Goal: Task Accomplishment & Management: Use online tool/utility

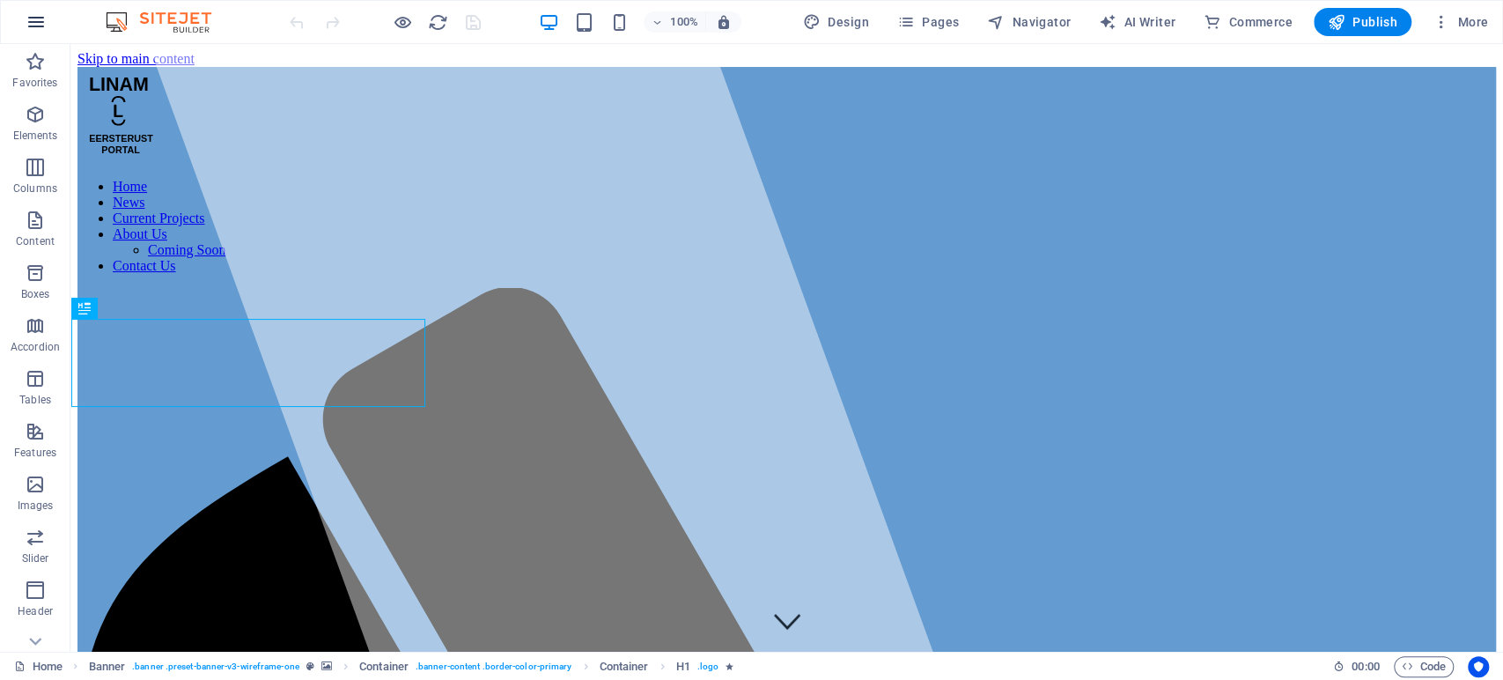
click at [37, 30] on icon "button" at bounding box center [36, 21] width 21 height 21
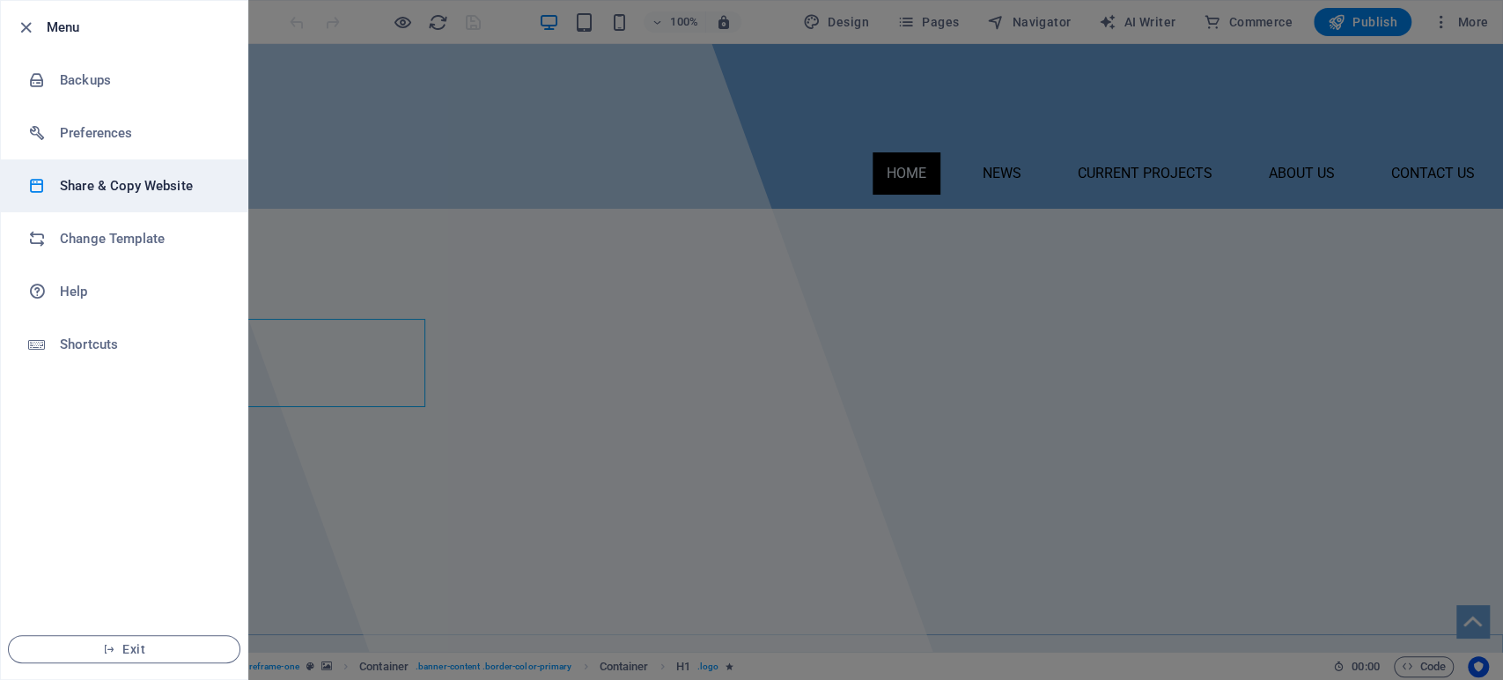
click at [149, 190] on h6 "Share & Copy Website" at bounding box center [141, 185] width 163 height 21
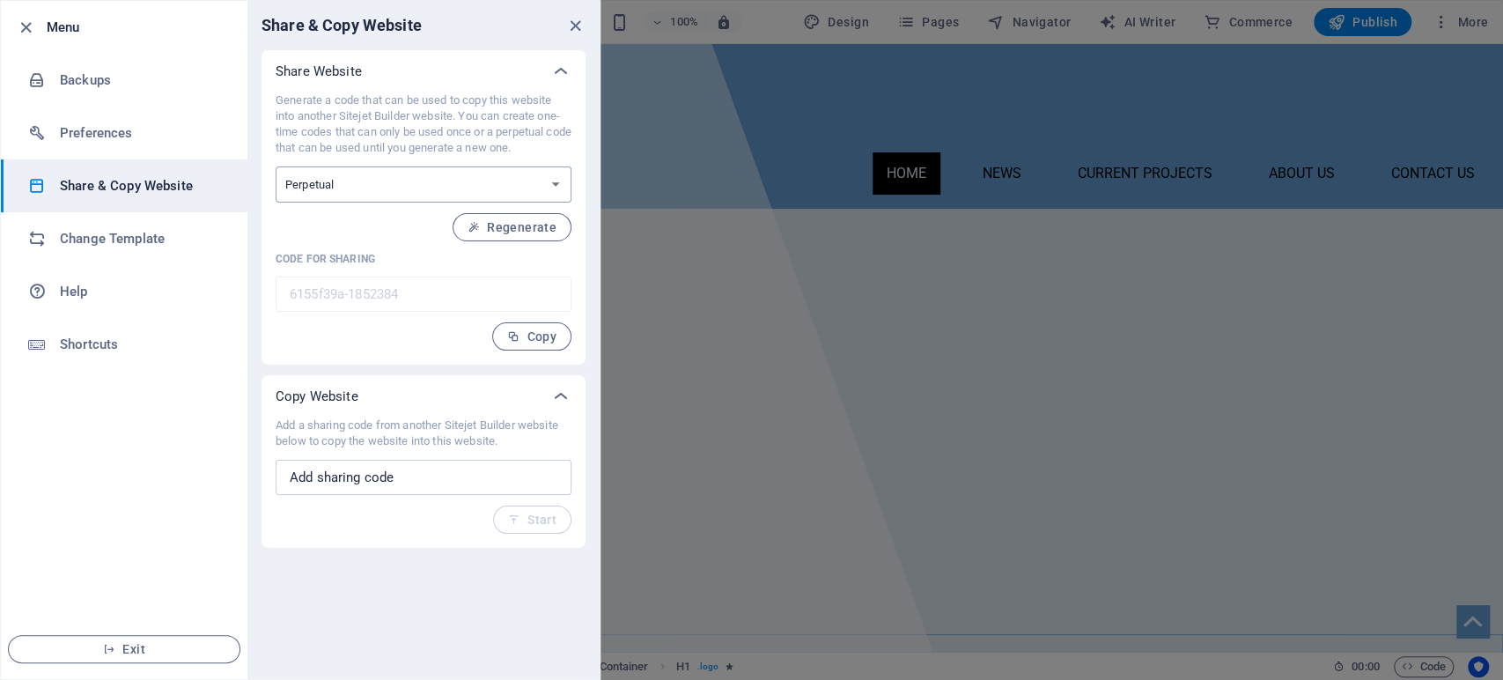
click at [549, 183] on select "One-time Perpetual" at bounding box center [424, 184] width 296 height 36
select select "onetime"
click at [276, 166] on select "One-time Perpetual" at bounding box center [424, 184] width 296 height 36
click at [527, 217] on button "Generate" at bounding box center [519, 227] width 106 height 28
type input "60a3ca53-1852384"
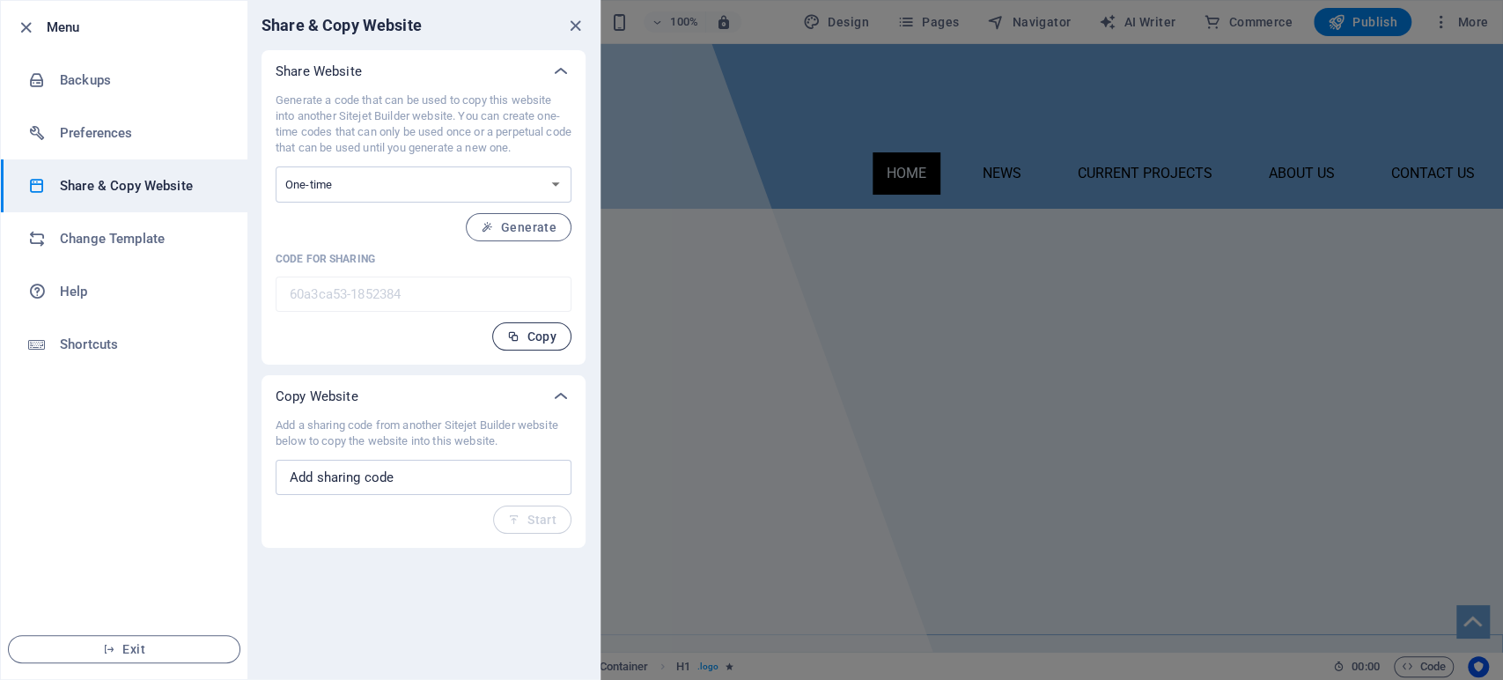
click at [526, 330] on span "Copy" at bounding box center [531, 336] width 49 height 14
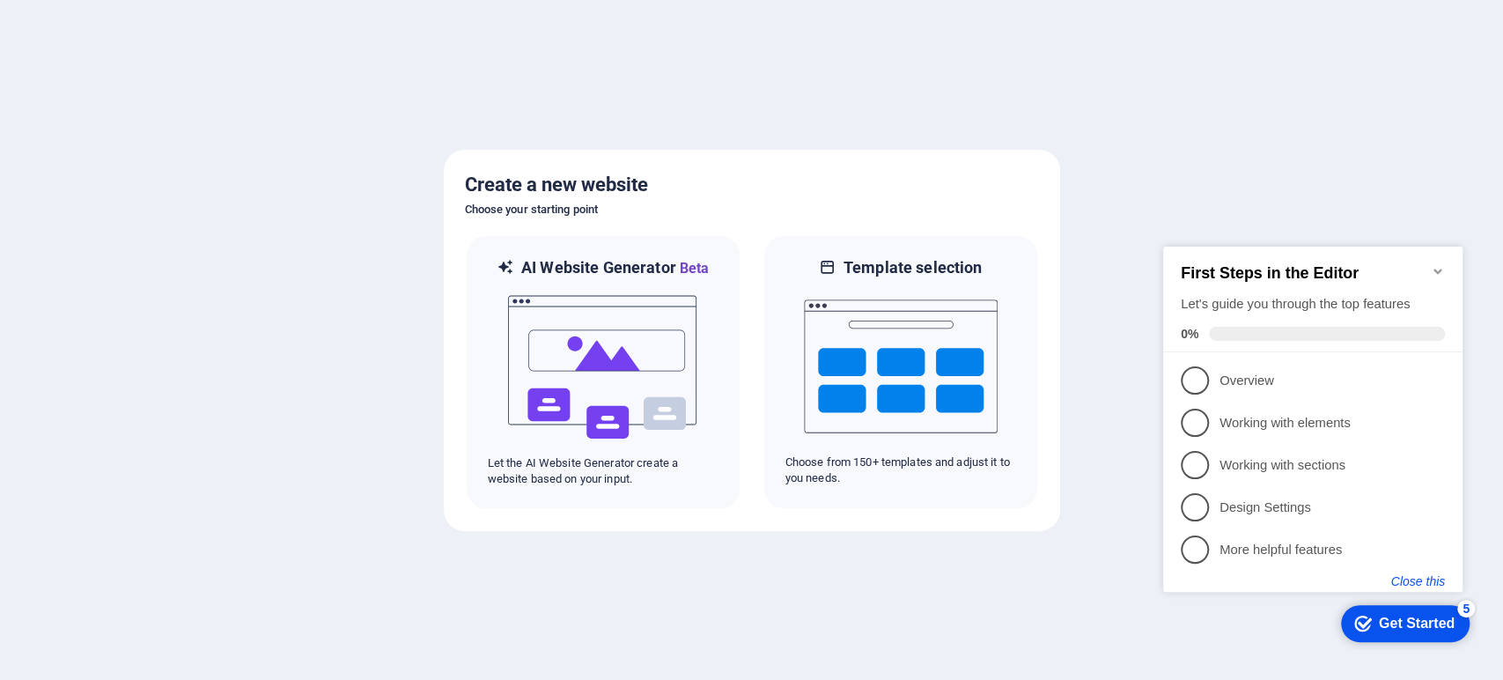
click at [1418, 577] on button "Close this" at bounding box center [1418, 581] width 54 height 14
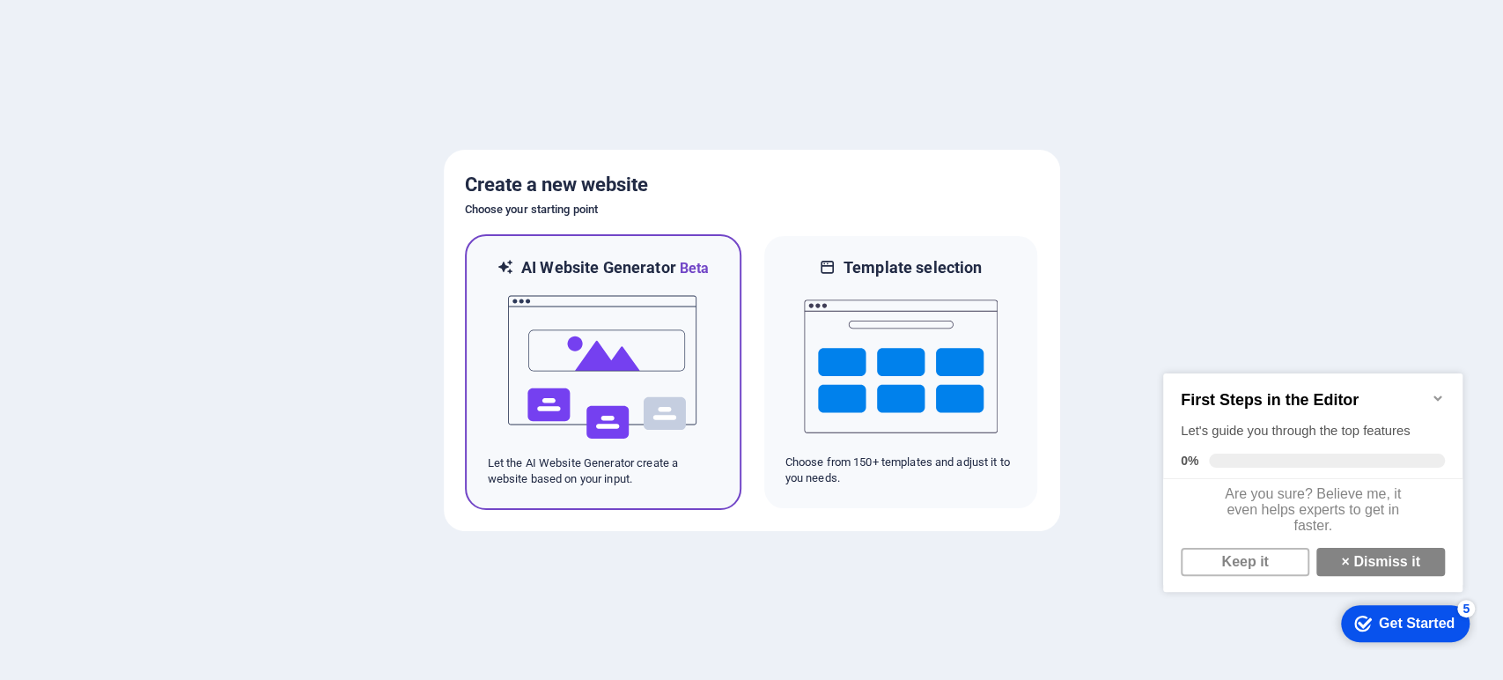
click at [581, 363] on img at bounding box center [603, 367] width 194 height 176
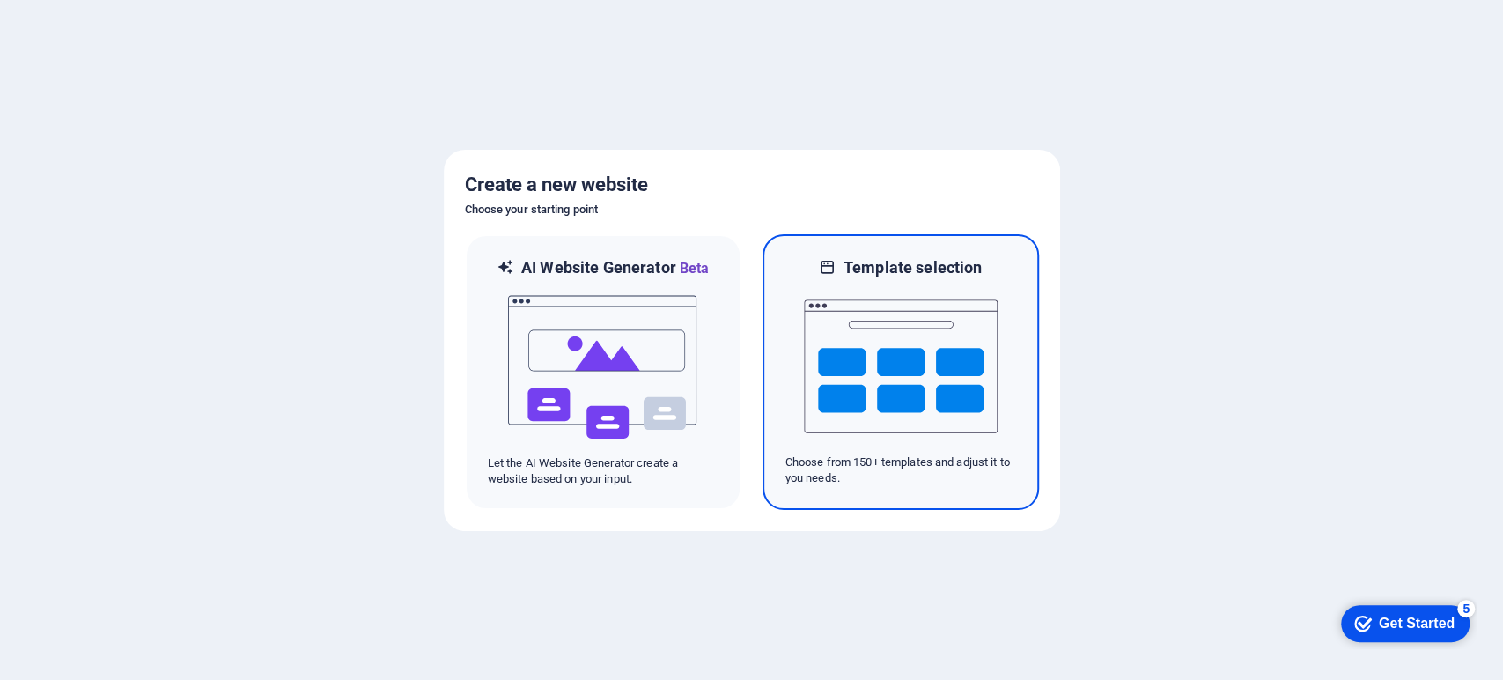
click at [861, 385] on img at bounding box center [901, 366] width 194 height 176
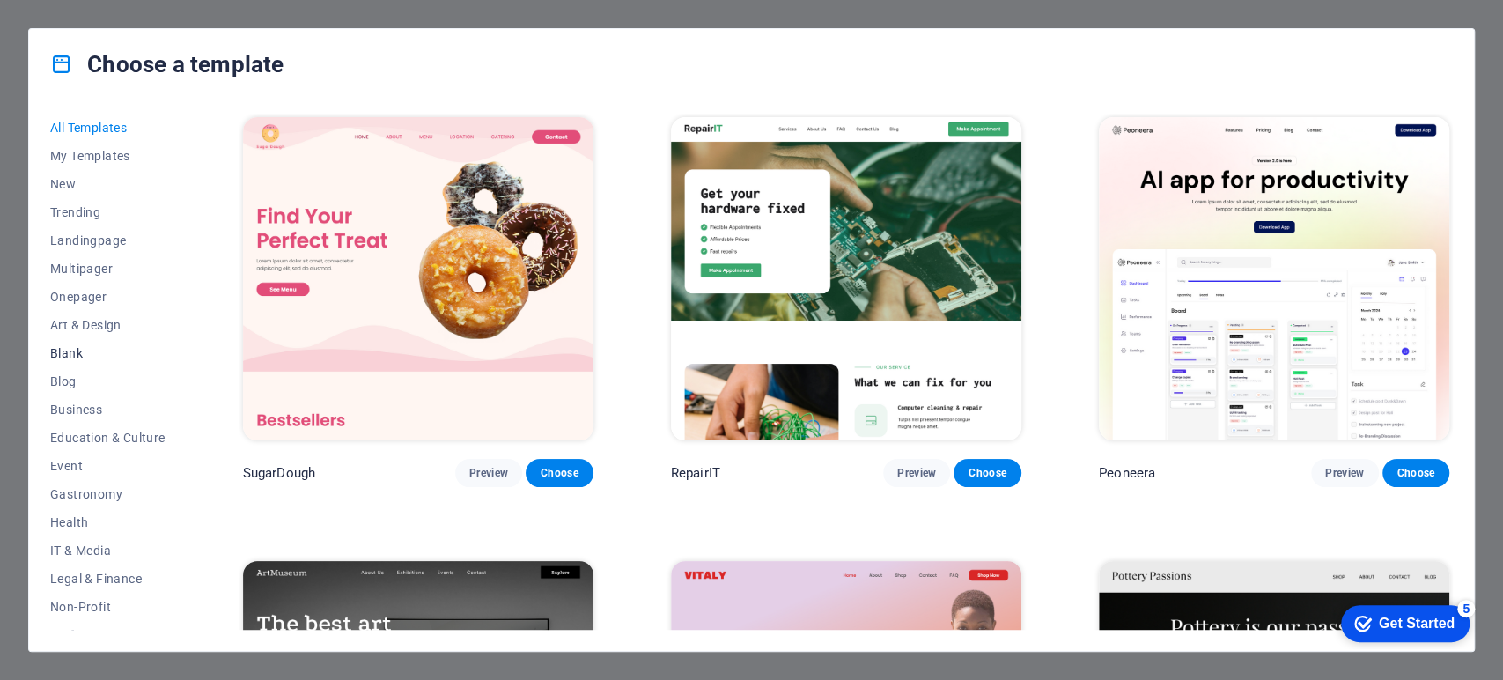
click at [61, 351] on span "Blank" at bounding box center [107, 353] width 115 height 14
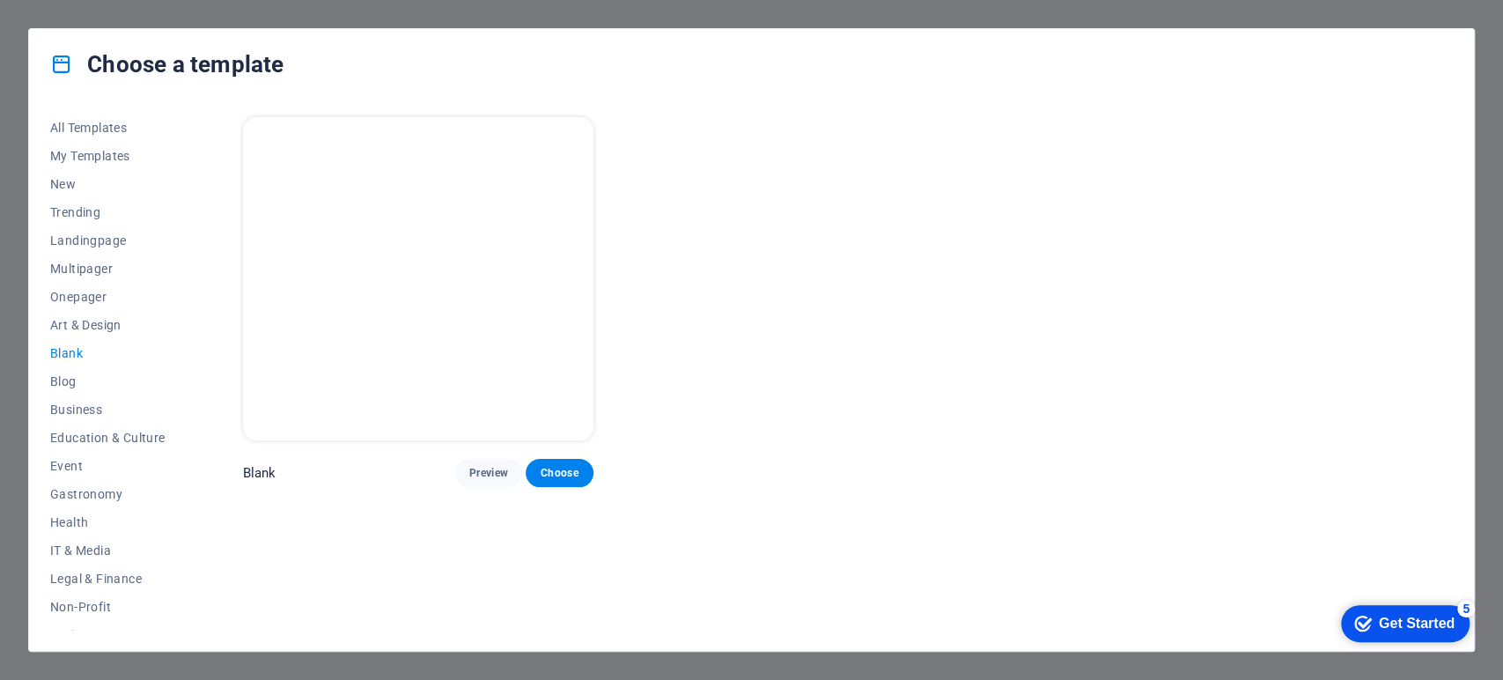
click at [437, 265] on div "Blank Preview Choose" at bounding box center [845, 372] width 1213 height 516
click at [556, 466] on span "Choose" at bounding box center [559, 473] width 39 height 14
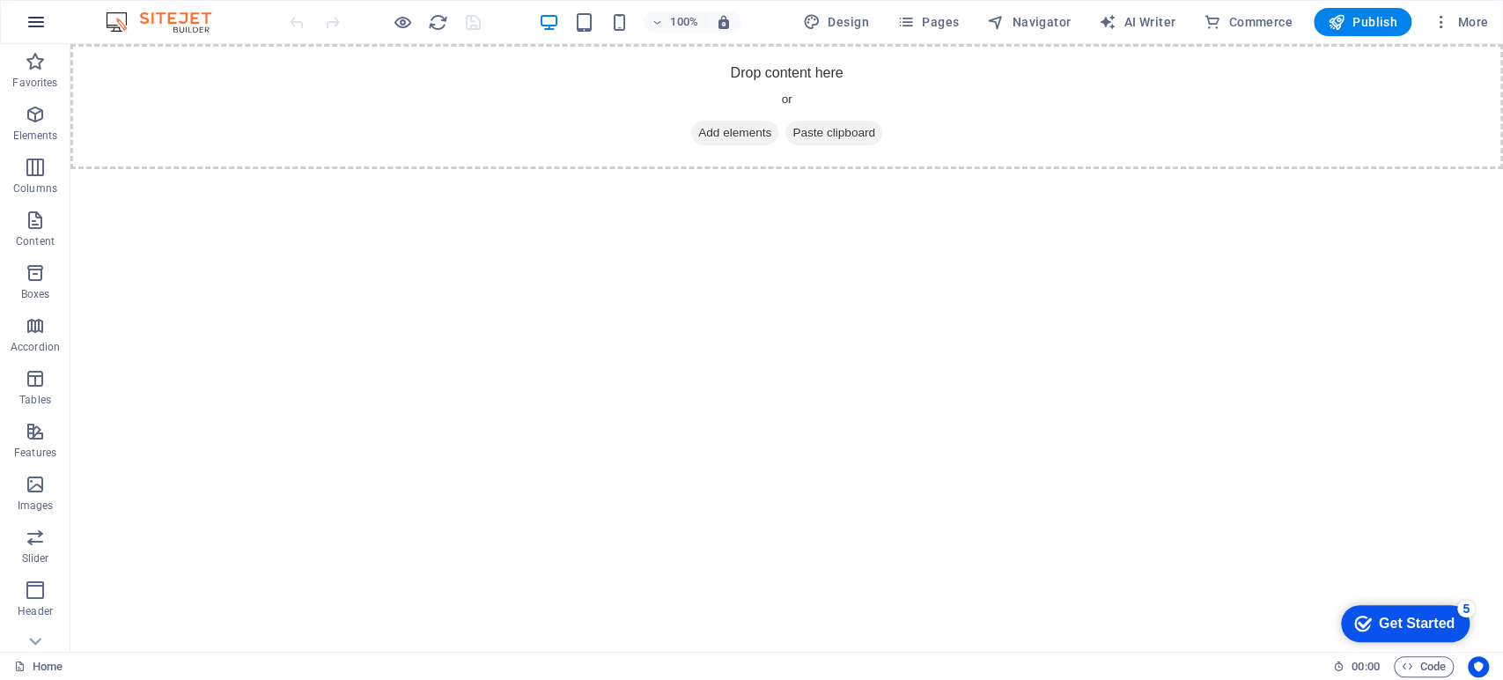
click at [32, 22] on icon "button" at bounding box center [36, 21] width 21 height 21
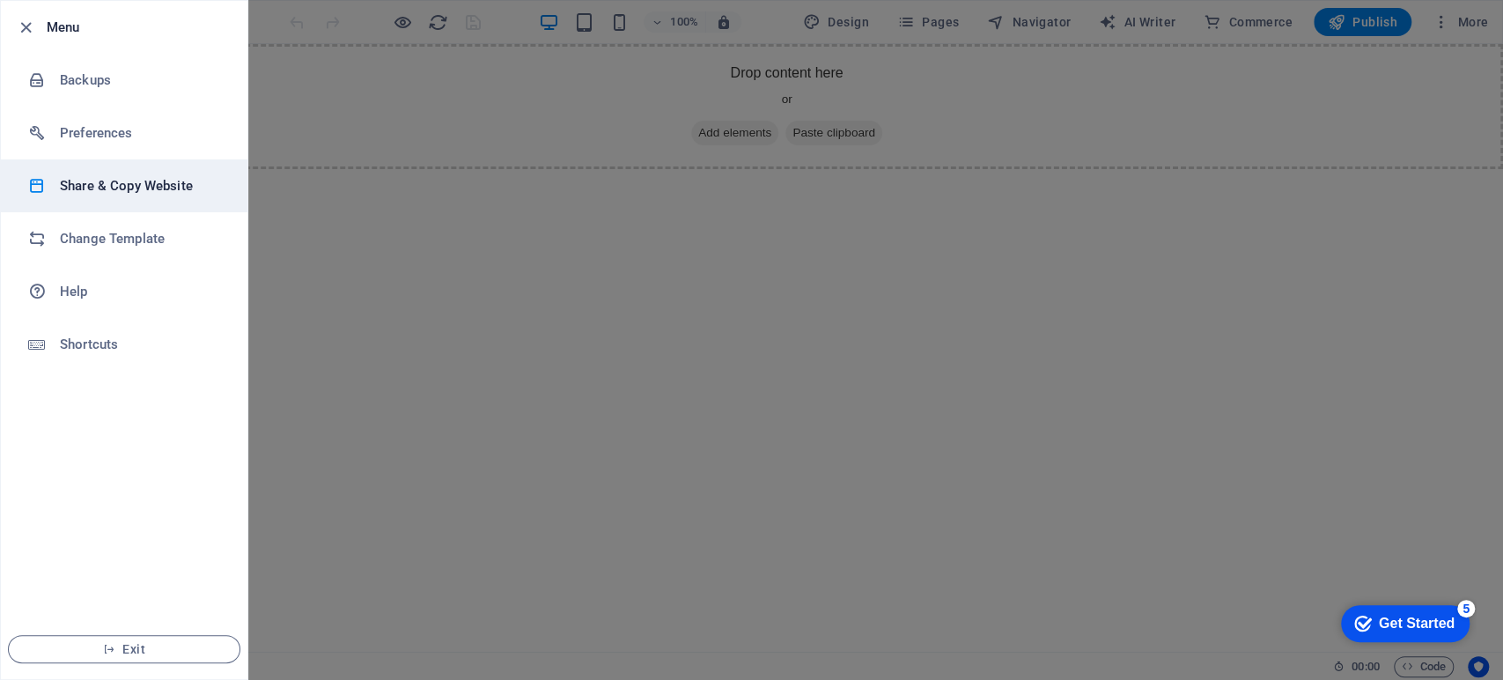
click at [169, 192] on h6 "Share & Copy Website" at bounding box center [141, 185] width 163 height 21
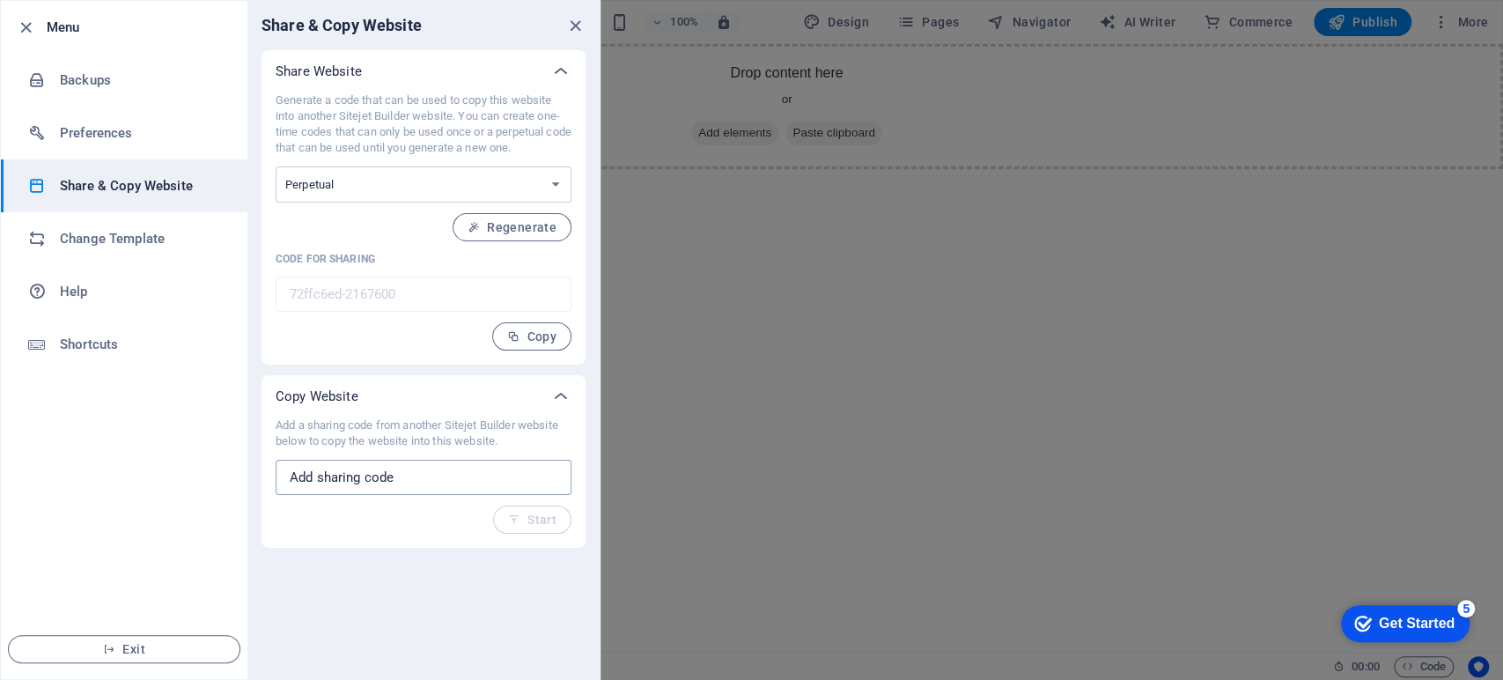
click at [451, 481] on input "text" at bounding box center [424, 476] width 296 height 35
paste input "60a3ca53-1852384"
type input "60a3ca53-1852384"
click at [535, 513] on span "Start" at bounding box center [532, 519] width 48 height 14
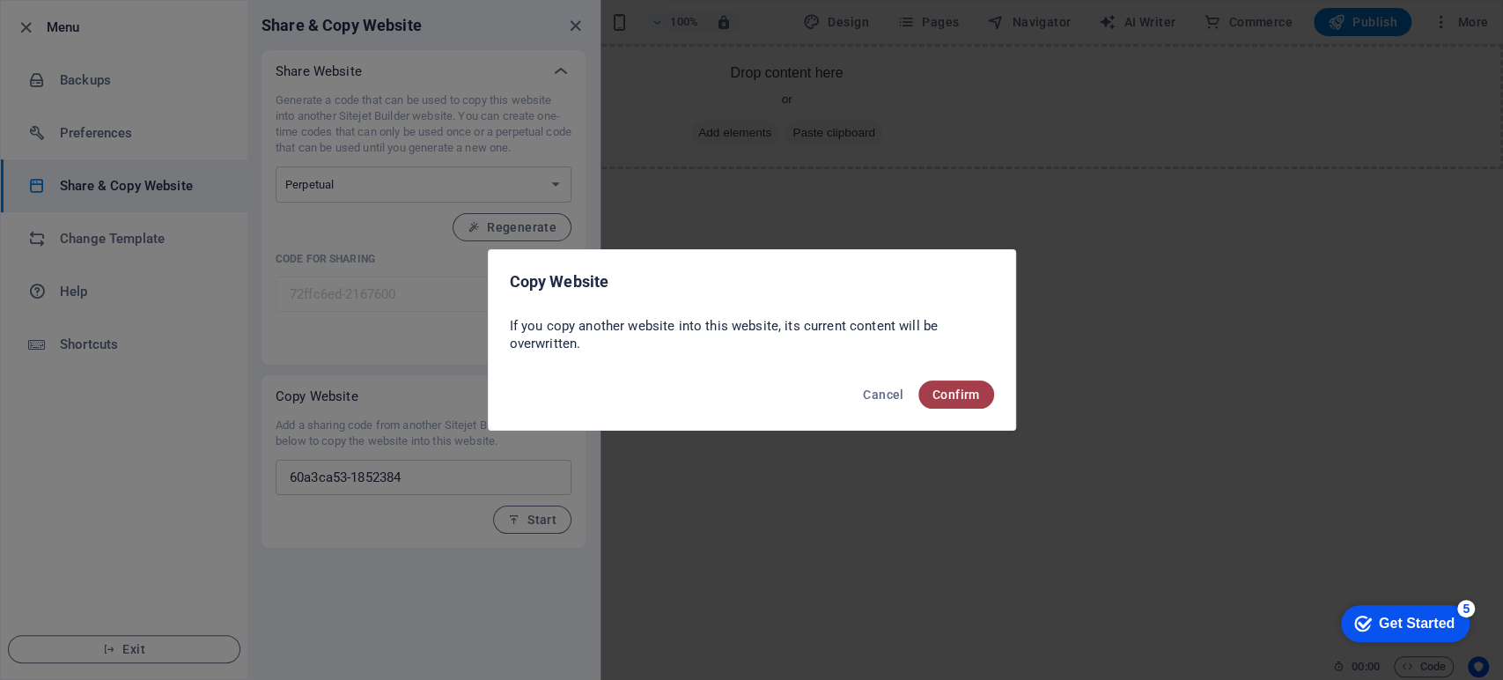
click at [954, 384] on button "Confirm" at bounding box center [956, 394] width 76 height 28
click at [966, 390] on span "Confirm" at bounding box center [956, 394] width 48 height 14
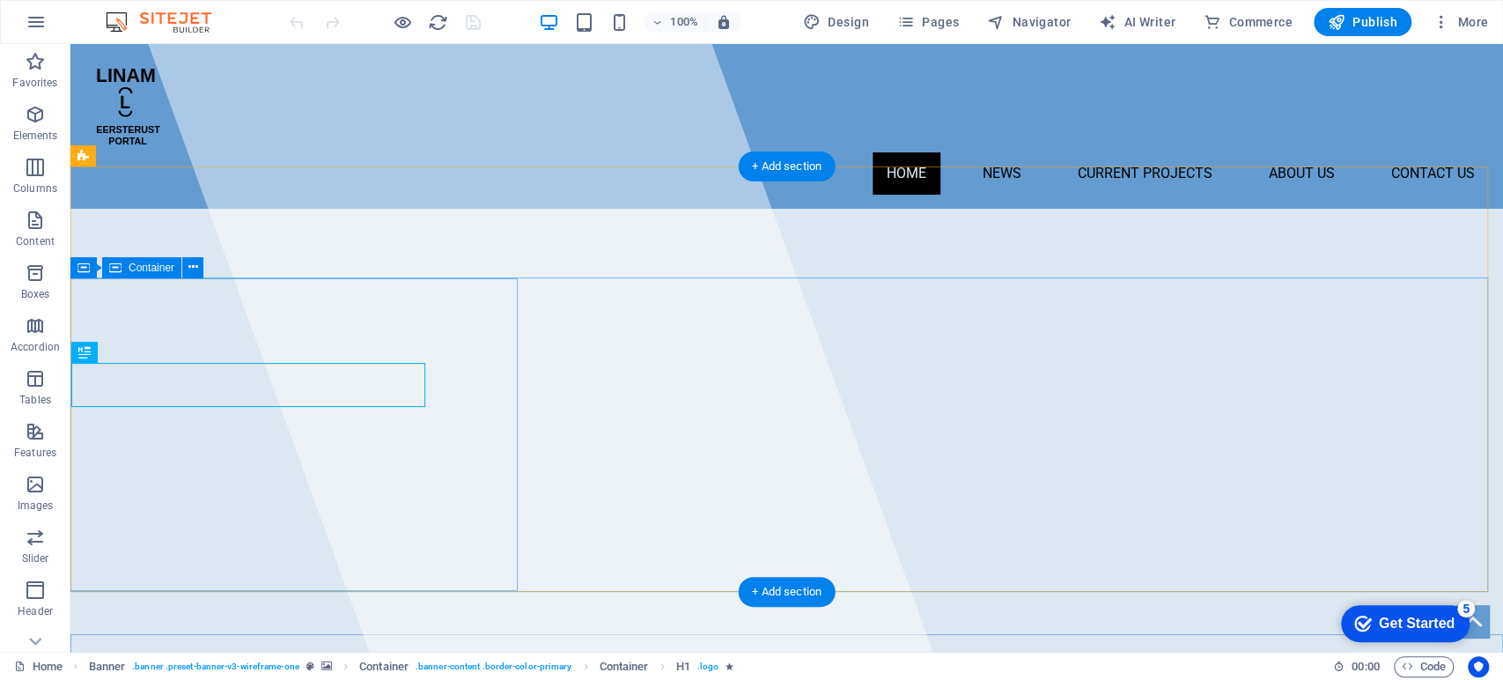
click at [437, 534] on div at bounding box center [540, 347] width 784 height 607
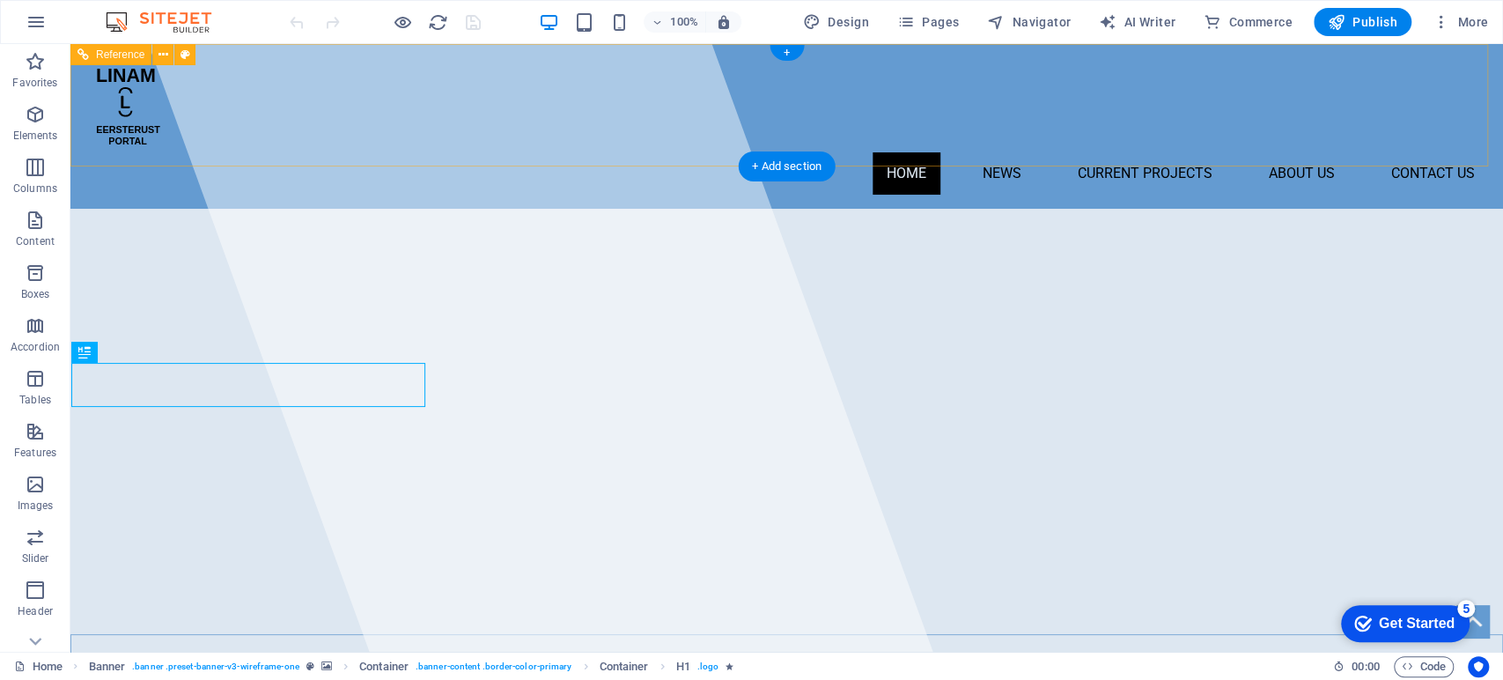
click at [266, 152] on nav "Home News Current Projects About Us Coming Soon Contact Us" at bounding box center [787, 173] width 1404 height 42
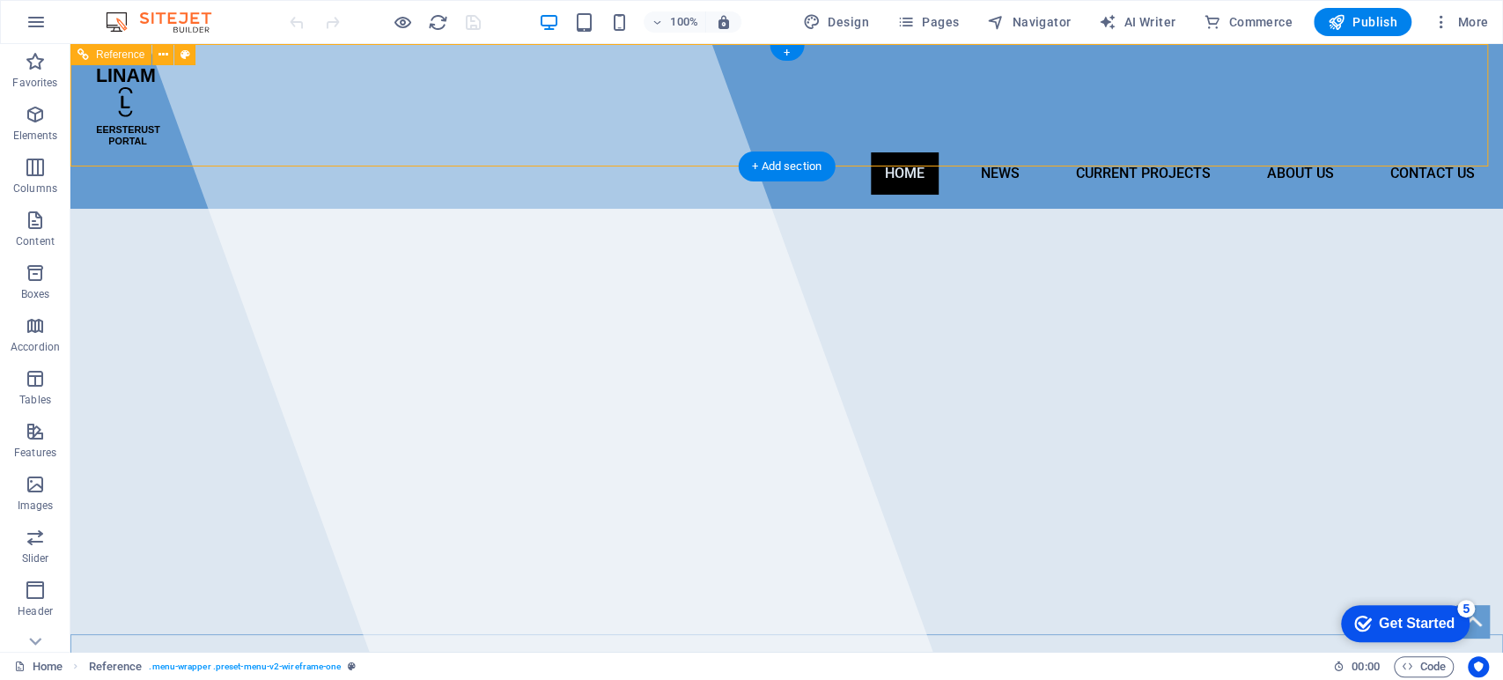
click at [246, 152] on nav "Home News Current Projects About Us Coming Soon Contact Us" at bounding box center [787, 173] width 1404 height 42
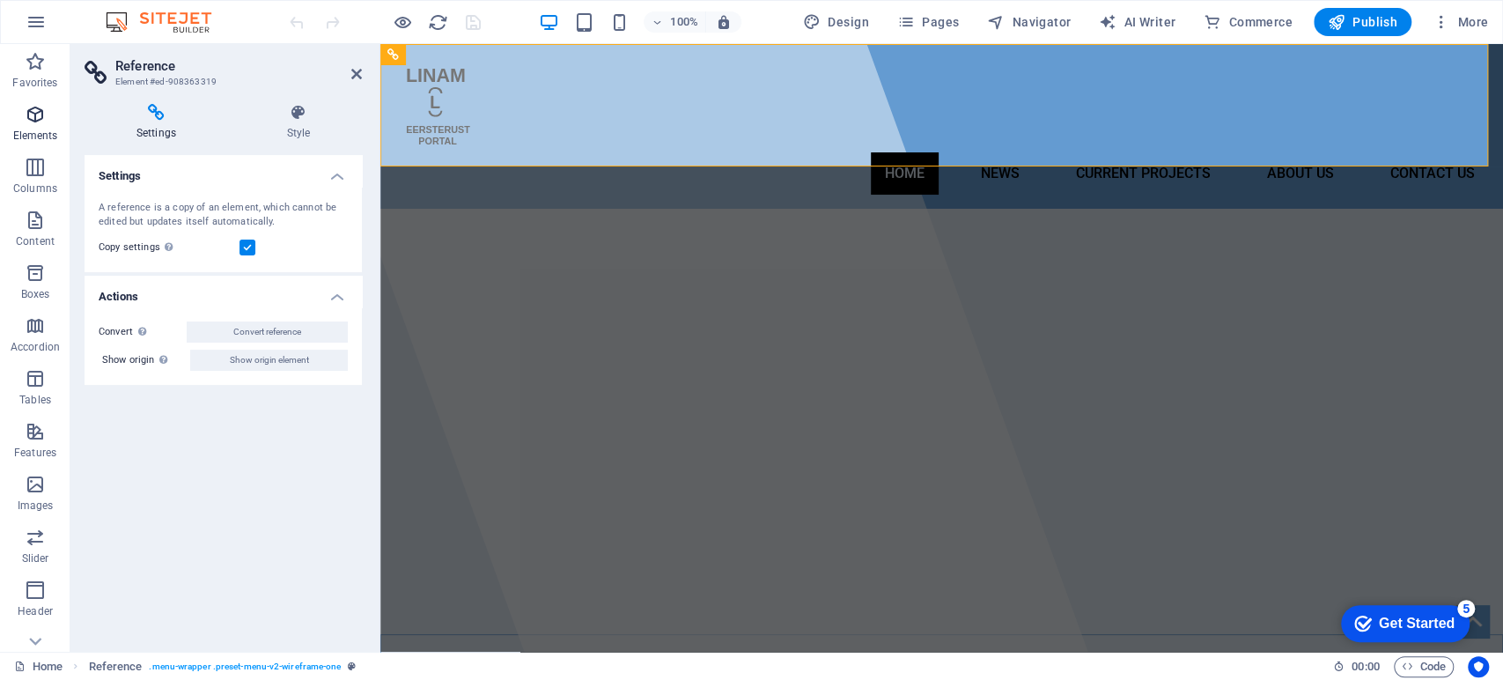
click at [28, 136] on p "Elements" at bounding box center [35, 136] width 45 height 14
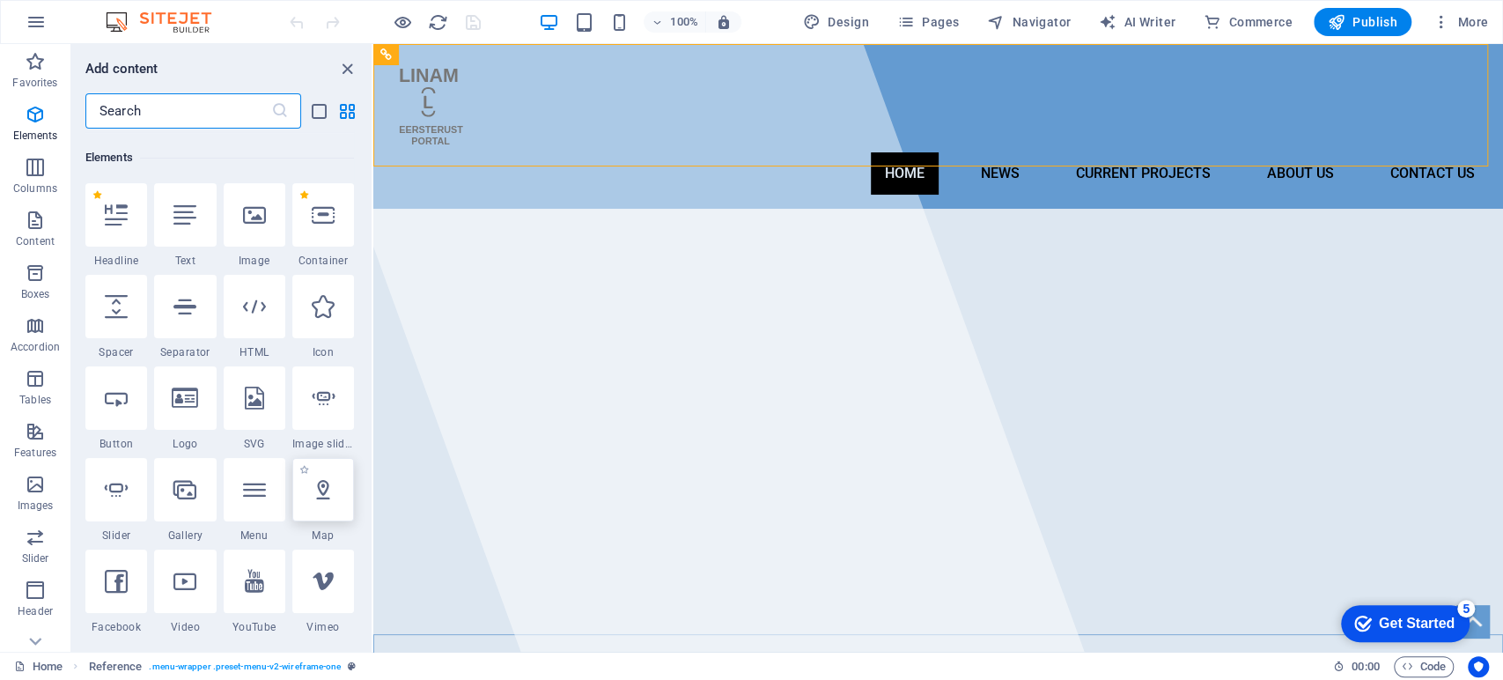
scroll to position [187, 0]
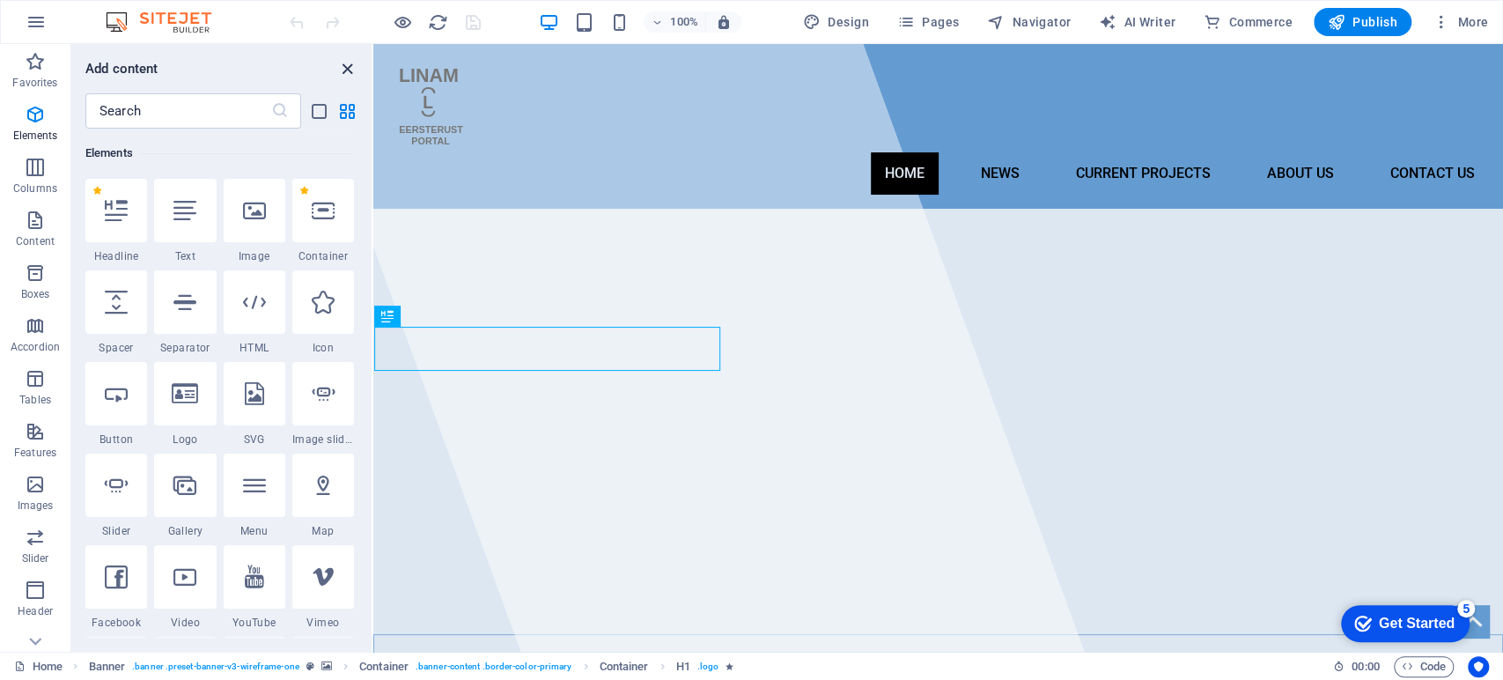
click at [349, 69] on icon "close panel" at bounding box center [347, 69] width 20 height 20
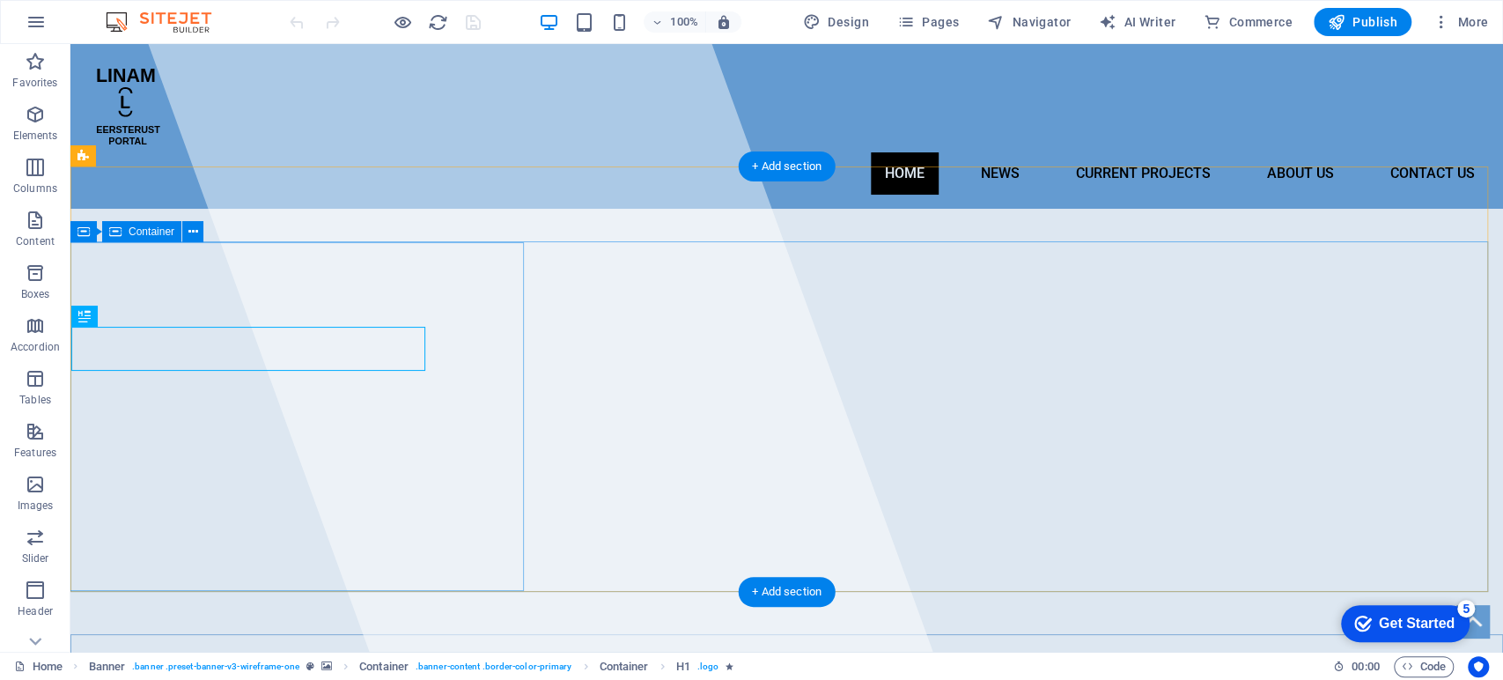
click at [271, 277] on div at bounding box center [540, 347] width 784 height 607
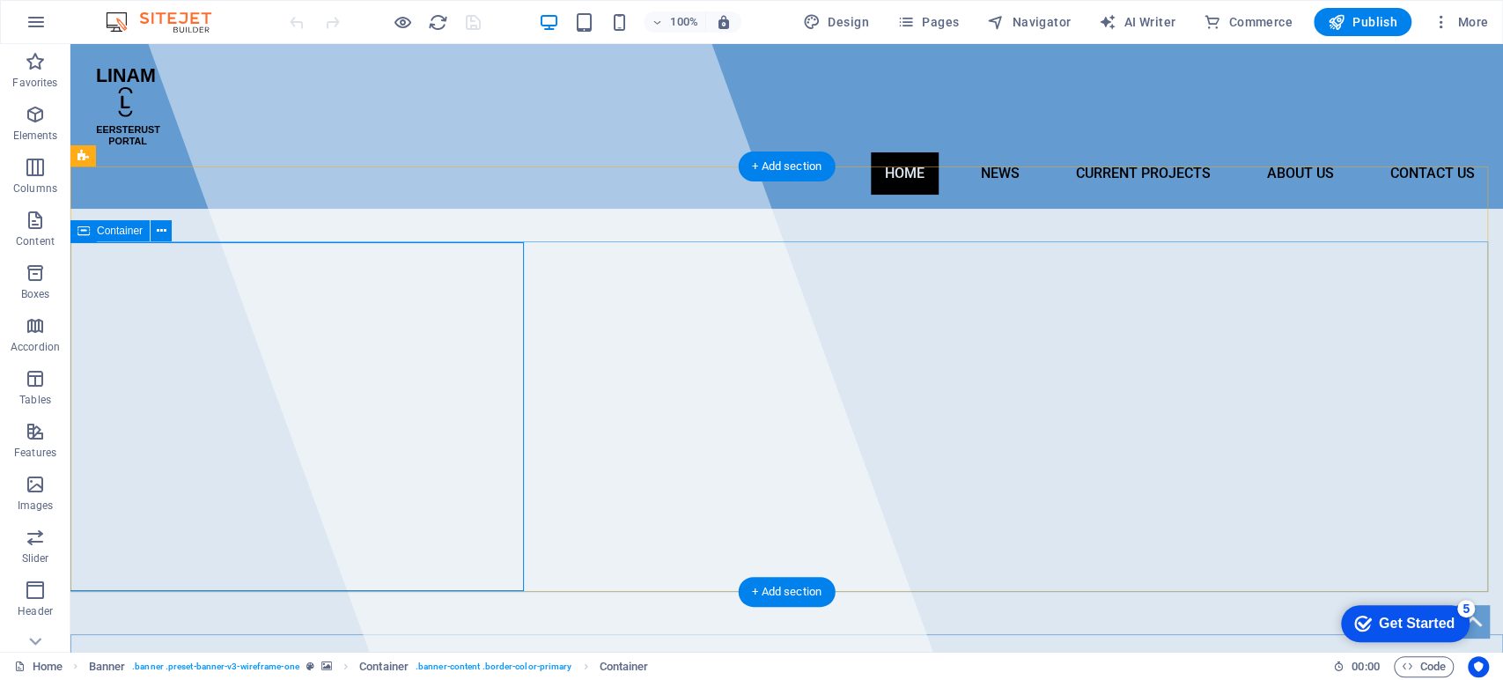
scroll to position [391, 0]
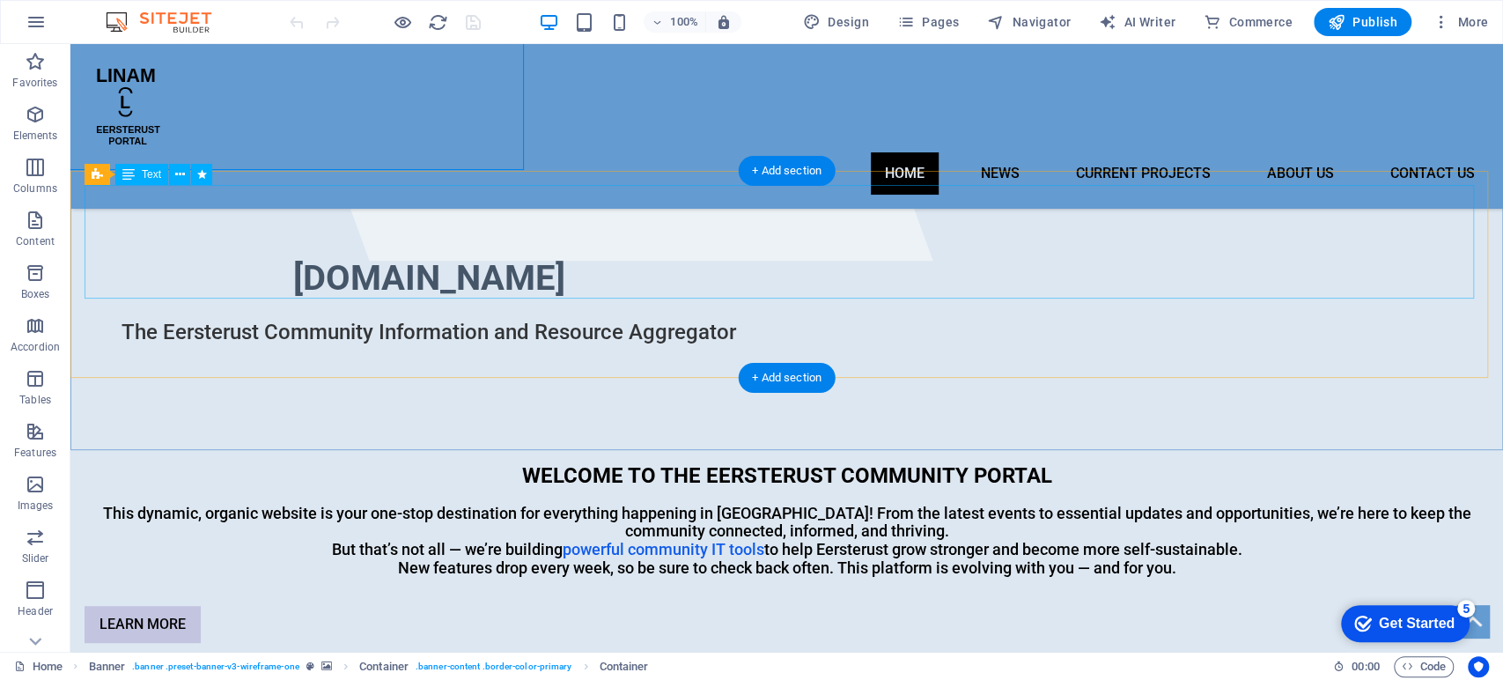
click at [824, 464] on div "WELCOME TO THE EERSTERUST COMMUNITY PORTAL This dynamic, organic website is you…" at bounding box center [787, 521] width 1404 height 114
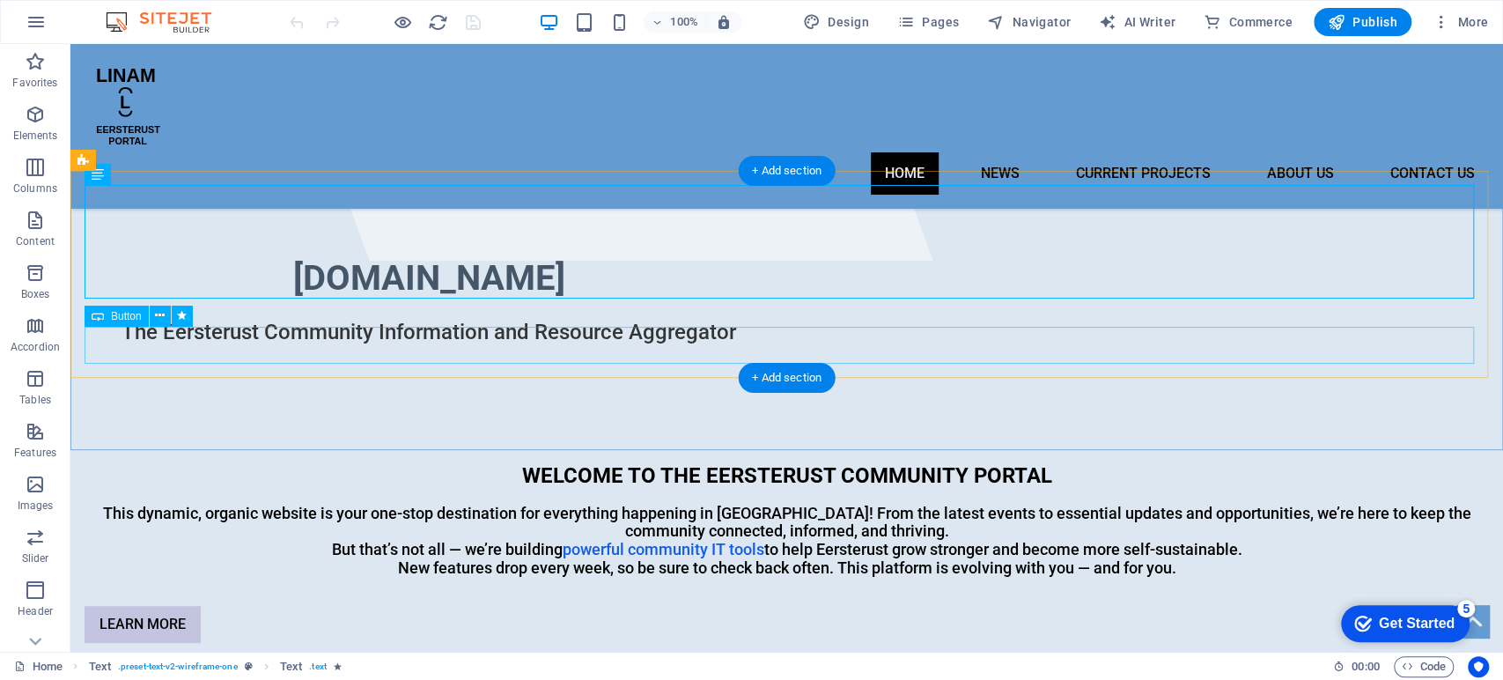
click at [141, 606] on div "LEARN MORE" at bounding box center [787, 624] width 1404 height 37
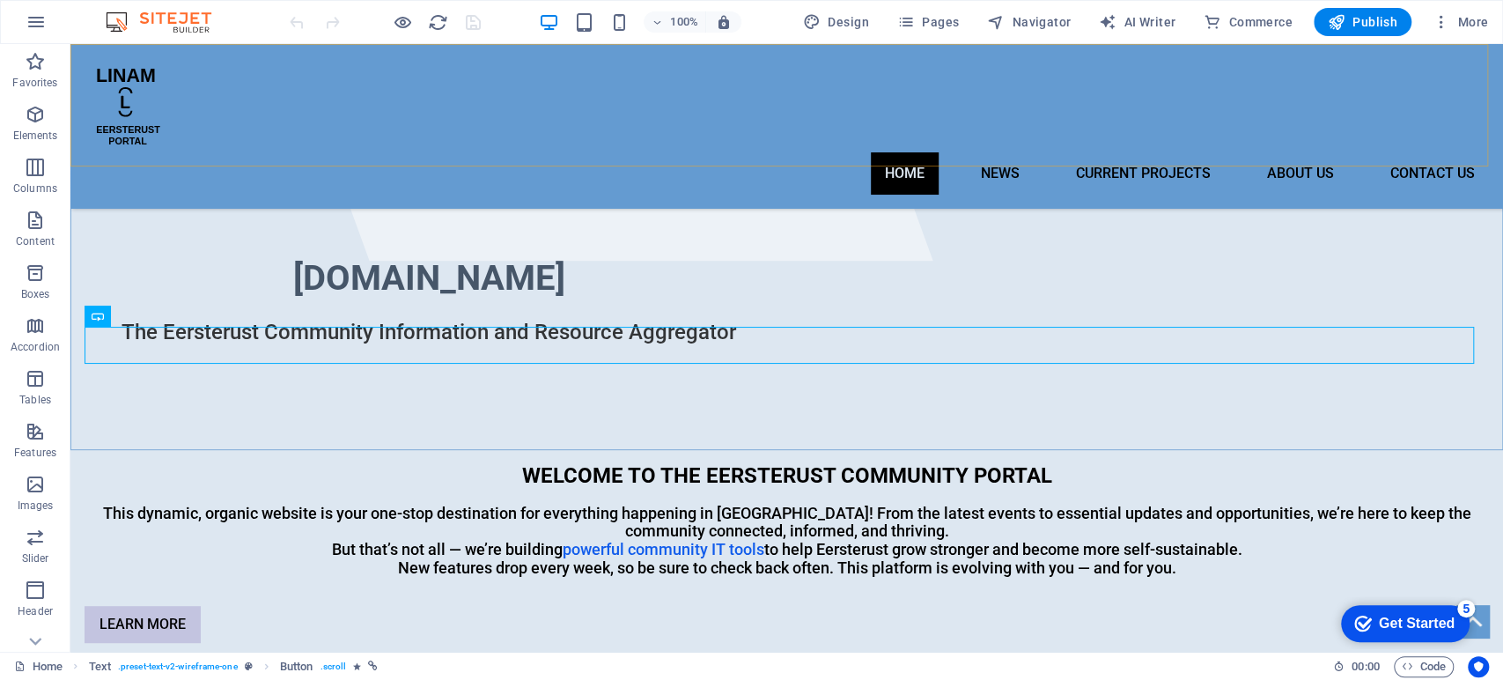
click at [260, 152] on nav "Home News Current Projects About Us Coming Soon Contact Us" at bounding box center [787, 173] width 1404 height 42
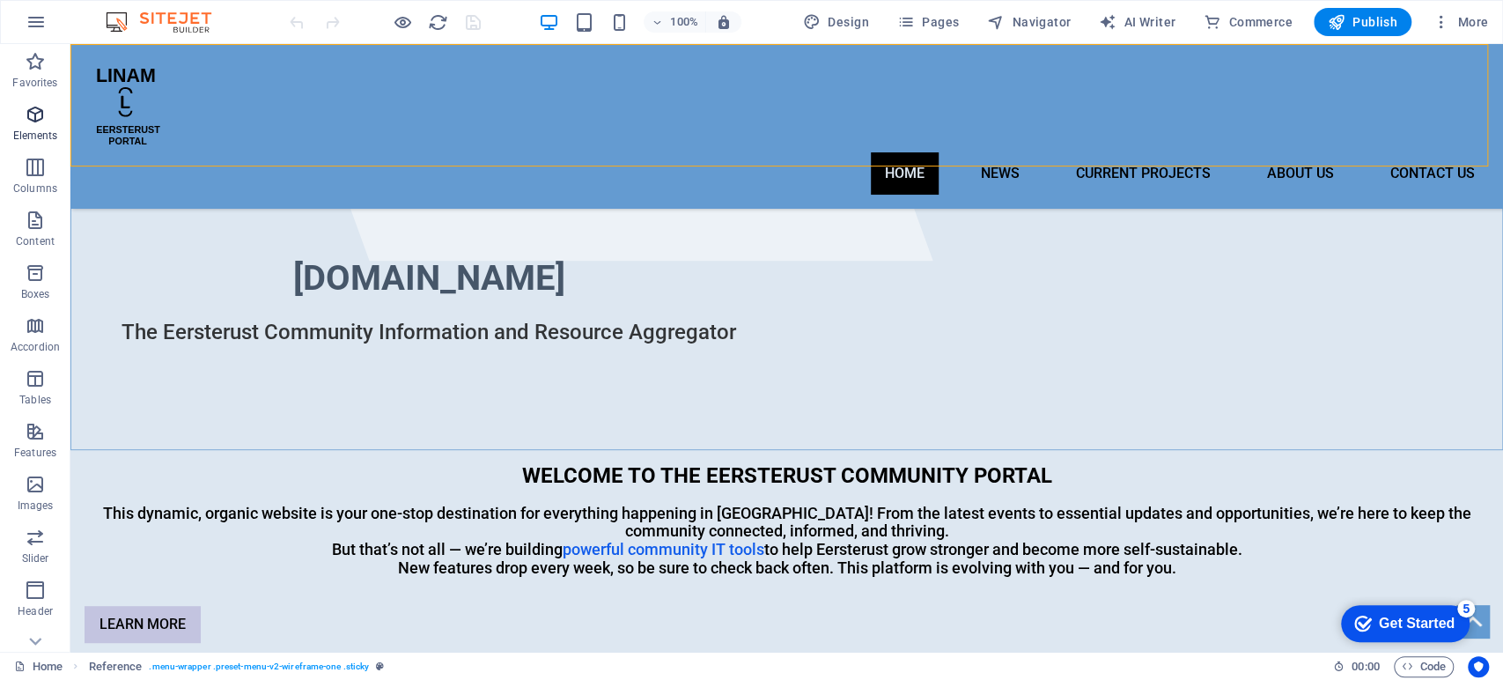
click at [34, 116] on icon "button" at bounding box center [35, 114] width 21 height 21
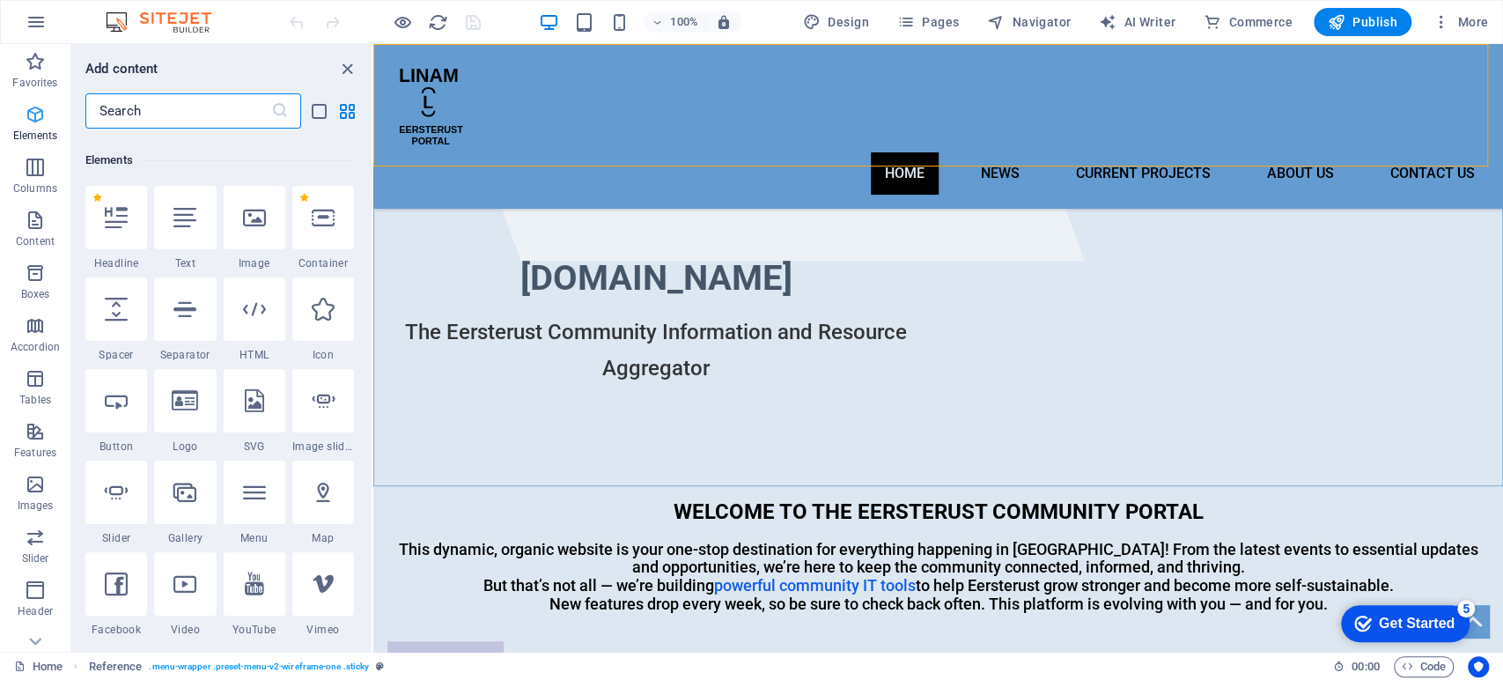
scroll to position [187, 0]
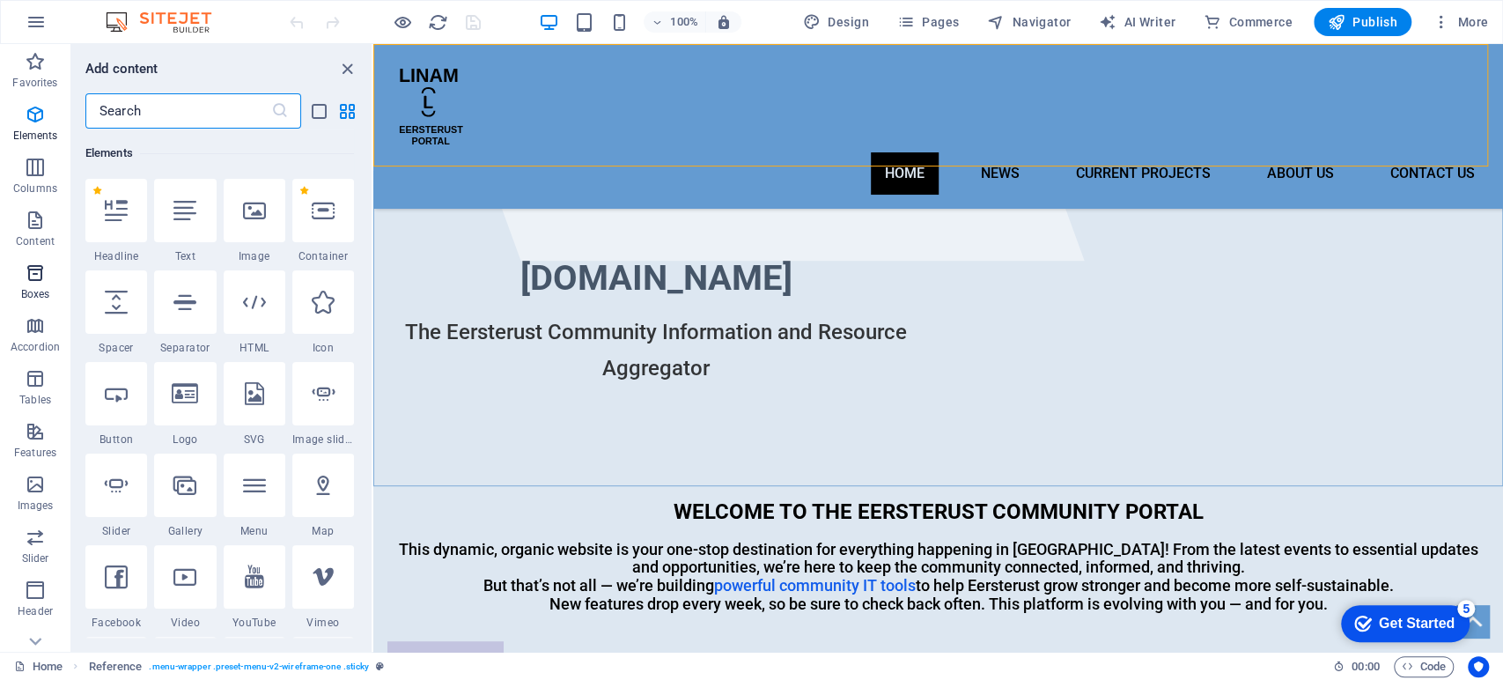
click at [35, 278] on icon "button" at bounding box center [35, 272] width 21 height 21
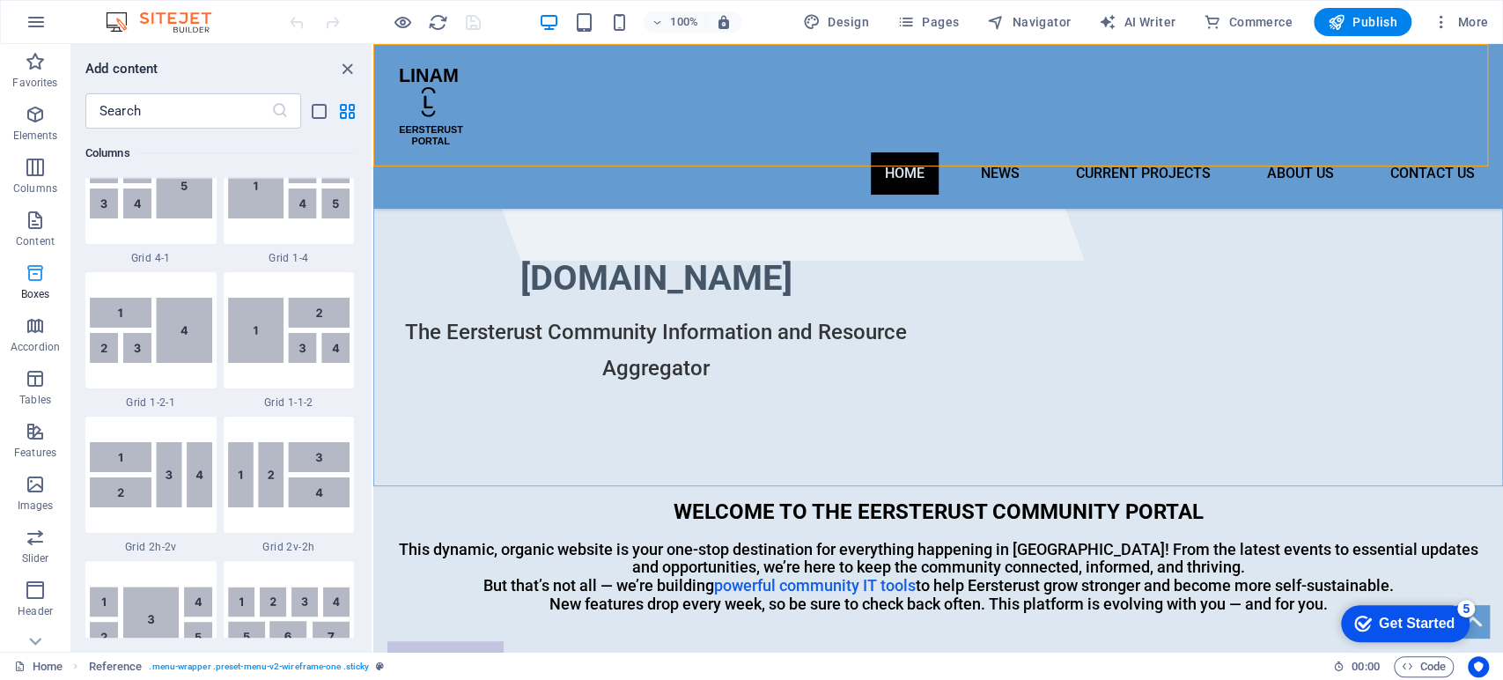
scroll to position [4855, 0]
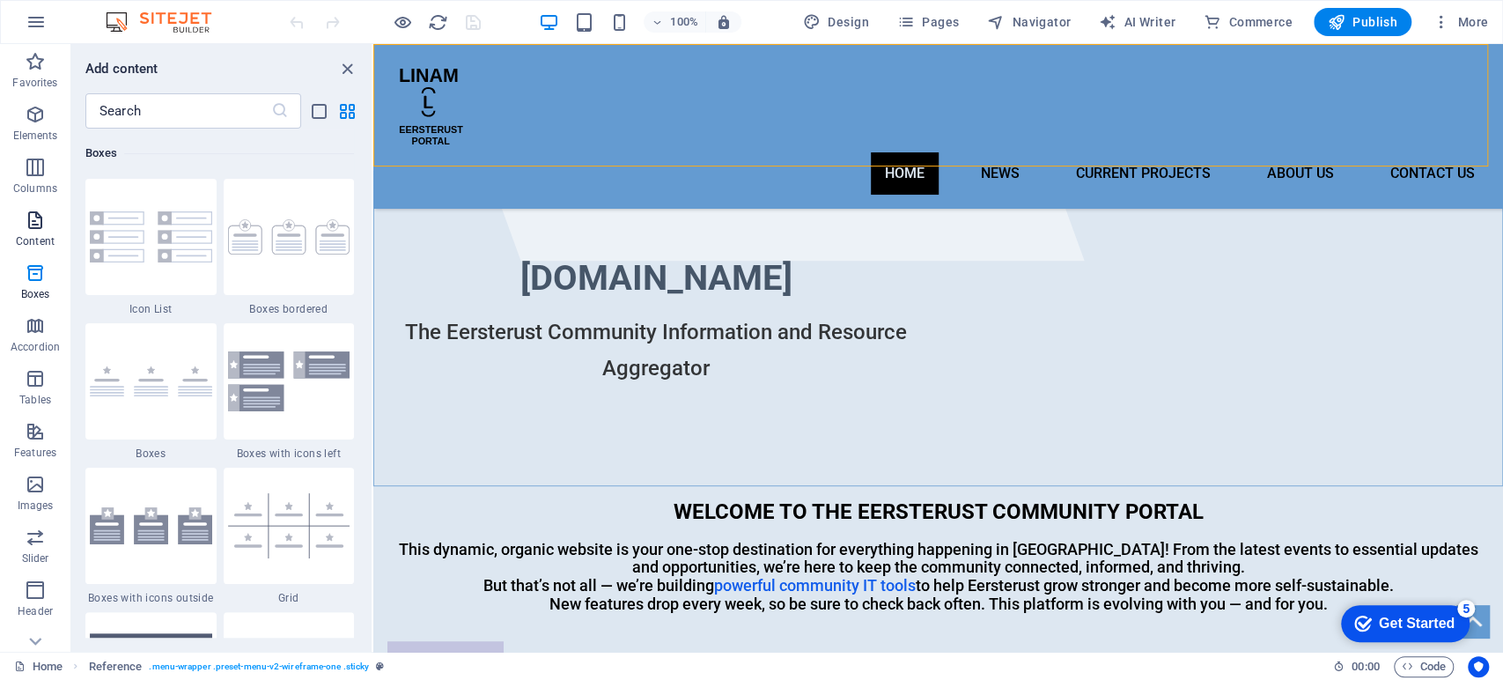
click at [52, 238] on p "Content" at bounding box center [35, 241] width 39 height 14
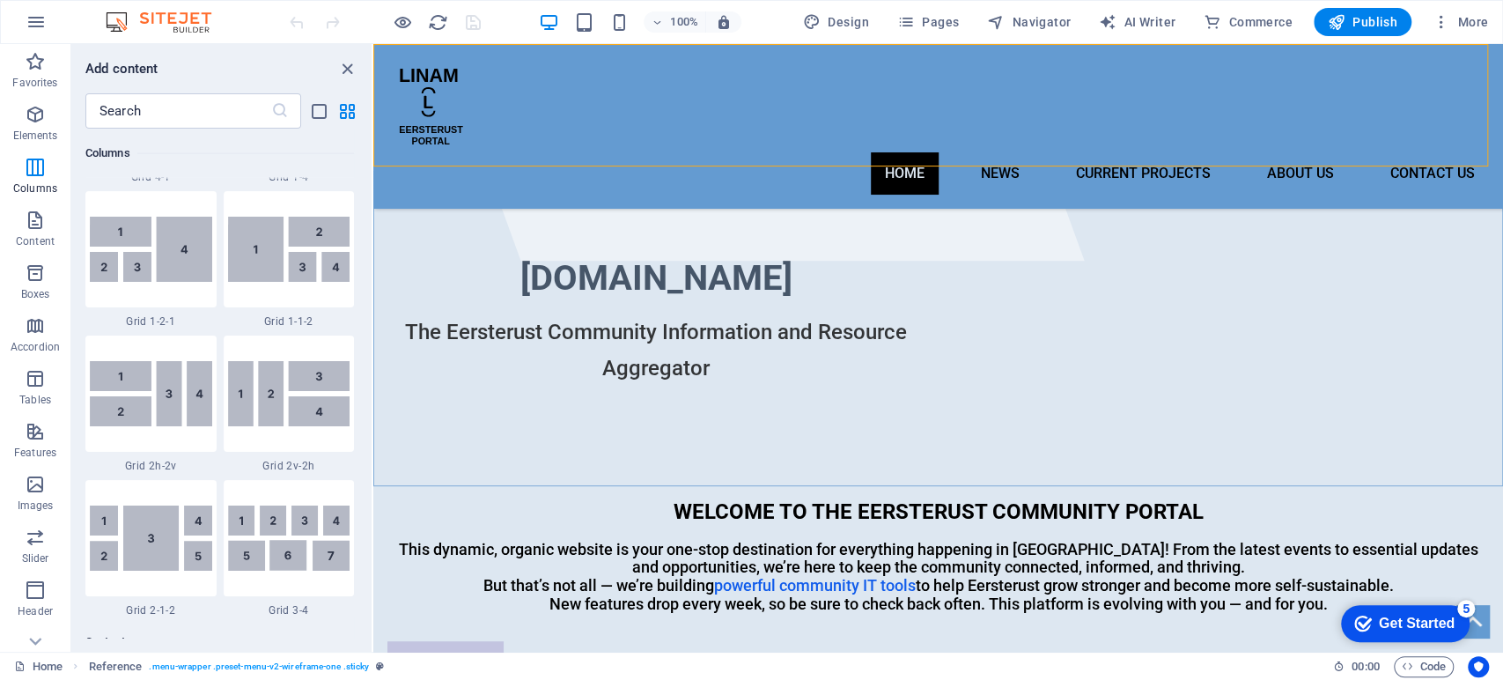
scroll to position [2297, 0]
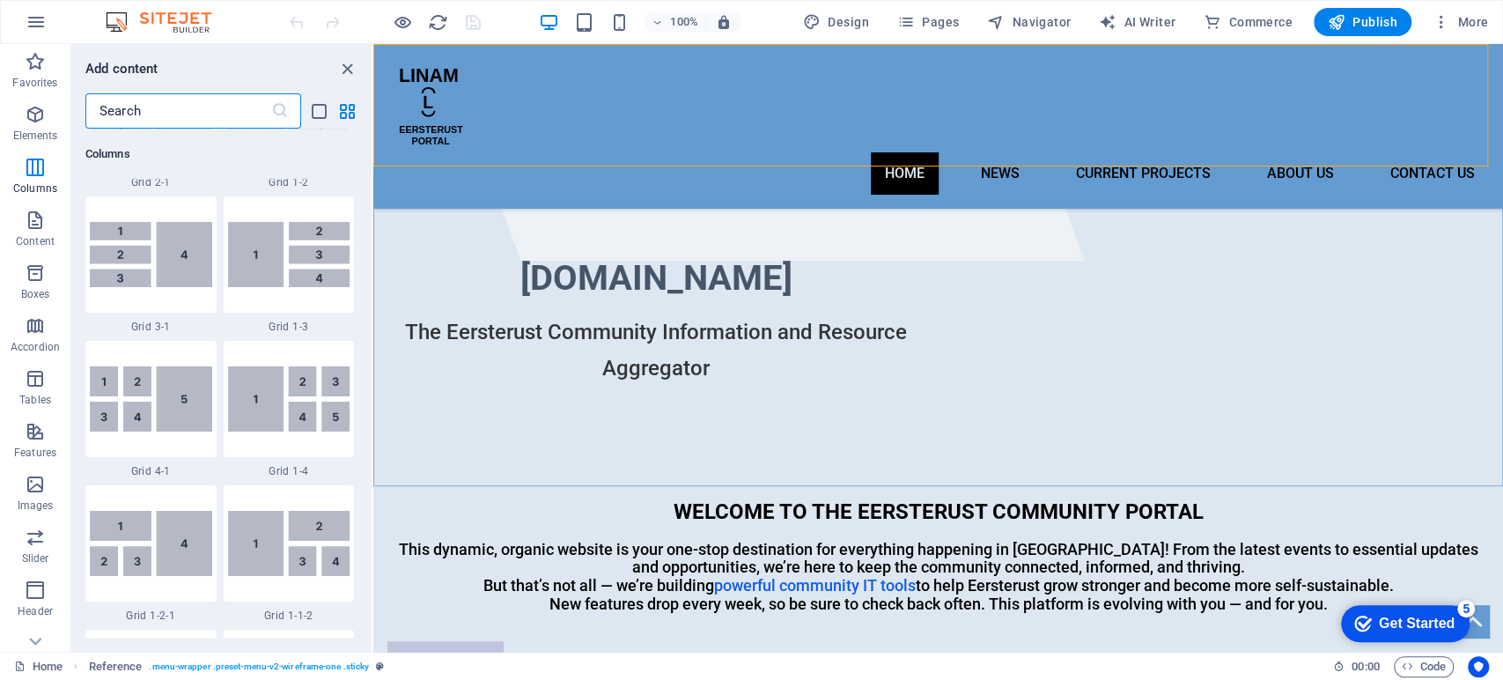
click at [145, 103] on input "text" at bounding box center [178, 110] width 186 height 35
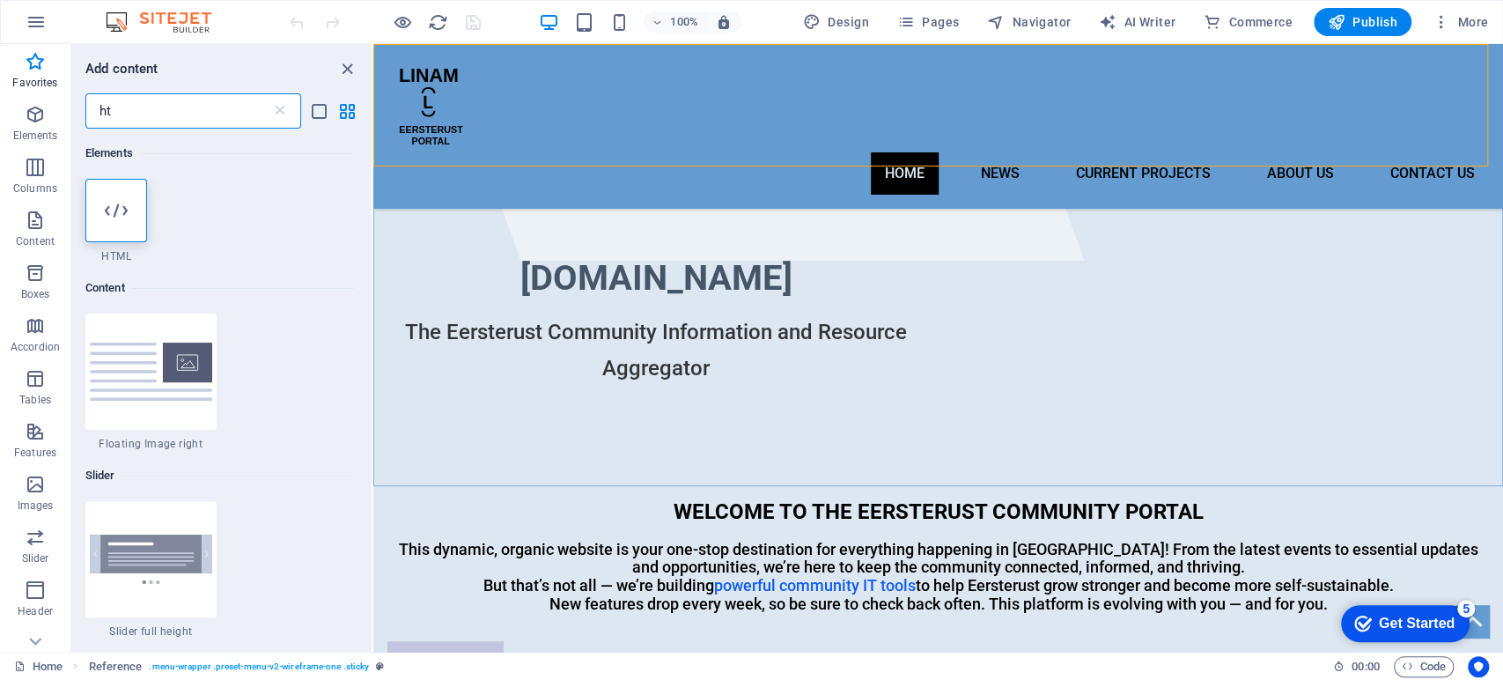
scroll to position [0, 0]
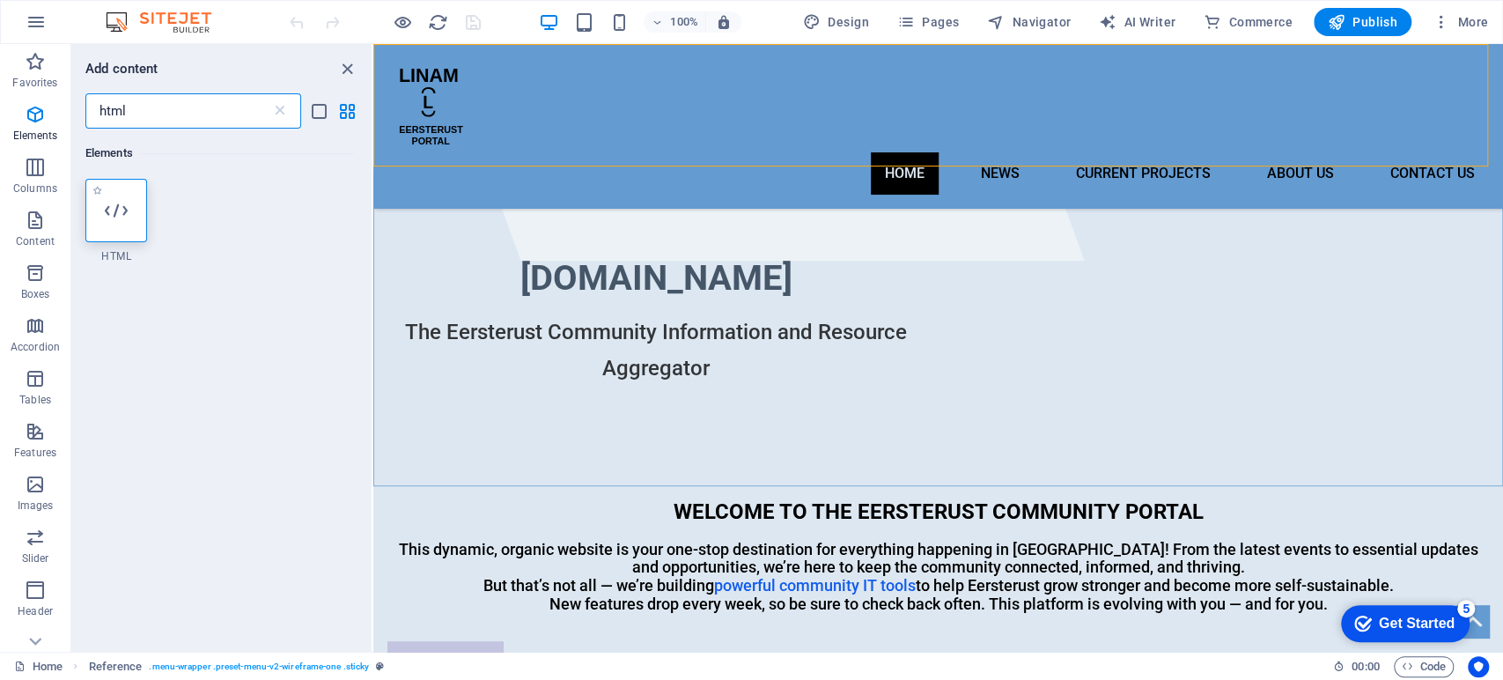
type input "html"
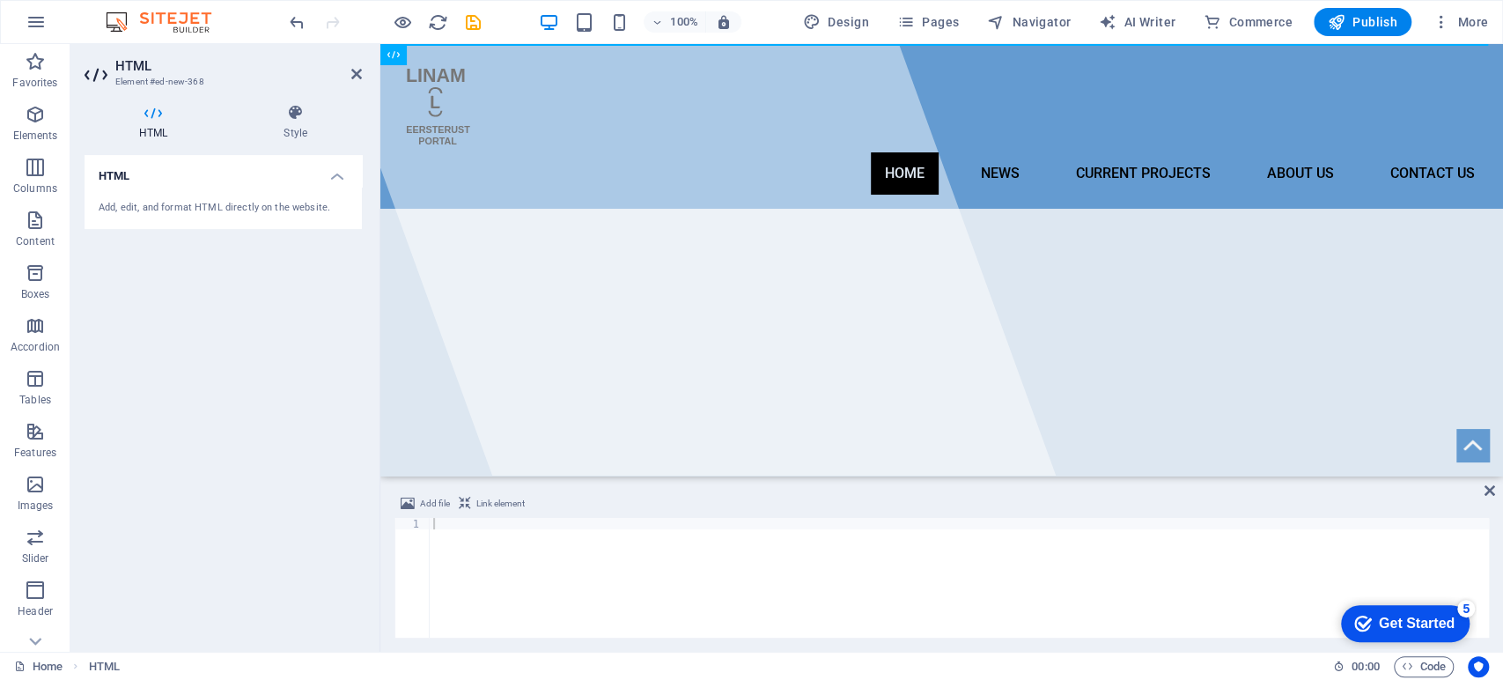
click at [446, 517] on div "Add file Link element" at bounding box center [941, 506] width 1094 height 26
click at [500, 555] on div at bounding box center [959, 589] width 1059 height 143
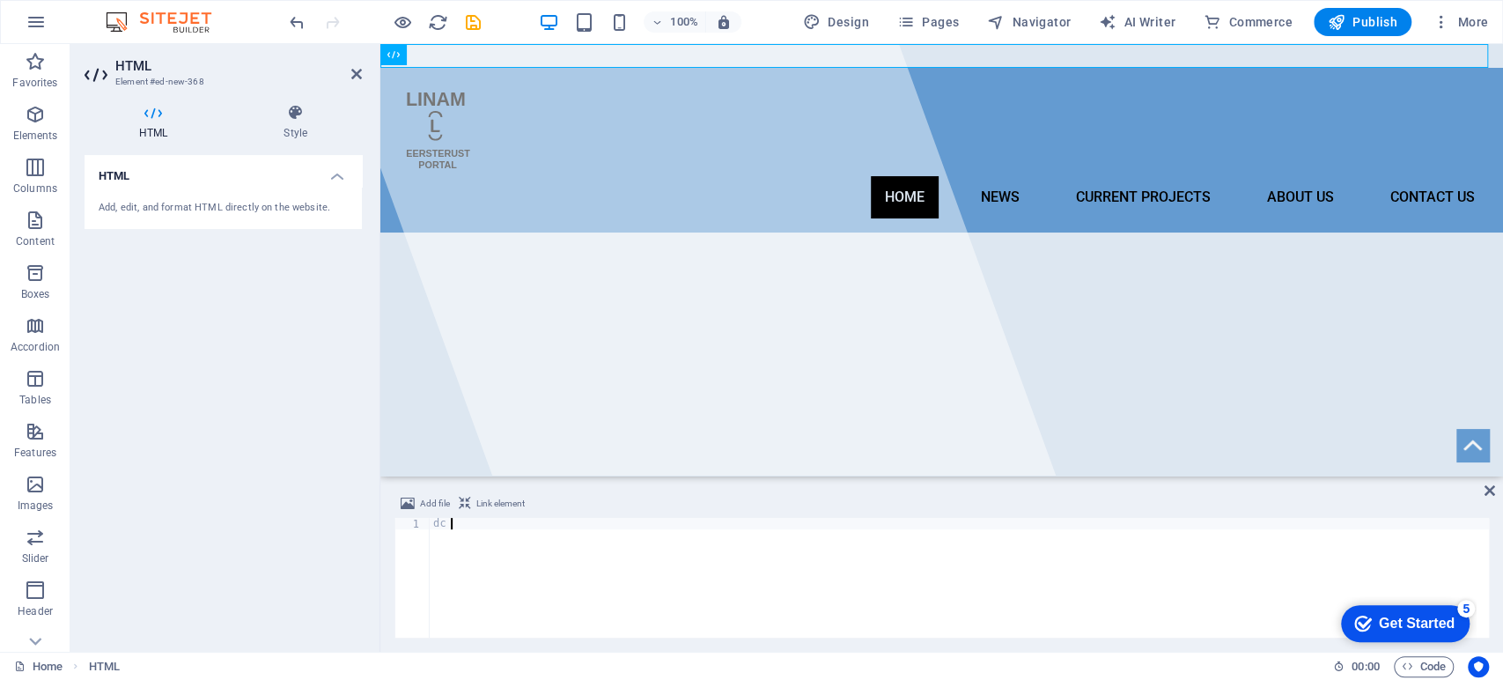
click at [724, 593] on div "dc" at bounding box center [959, 589] width 1059 height 143
type textarea "dc"
click at [548, 74] on div "Home News Current Projects About Us Coming Soon Contact Us" at bounding box center [941, 150] width 1122 height 165
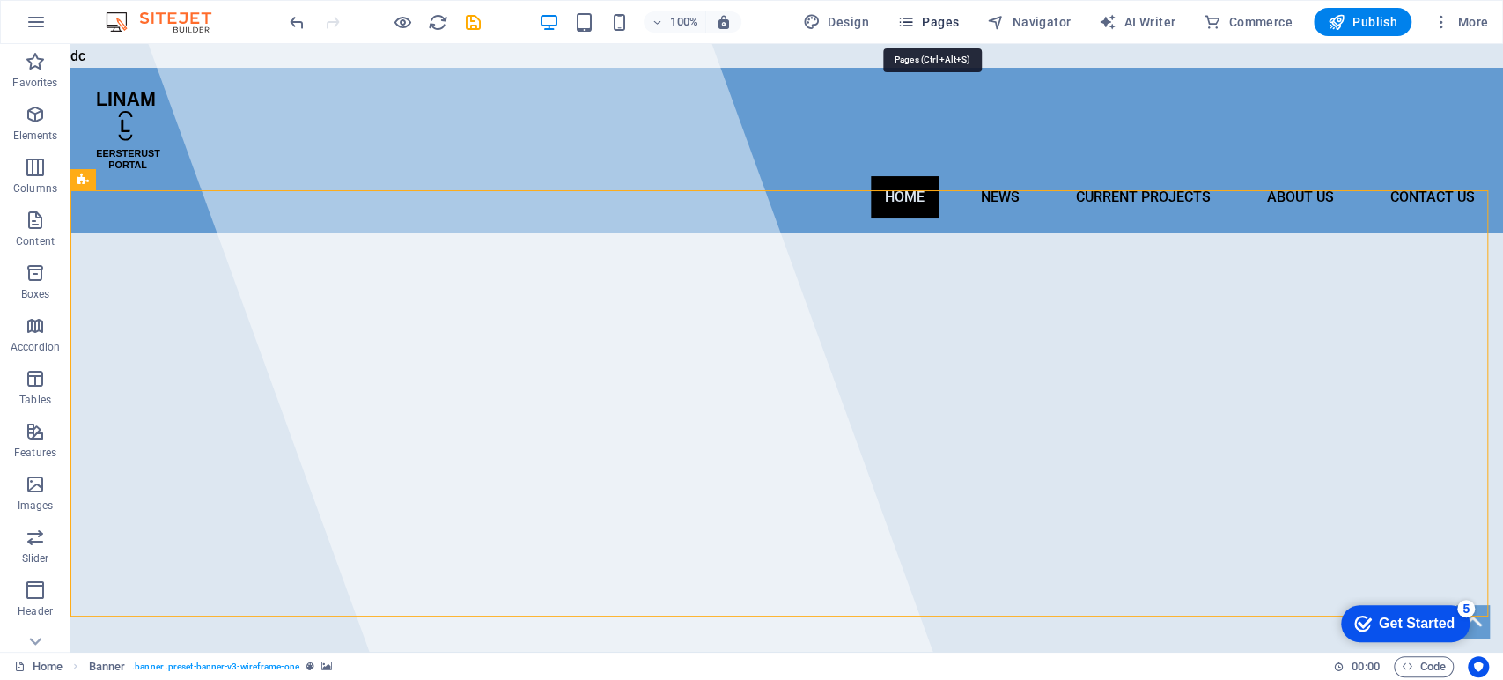
click at [929, 21] on span "Pages" at bounding box center [928, 22] width 62 height 18
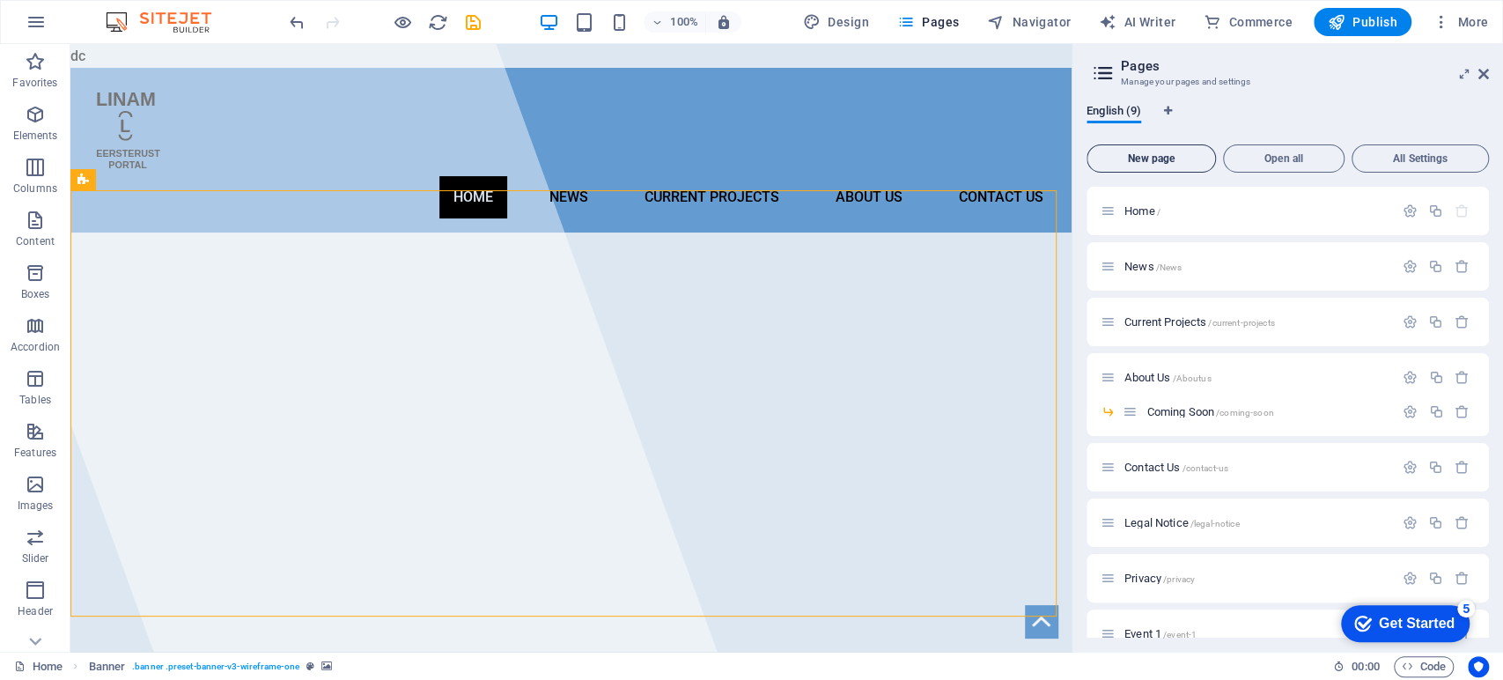
click at [1173, 153] on span "New page" at bounding box center [1151, 158] width 114 height 11
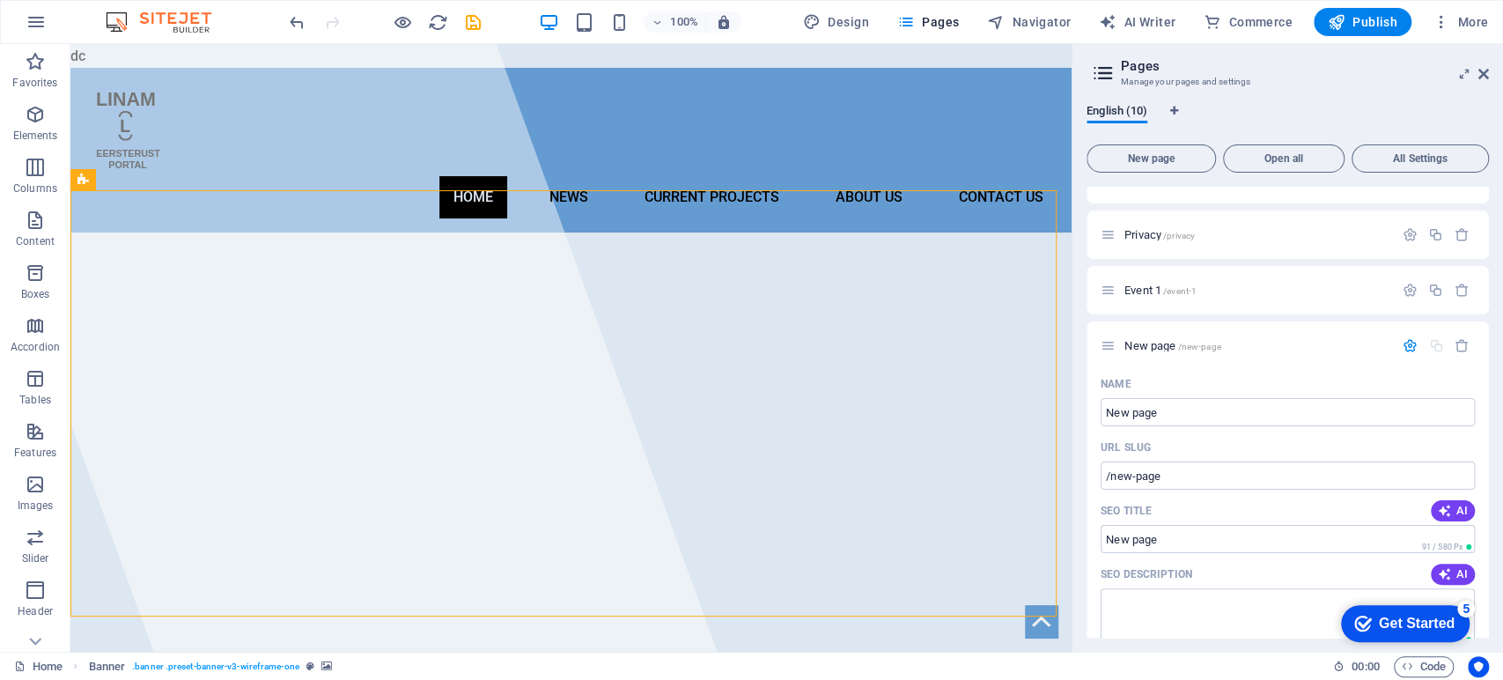
click at [1407, 633] on div "checkmark Get Started 5" at bounding box center [1405, 623] width 129 height 37
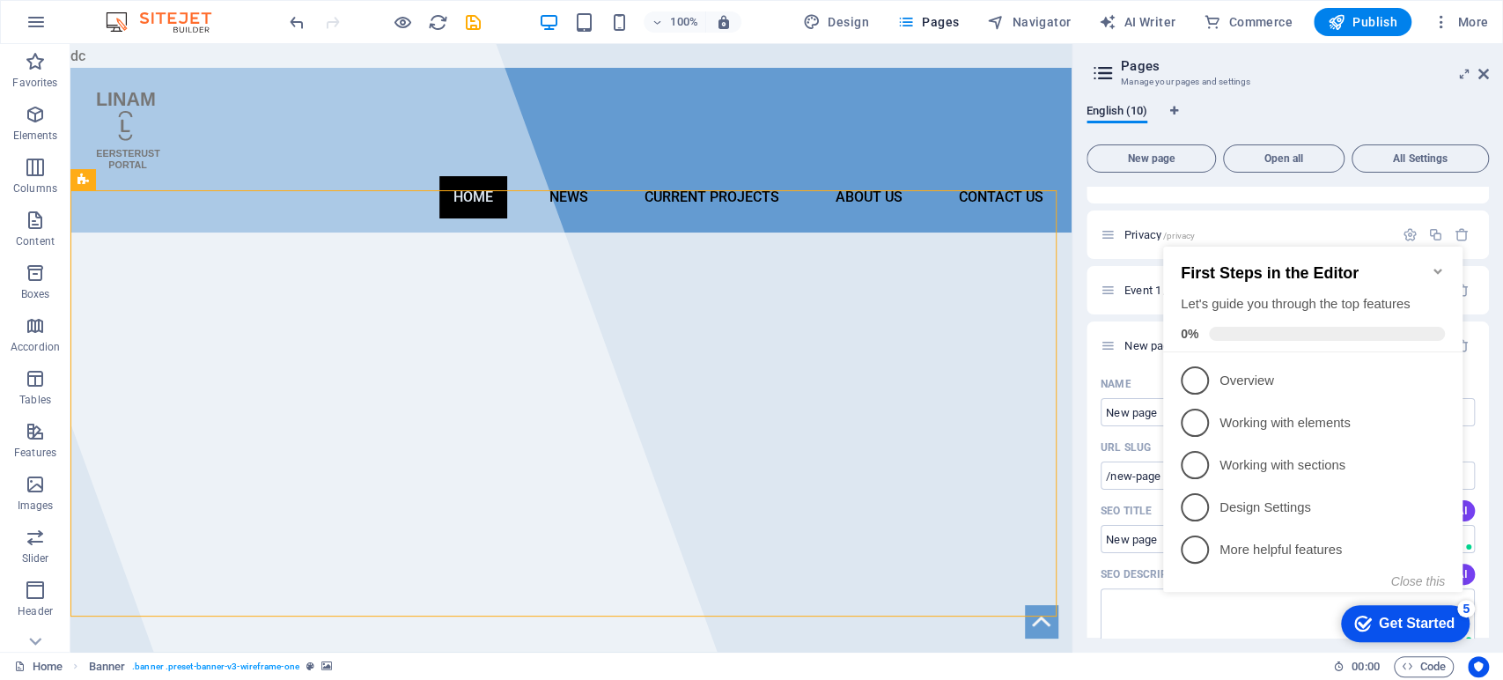
click at [1403, 622] on div "Get Started" at bounding box center [1416, 623] width 76 height 16
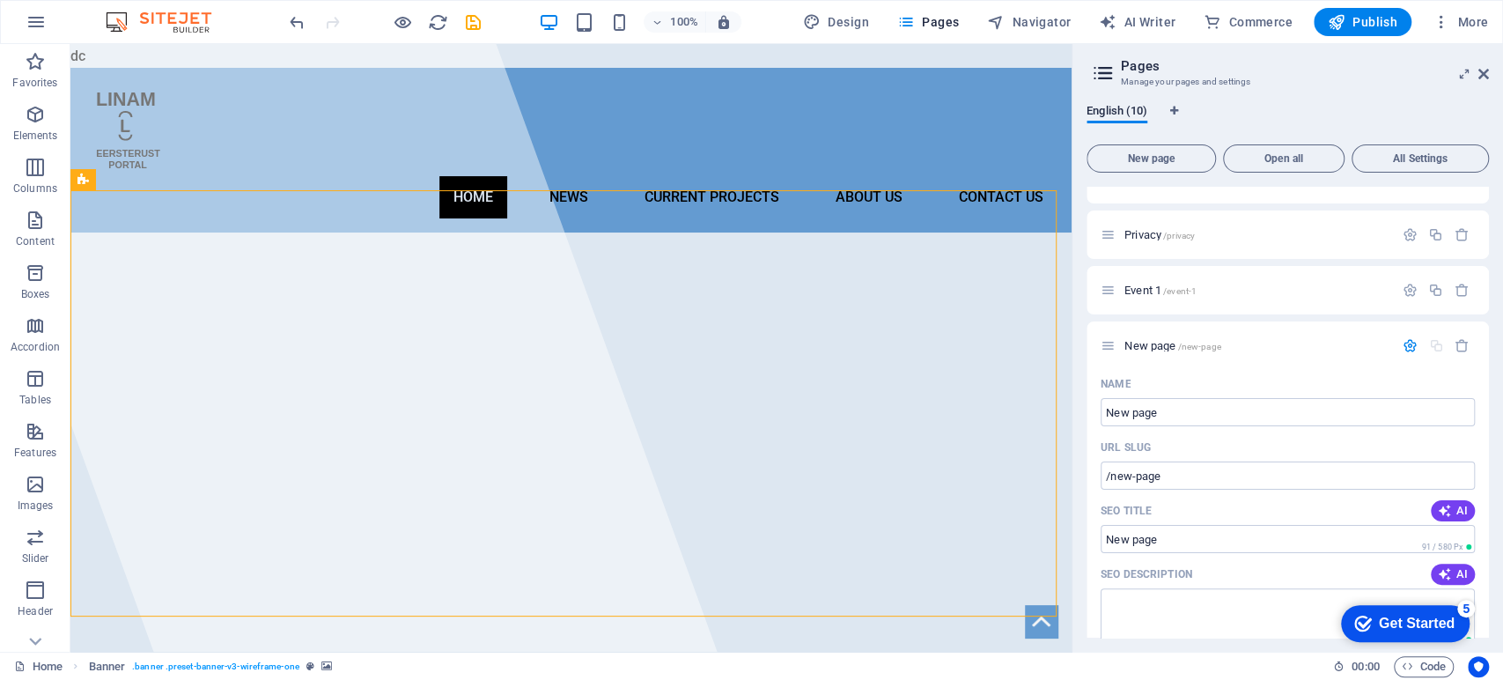
click at [1397, 631] on div "Get Started" at bounding box center [1416, 623] width 76 height 16
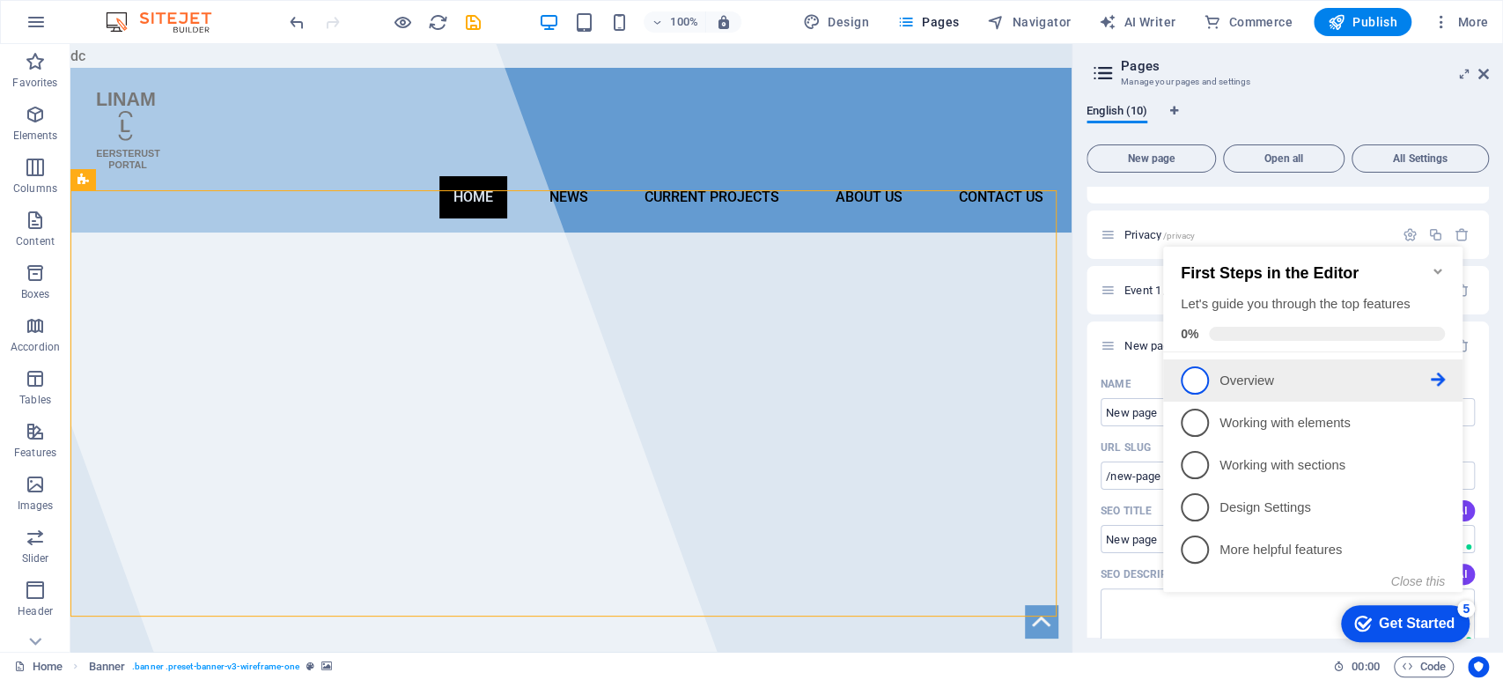
click at [1192, 384] on span "1" at bounding box center [1194, 380] width 28 height 28
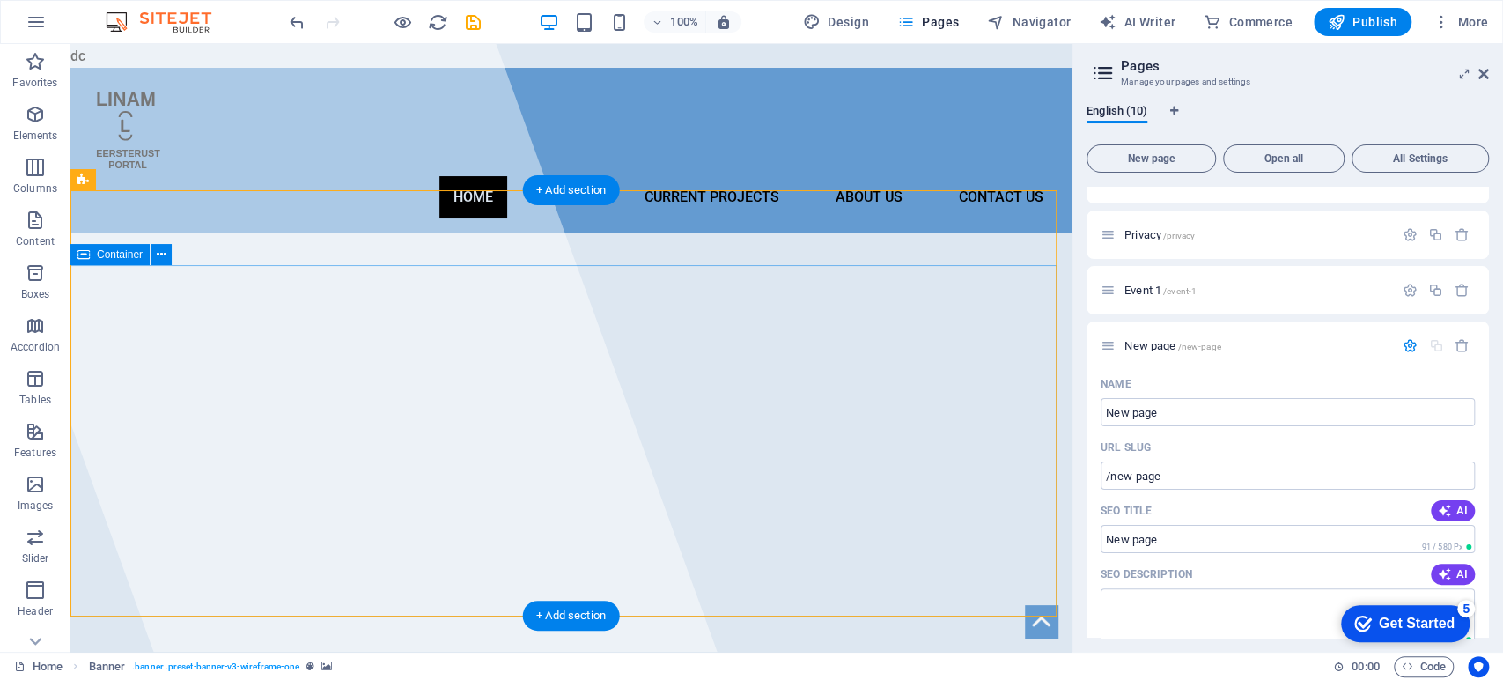
scroll to position [0, 0]
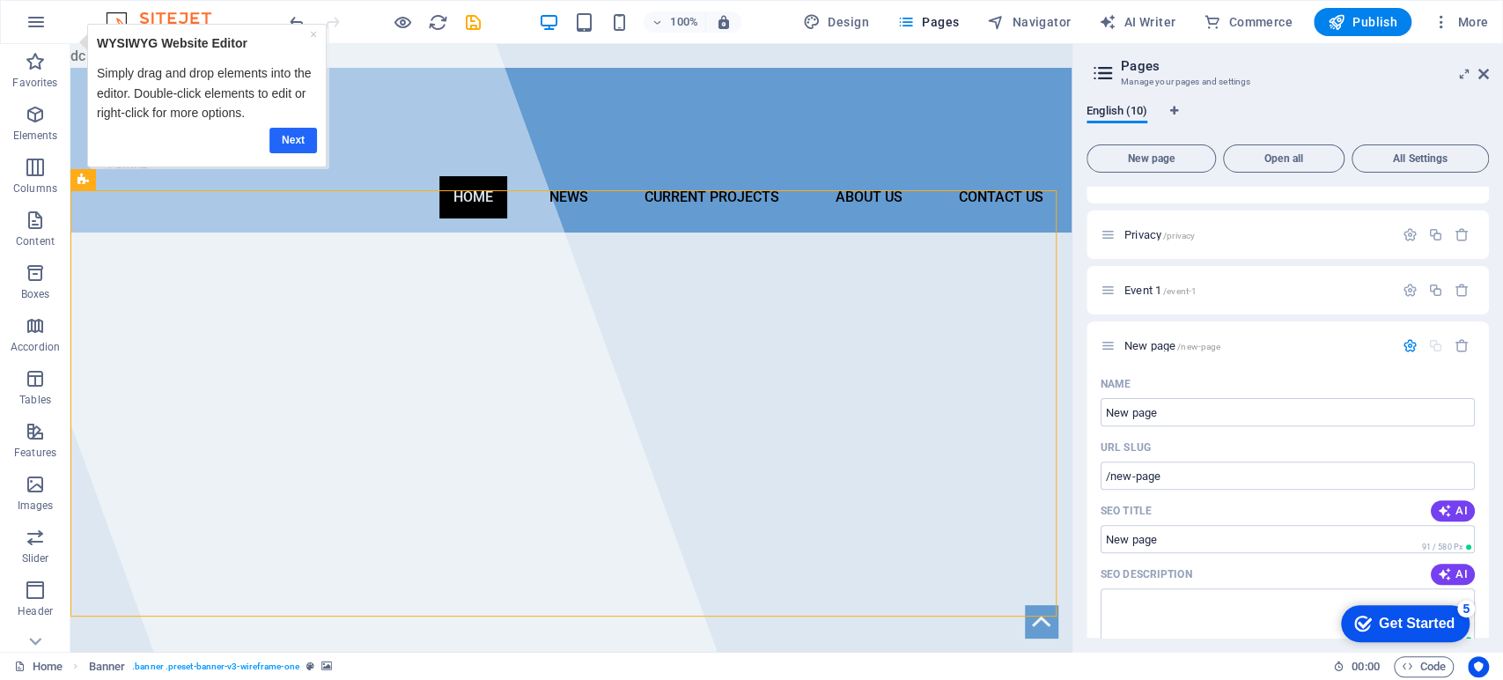
click at [289, 145] on link "Next" at bounding box center [293, 140] width 48 height 26
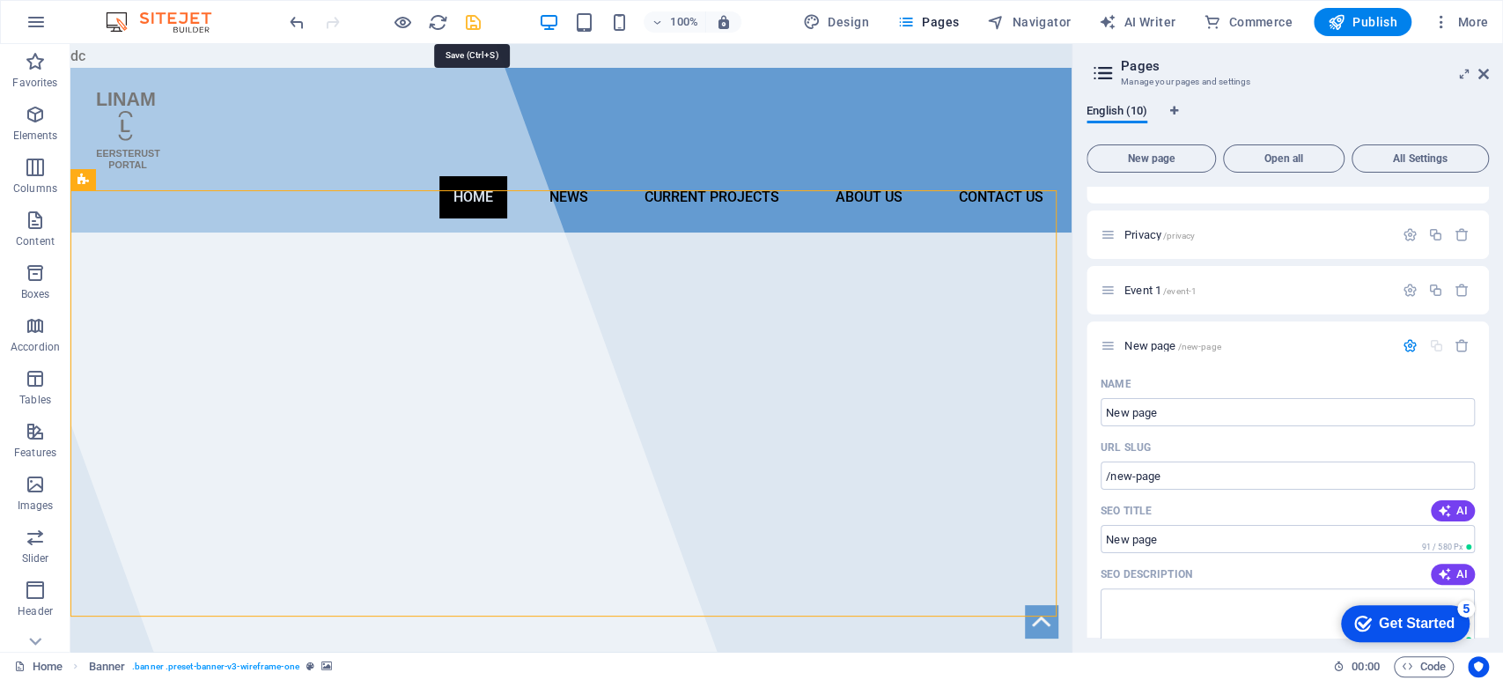
click at [0, 0] on icon "save" at bounding box center [0, 0] width 0 height 0
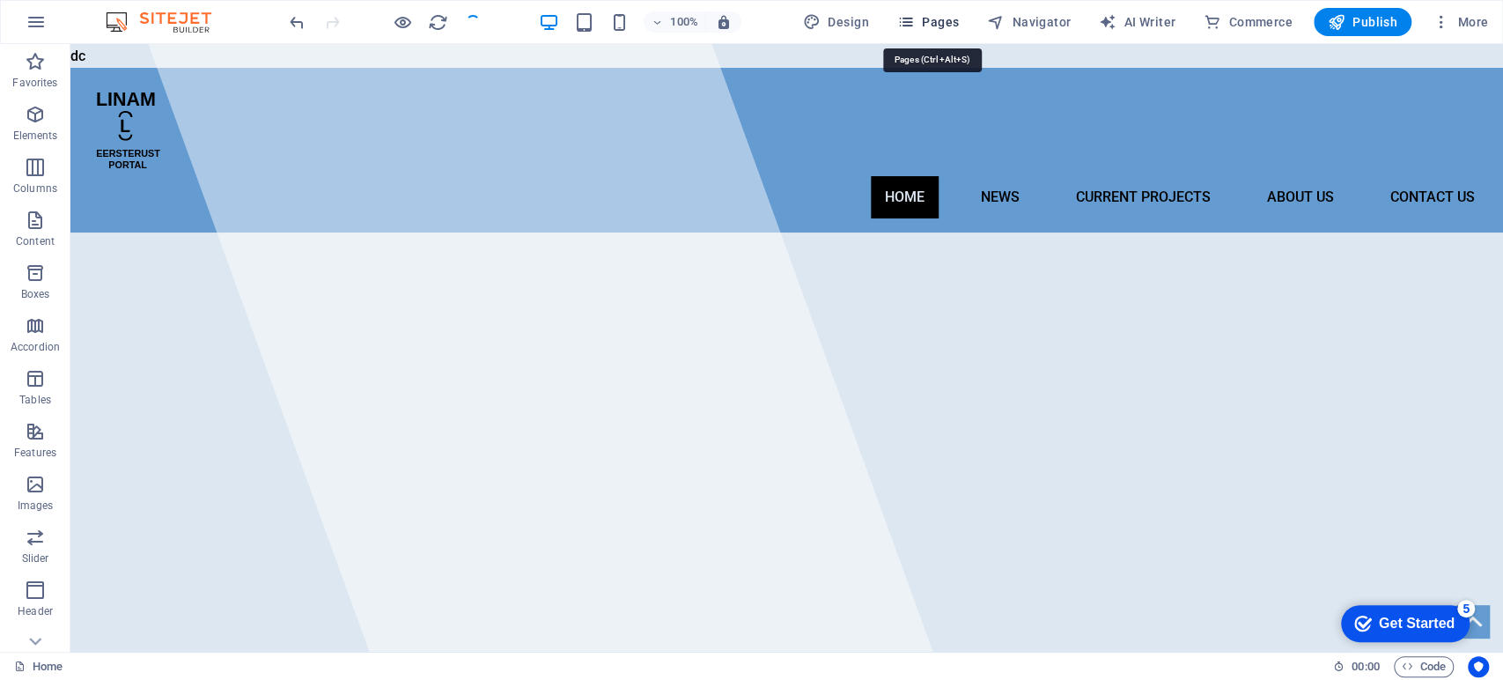
click at [937, 16] on span "Pages" at bounding box center [928, 22] width 62 height 18
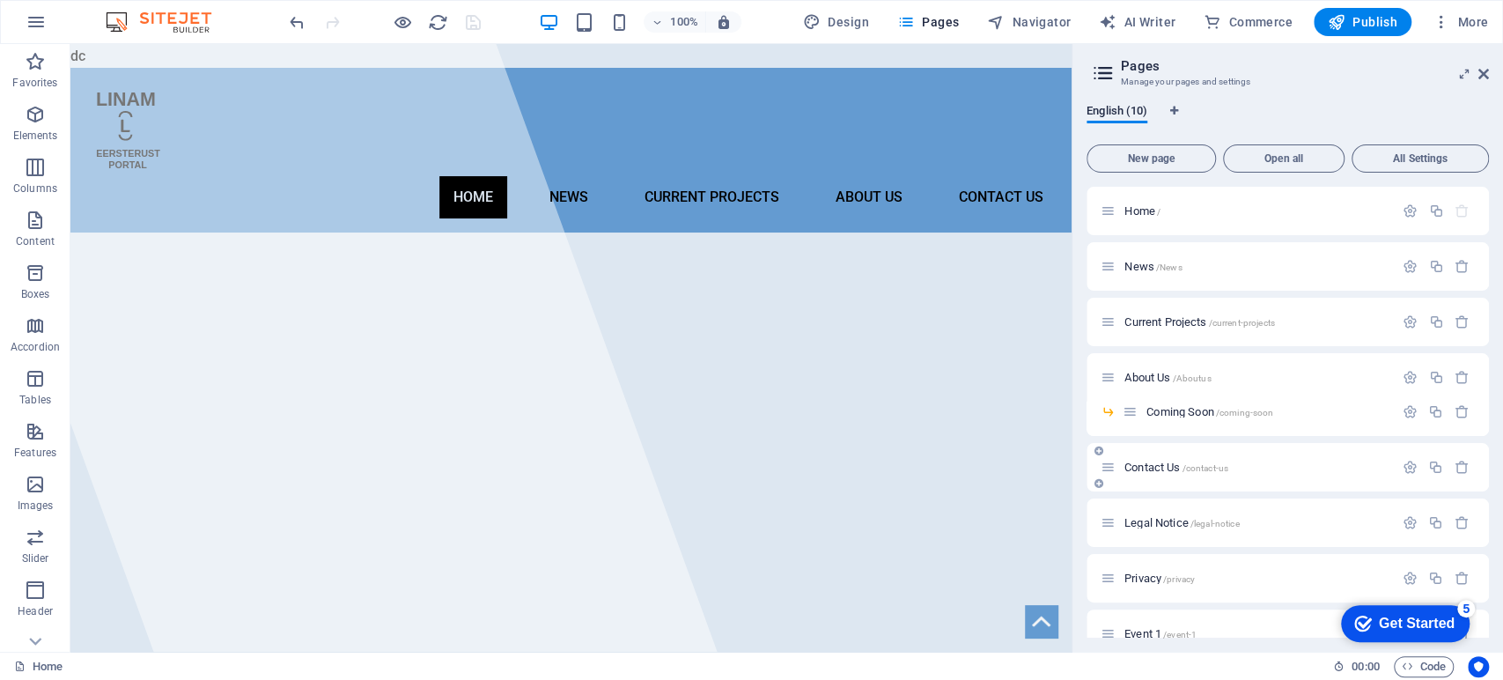
scroll to position [82, 0]
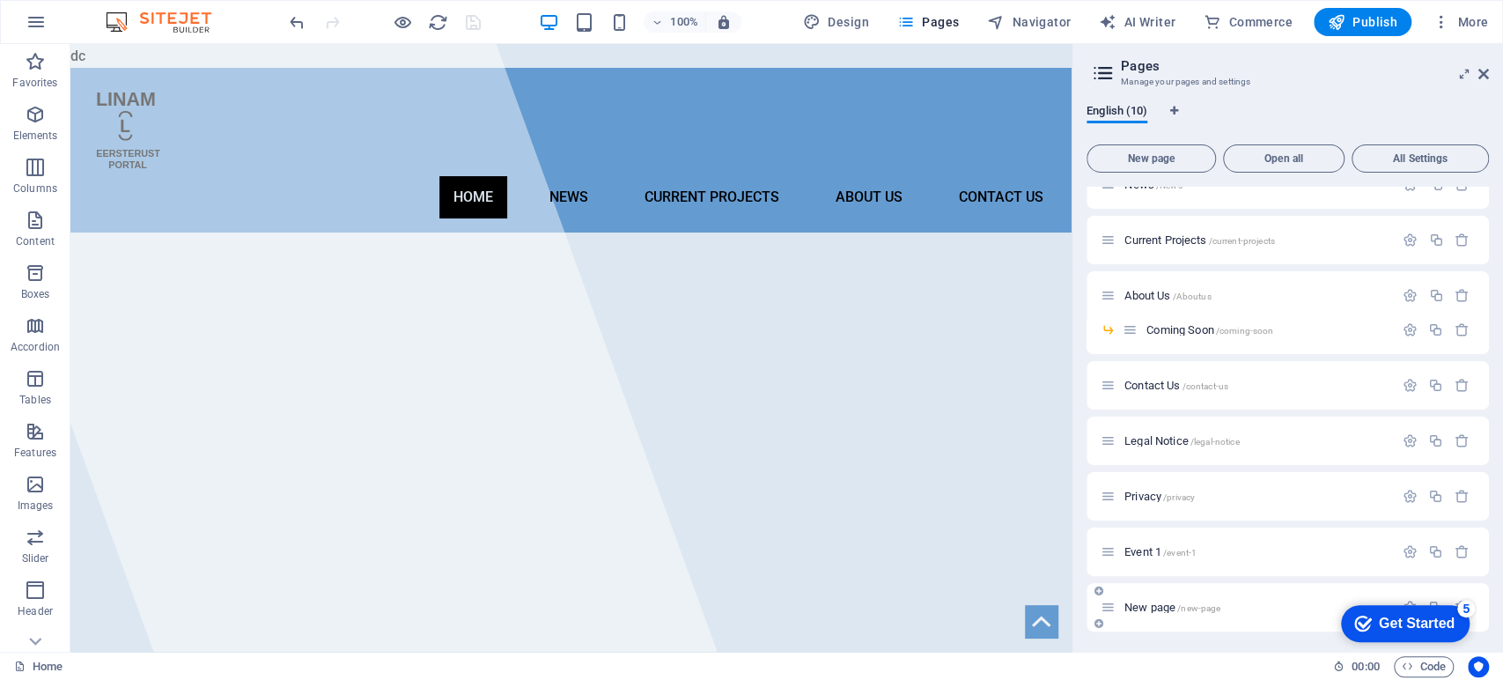
click at [1144, 611] on span "New page /new-page" at bounding box center [1172, 606] width 96 height 13
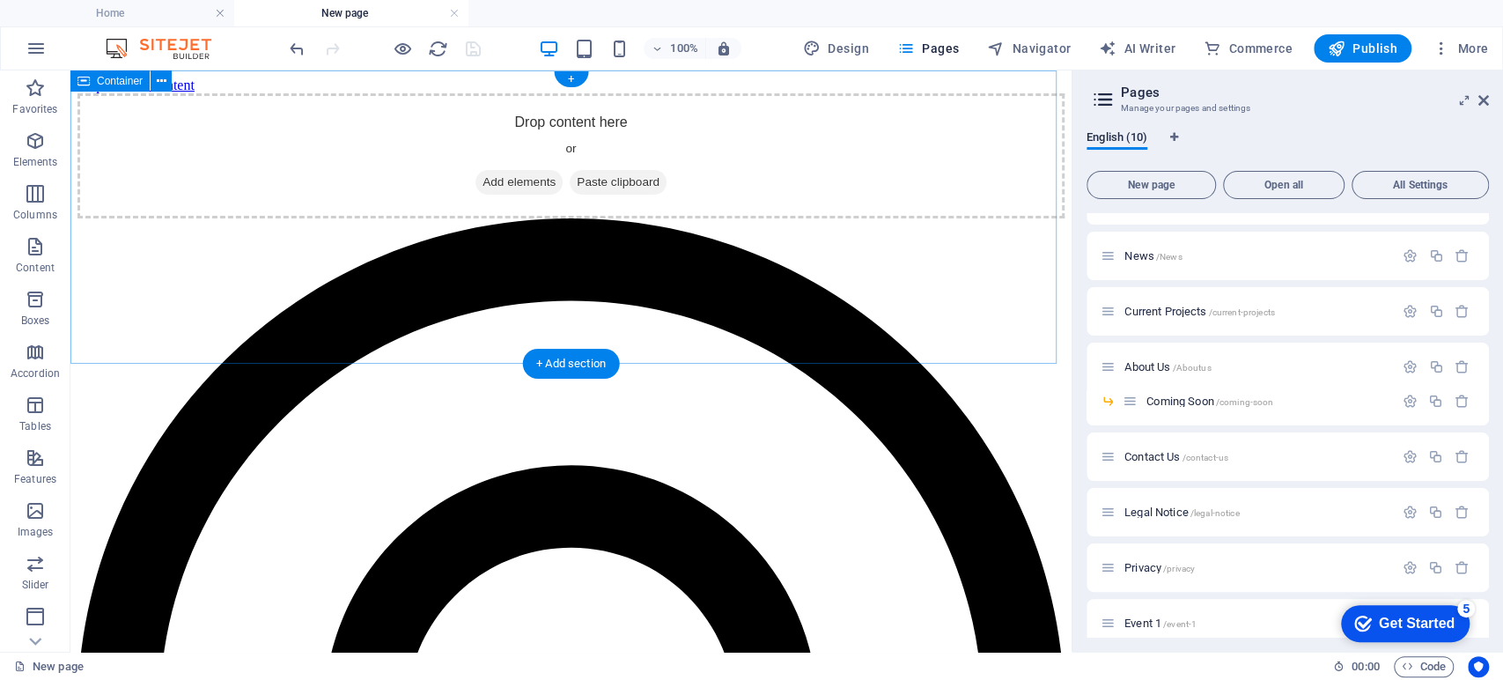
scroll to position [0, 0]
click at [324, 132] on div "Drop content here or Add elements Paste clipboard" at bounding box center [570, 155] width 987 height 125
click at [1132, 371] on span "About Us /Aboutus" at bounding box center [1167, 366] width 86 height 13
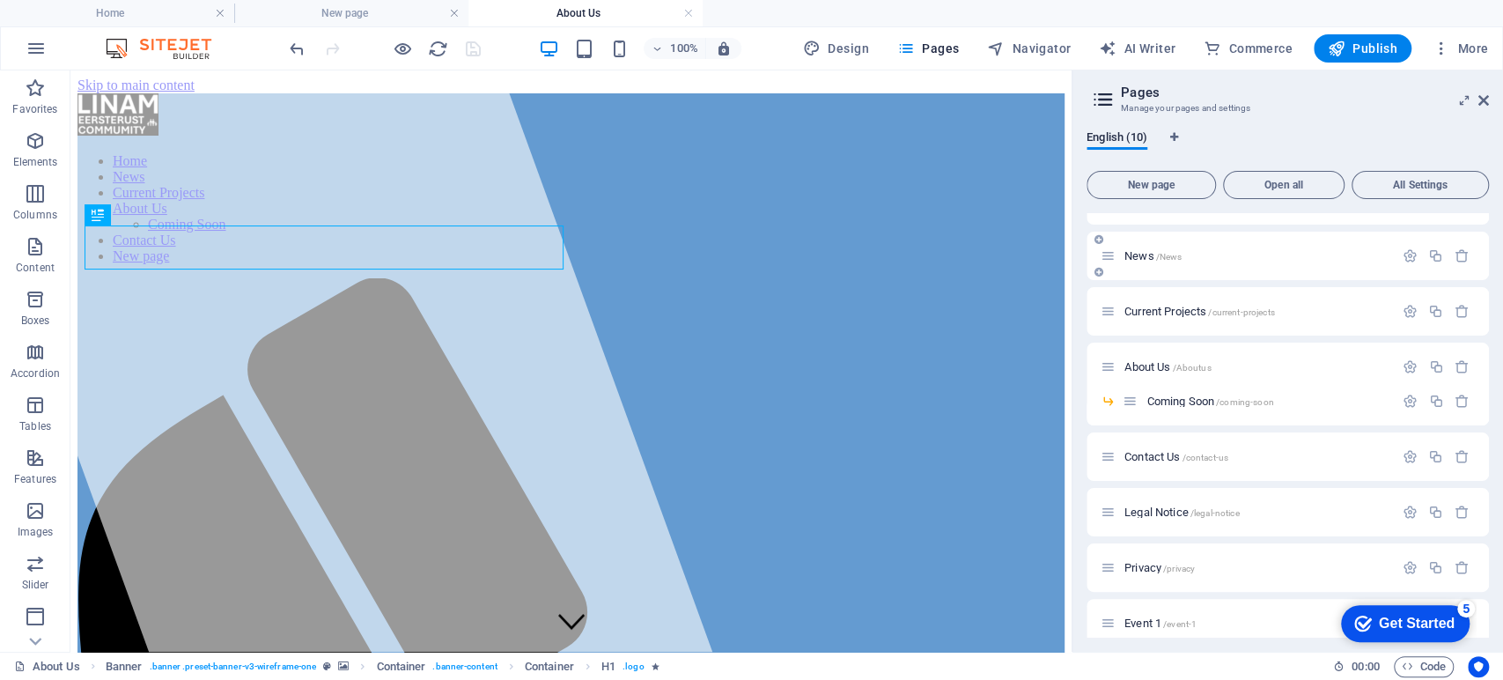
click at [1148, 254] on span "News /News" at bounding box center [1152, 255] width 57 height 13
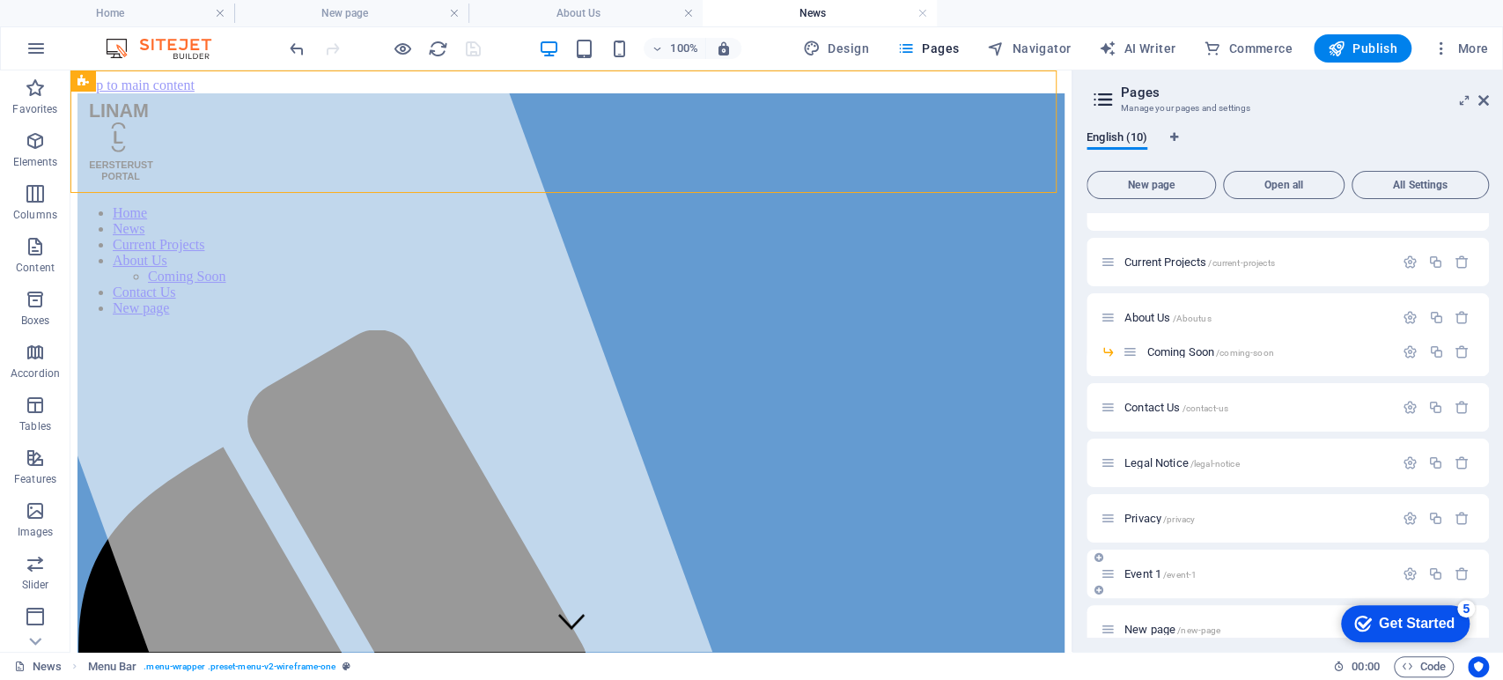
scroll to position [108, 0]
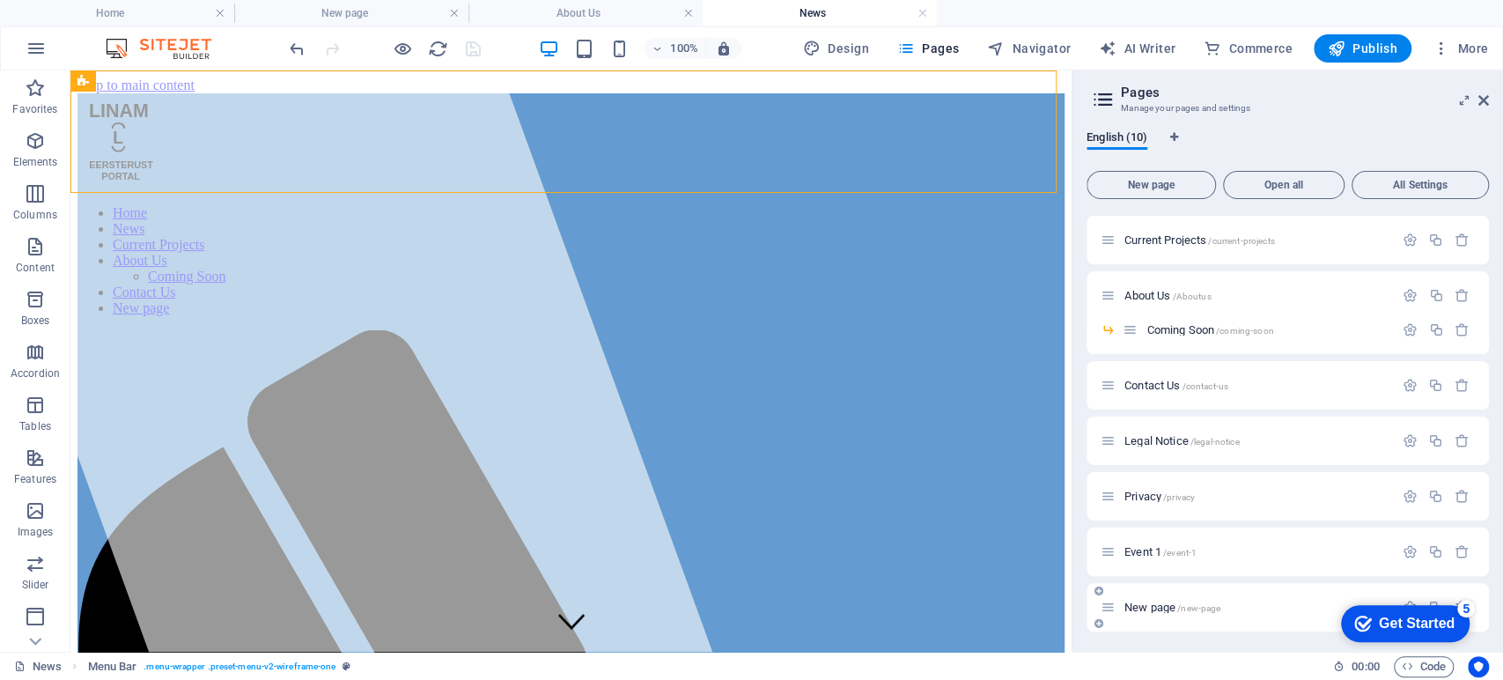
click at [1146, 606] on span "New page /new-page" at bounding box center [1172, 606] width 96 height 13
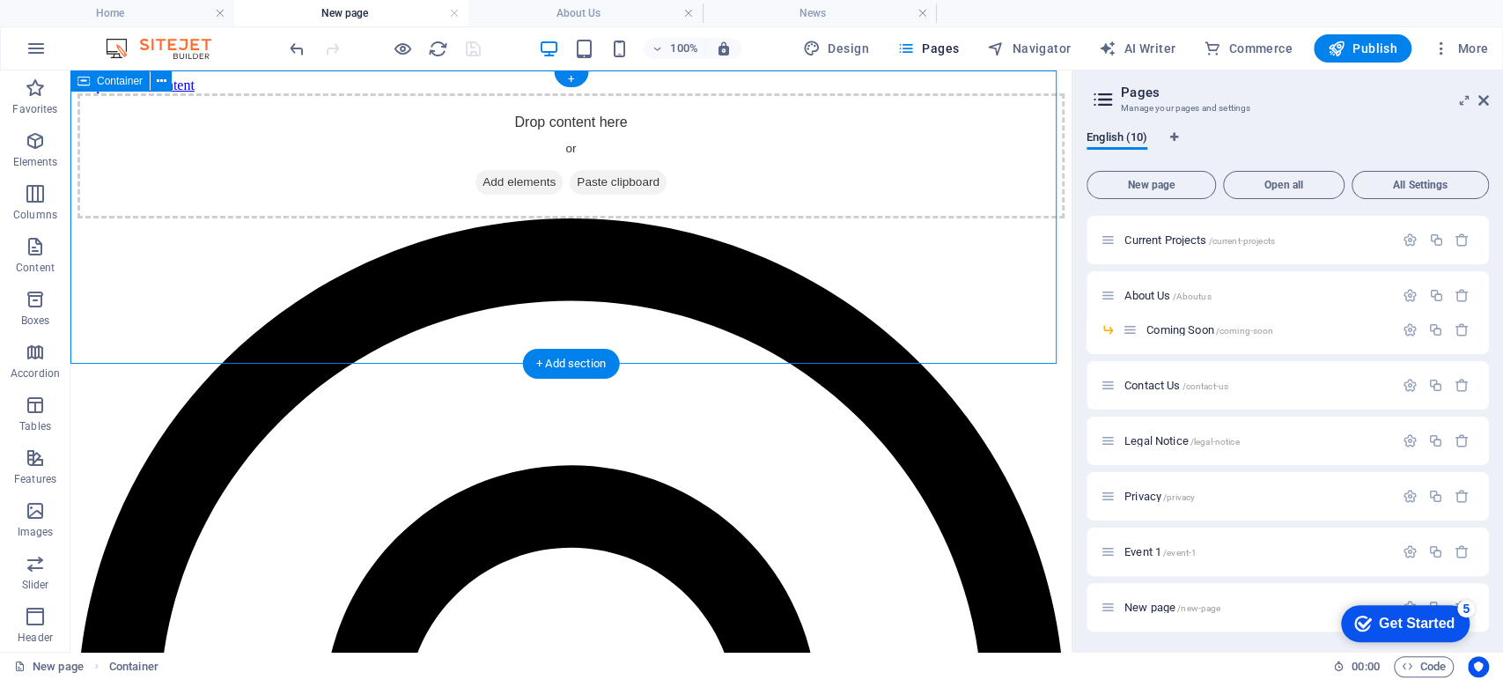
click at [274, 121] on div "Drop content here or Add elements Paste clipboard" at bounding box center [570, 155] width 987 height 125
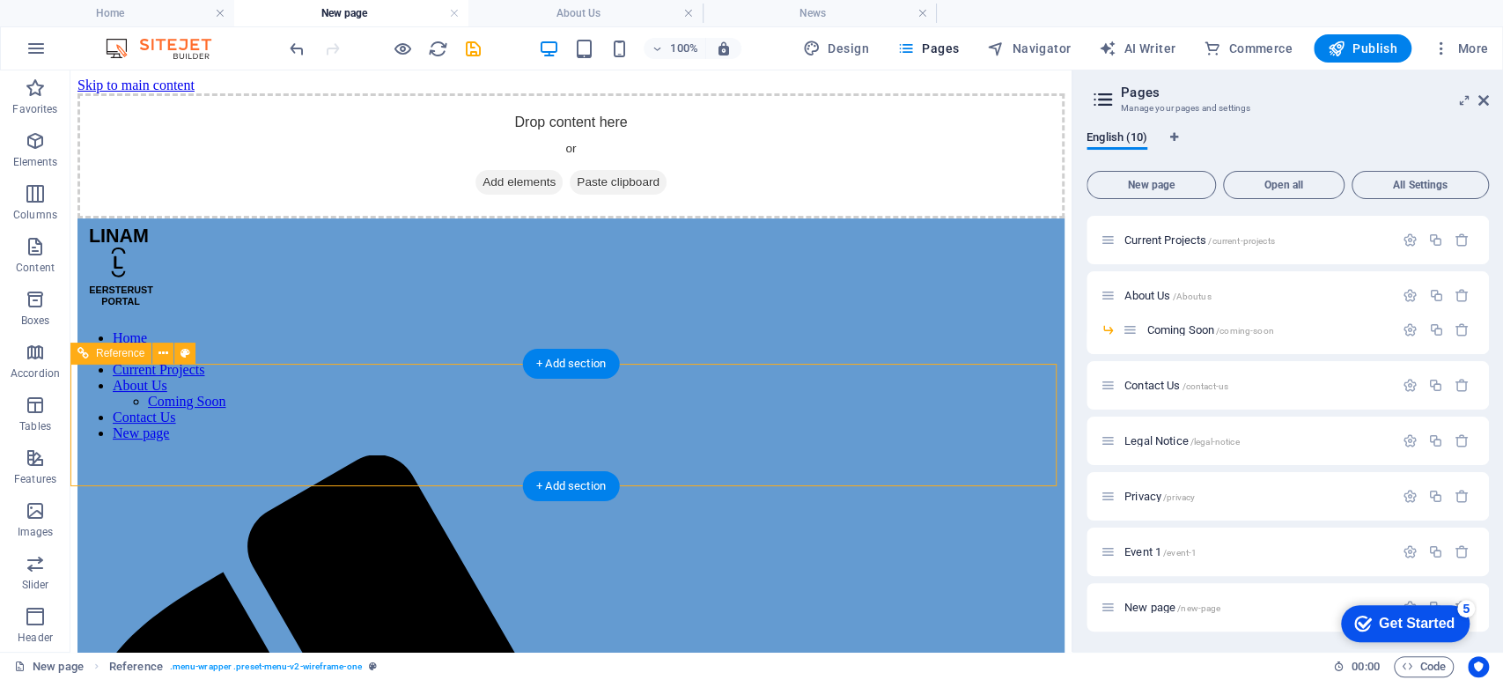
click at [204, 411] on nav "Home News Current Projects About Us Coming Soon Contact Us New page" at bounding box center [570, 385] width 987 height 111
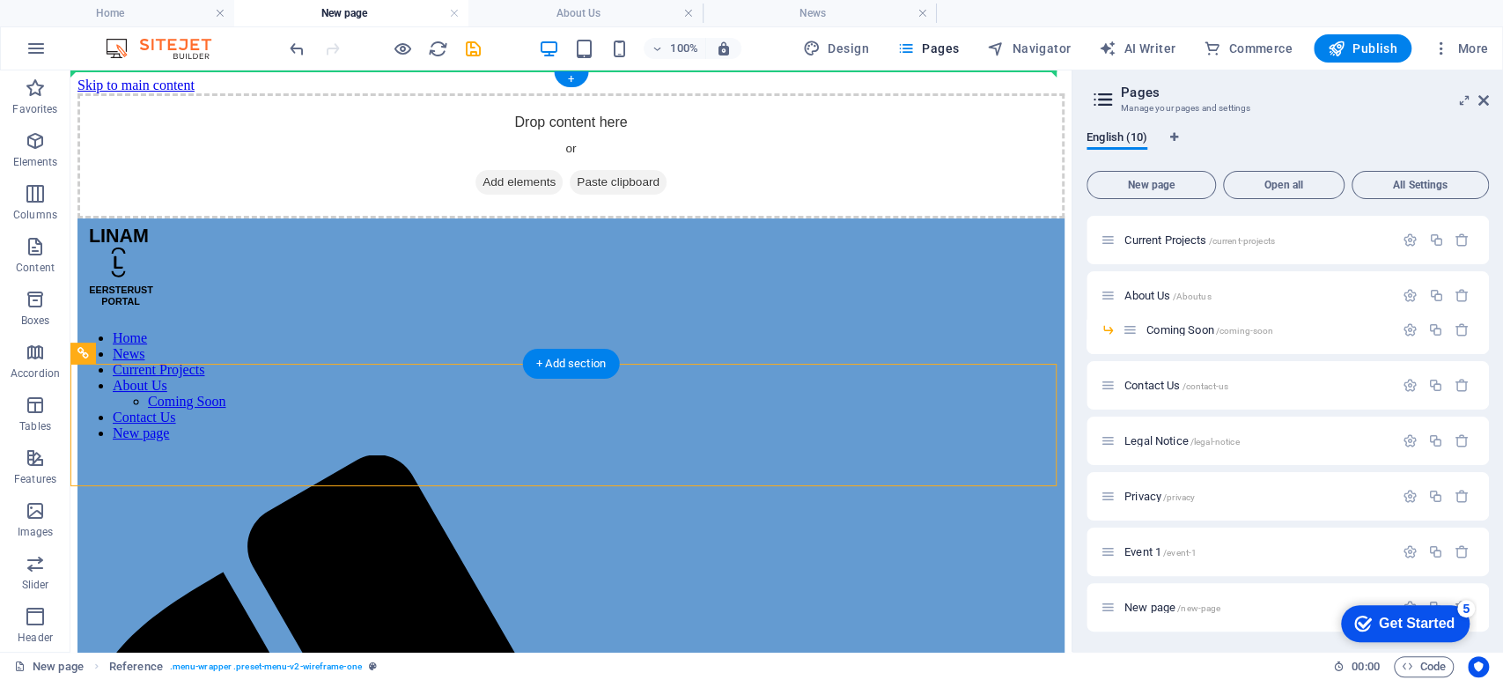
drag, startPoint x: 208, startPoint y: 399, endPoint x: 271, endPoint y: 117, distance: 288.7
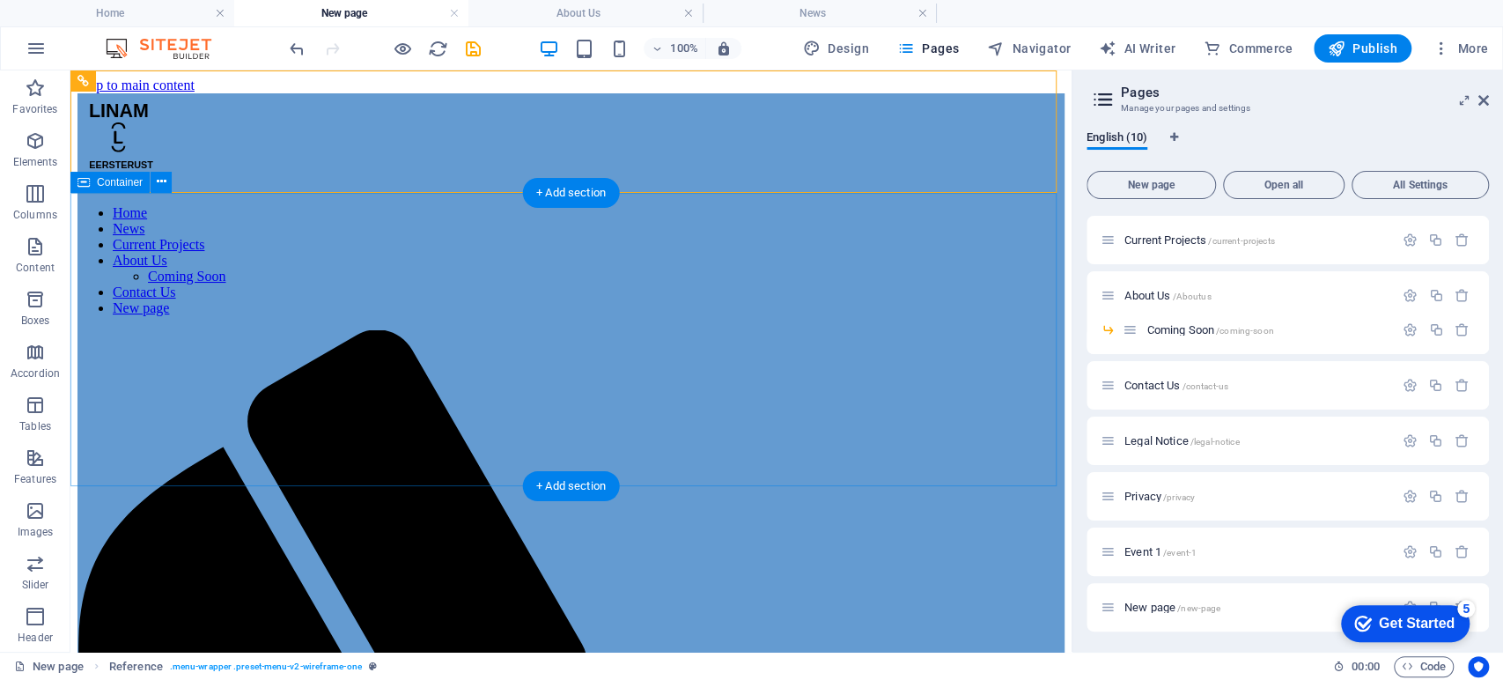
drag, startPoint x: 221, startPoint y: 102, endPoint x: 271, endPoint y: 314, distance: 218.0
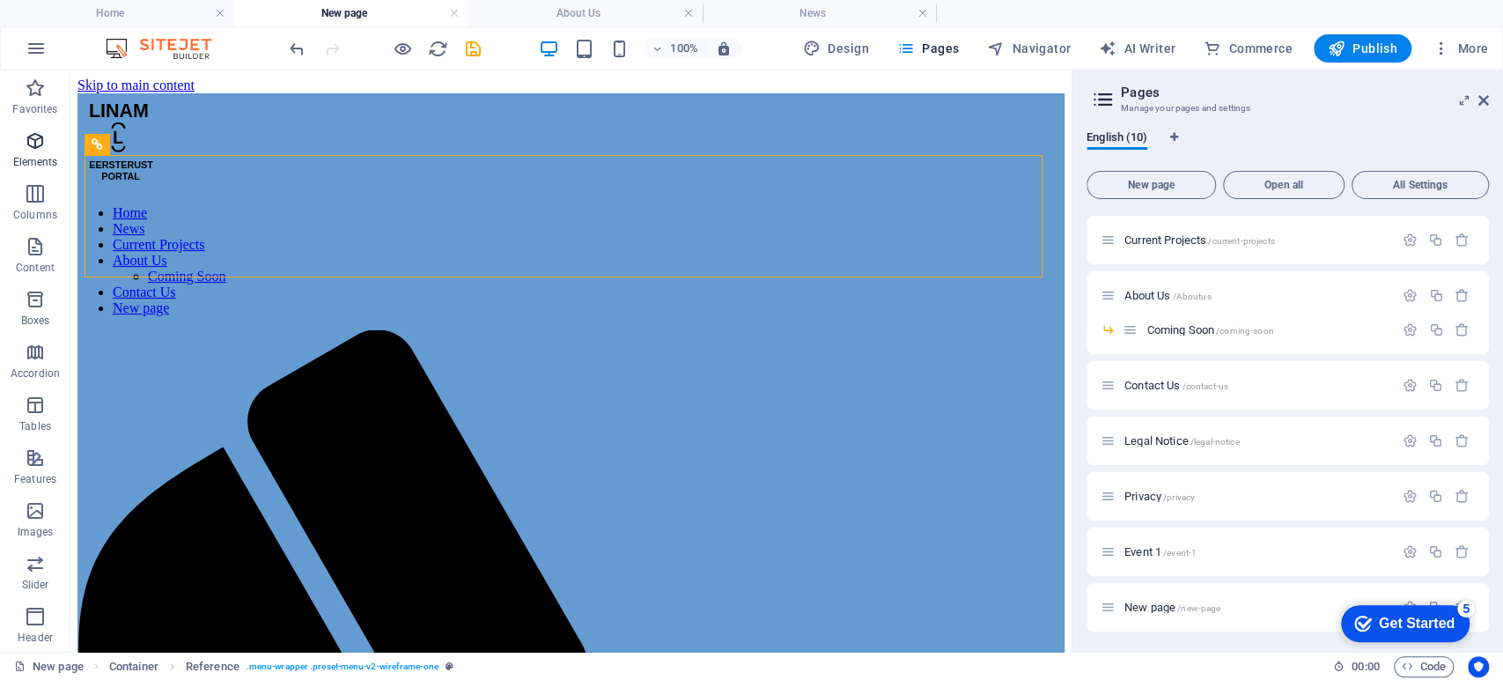
drag, startPoint x: 22, startPoint y: 158, endPoint x: 236, endPoint y: 174, distance: 214.6
click at [22, 158] on p "Elements" at bounding box center [35, 162] width 45 height 14
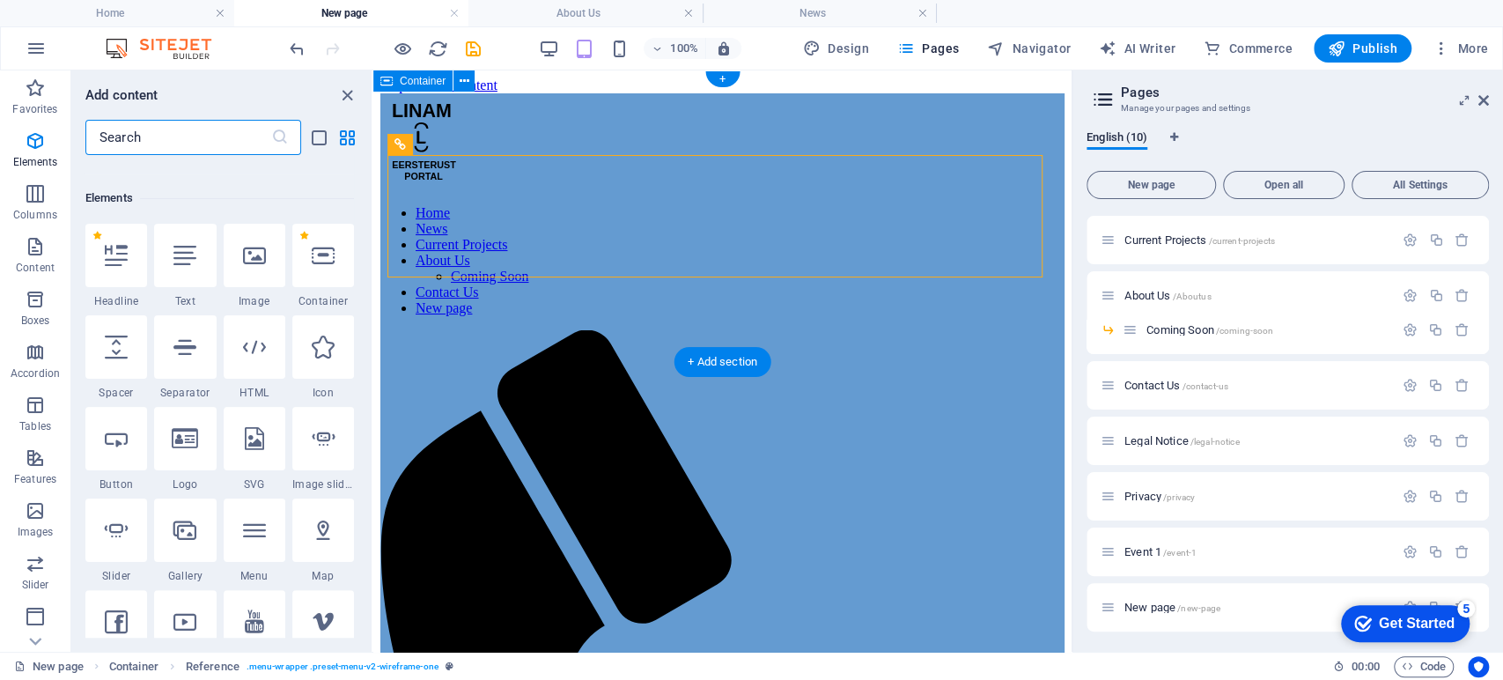
scroll to position [187, 0]
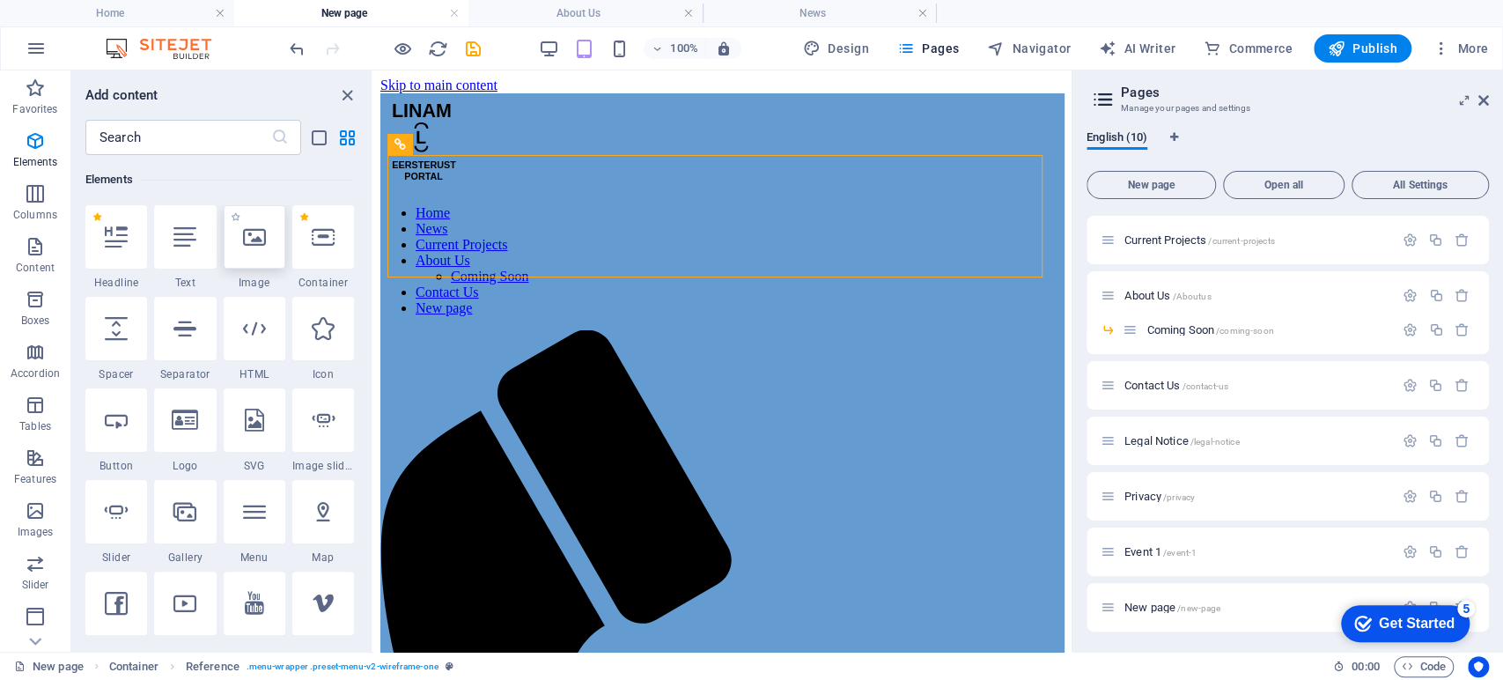
click at [255, 253] on div at bounding box center [255, 236] width 62 height 63
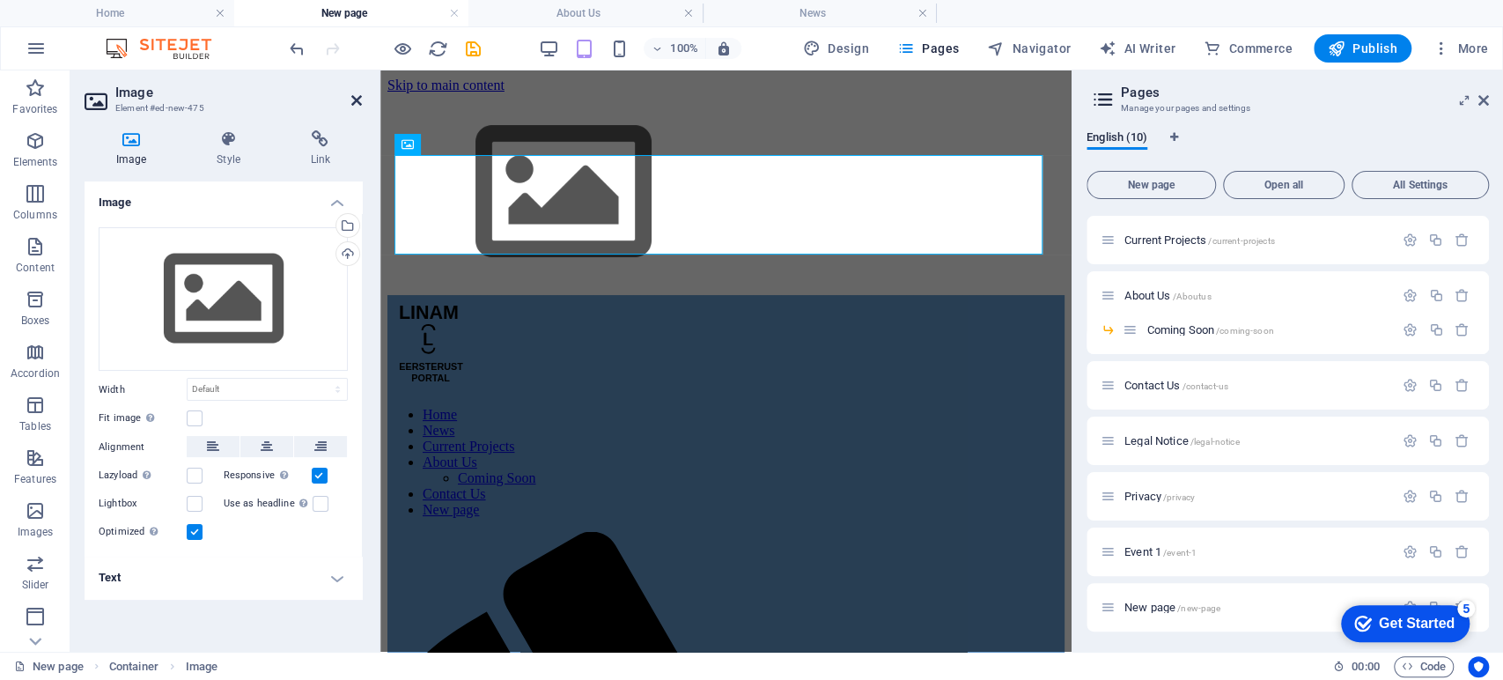
click at [351, 102] on icon at bounding box center [356, 100] width 11 height 14
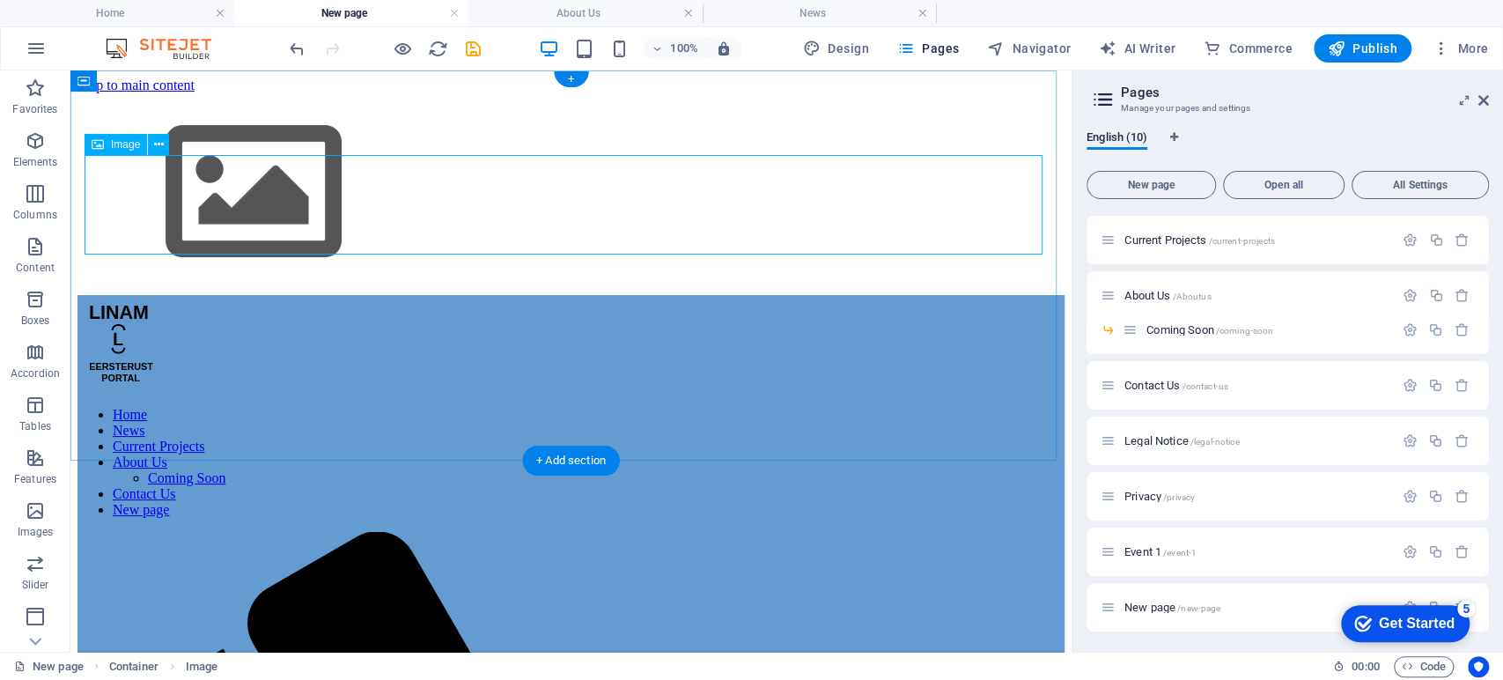
click at [289, 193] on figure at bounding box center [570, 194] width 987 height 202
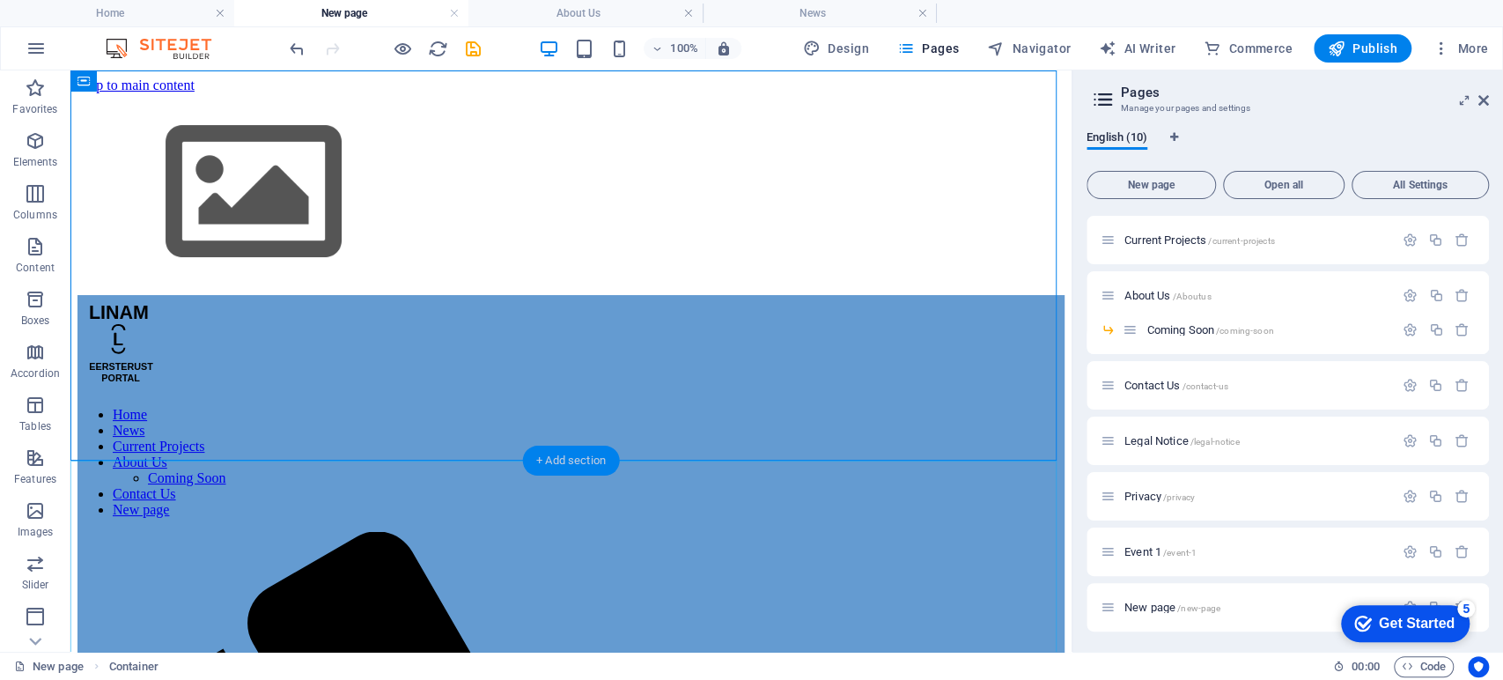
click at [562, 463] on div "+ Add section" at bounding box center [571, 460] width 98 height 30
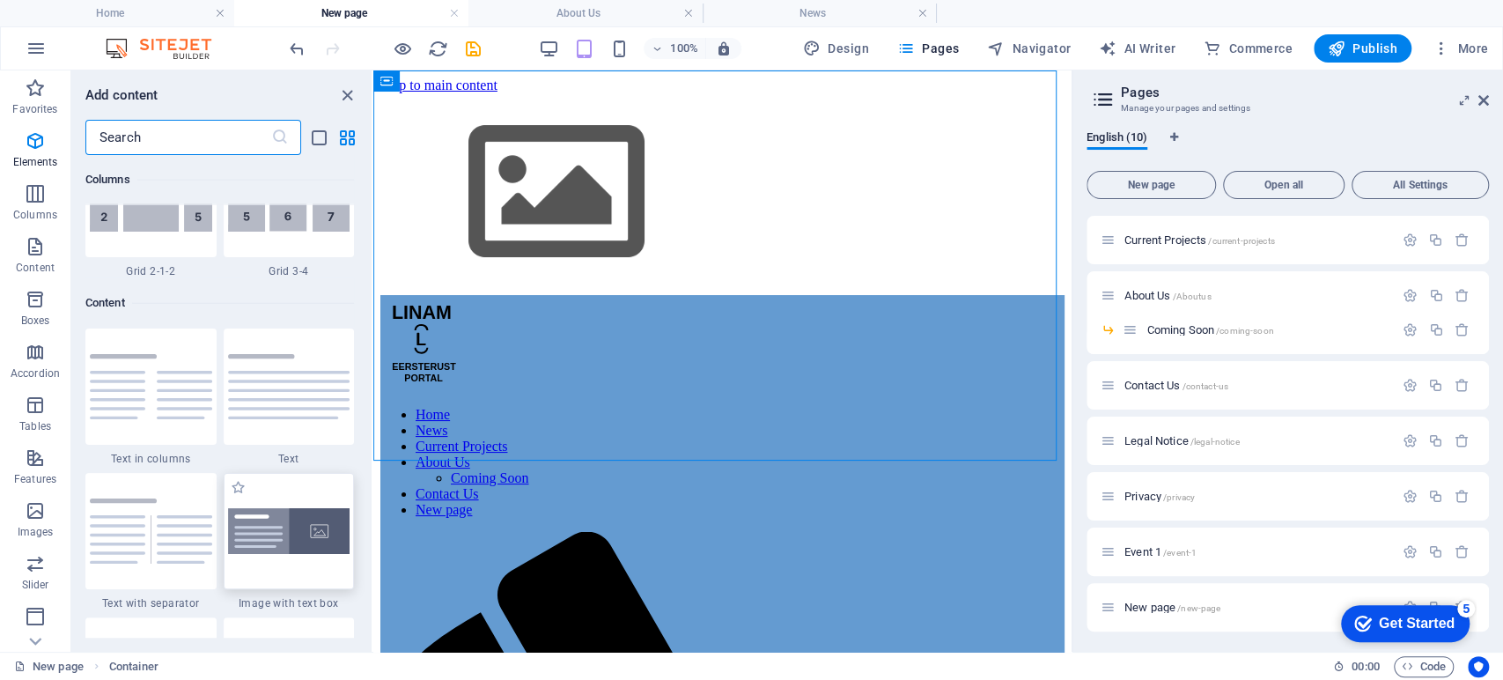
scroll to position [3079, 0]
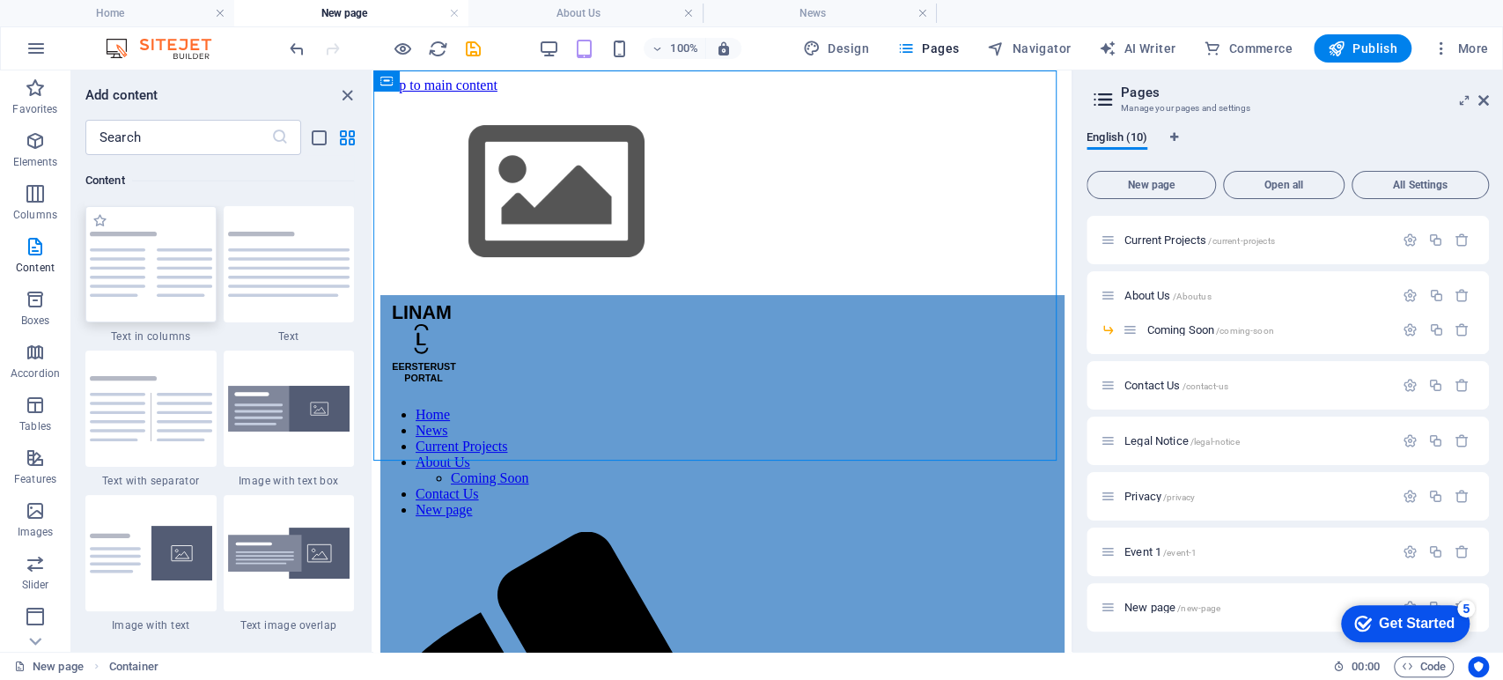
drag, startPoint x: 146, startPoint y: 276, endPoint x: 314, endPoint y: 343, distance: 181.3
click at [146, 276] on img at bounding box center [151, 264] width 122 height 65
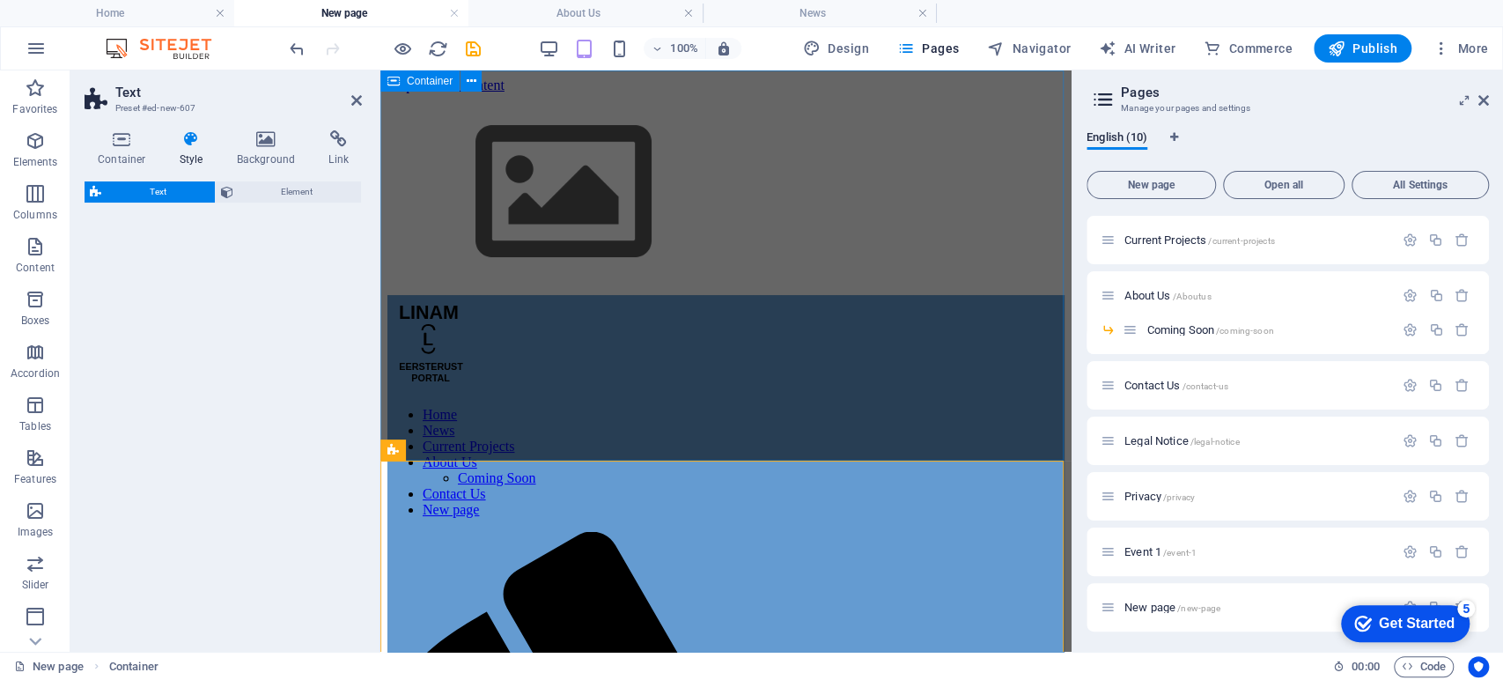
select select "rem"
select select "preset-text-v2-columns"
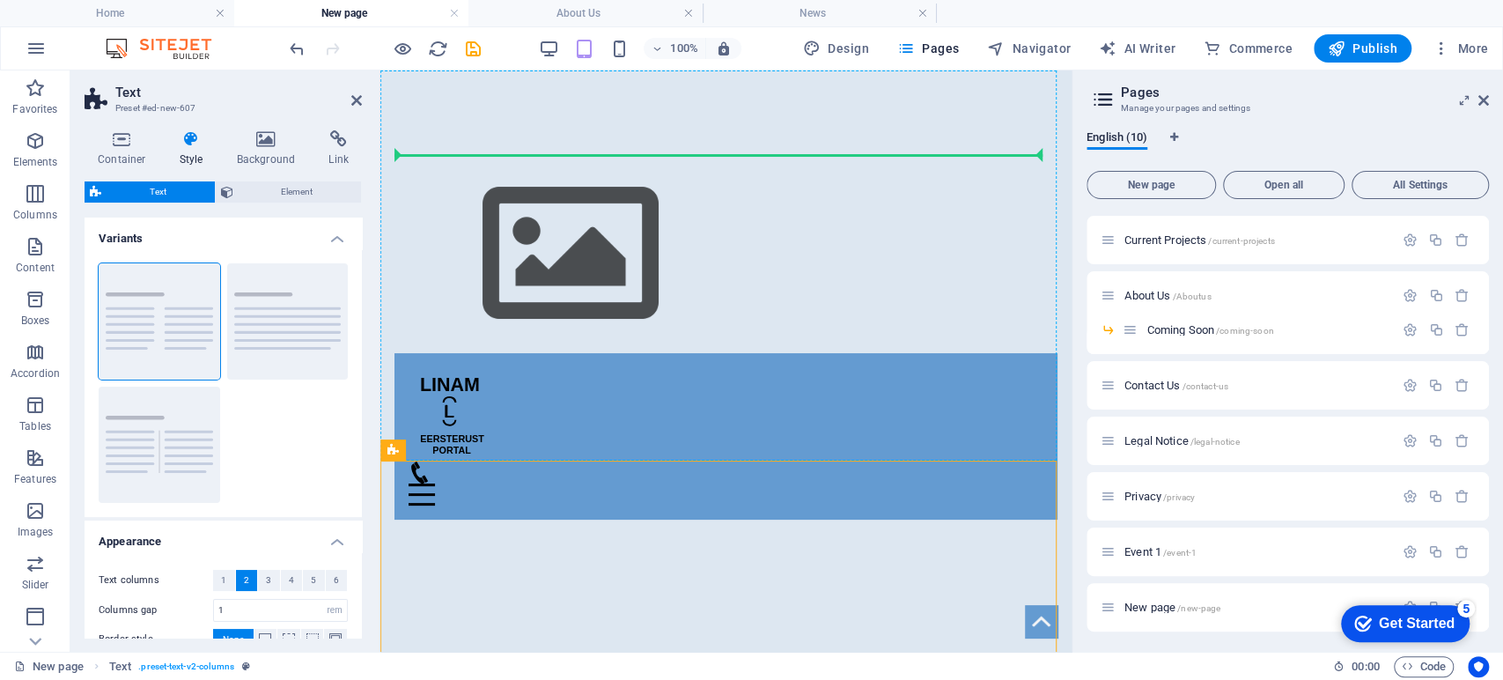
drag, startPoint x: 794, startPoint y: 525, endPoint x: 605, endPoint y: 197, distance: 378.2
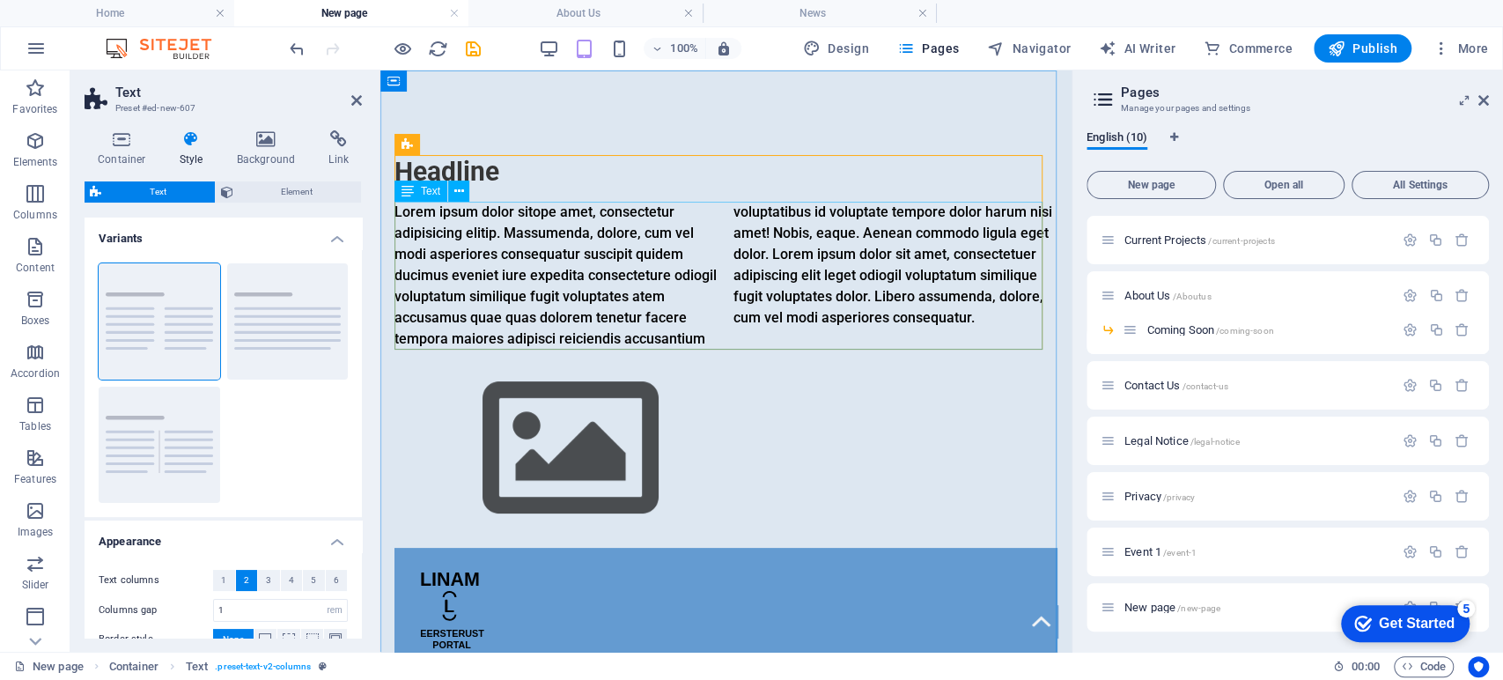
click at [922, 309] on div "Lorem ipsum dolor sitope amet, consectetur adipisicing elitip. Massumenda, dolo…" at bounding box center [725, 276] width 663 height 148
click at [475, 399] on figure at bounding box center [725, 448] width 663 height 198
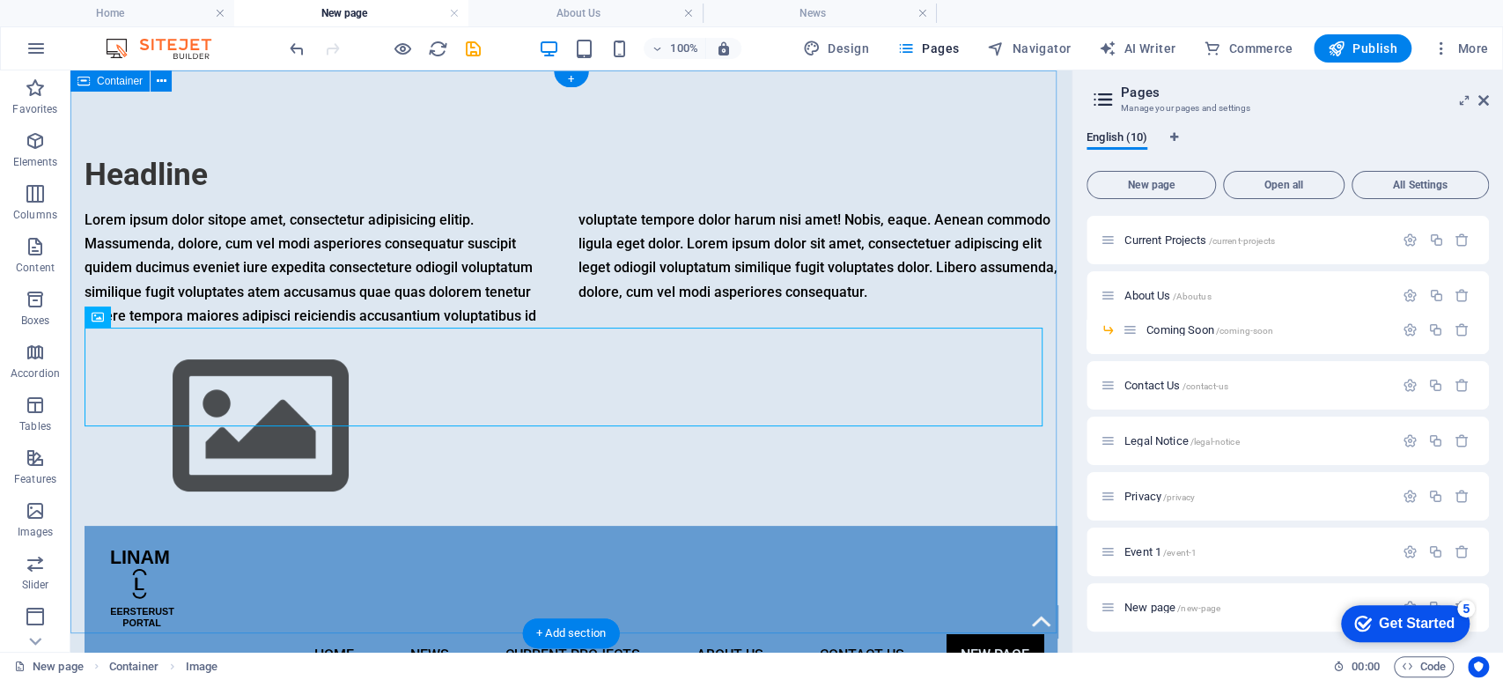
click at [246, 153] on div "Headline Lorem ipsum dolor sitope amet, consectetur adipisicing elitip. Massume…" at bounding box center [570, 422] width 1001 height 704
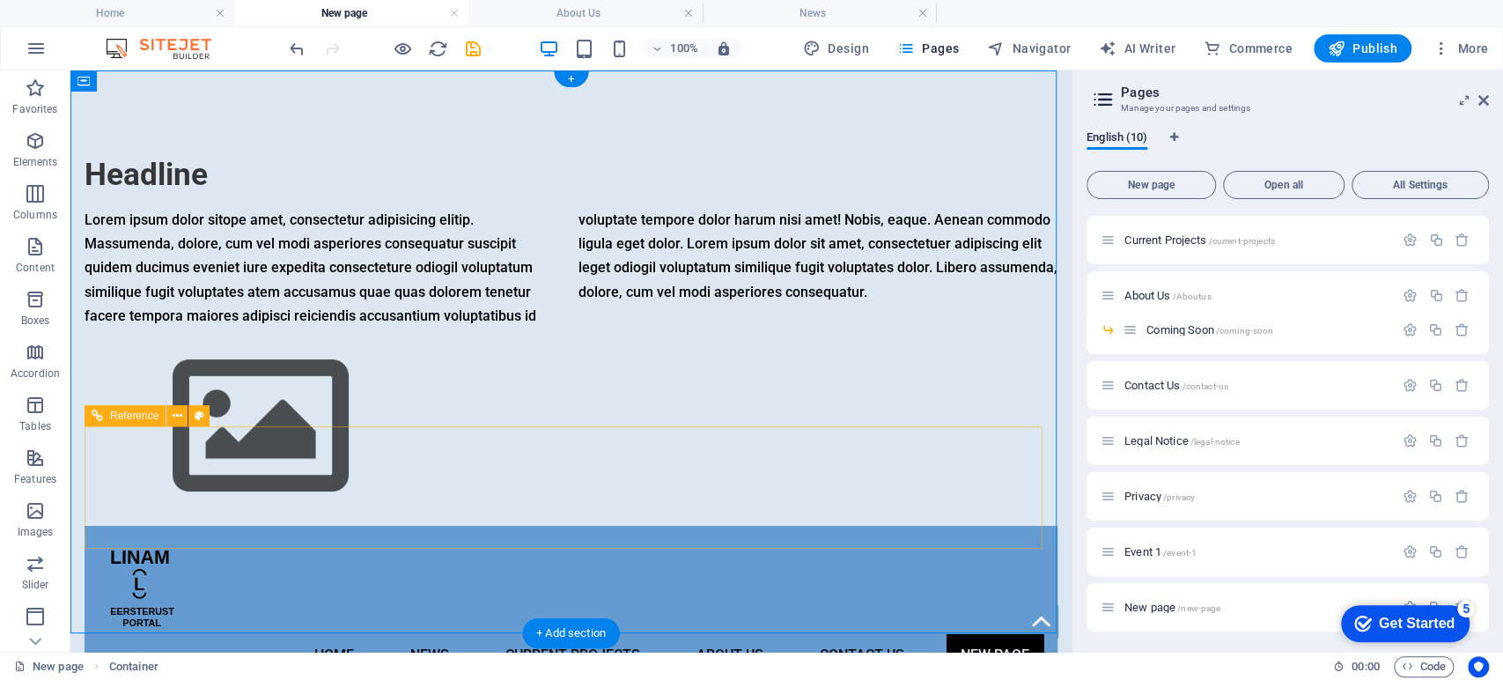
click at [624, 526] on div "Home News Current Projects About Us Coming Soon Contact Us New page" at bounding box center [571, 608] width 973 height 165
click at [571, 539] on div "Home News Current Projects About Us Coming Soon Contact Us New page" at bounding box center [571, 608] width 973 height 165
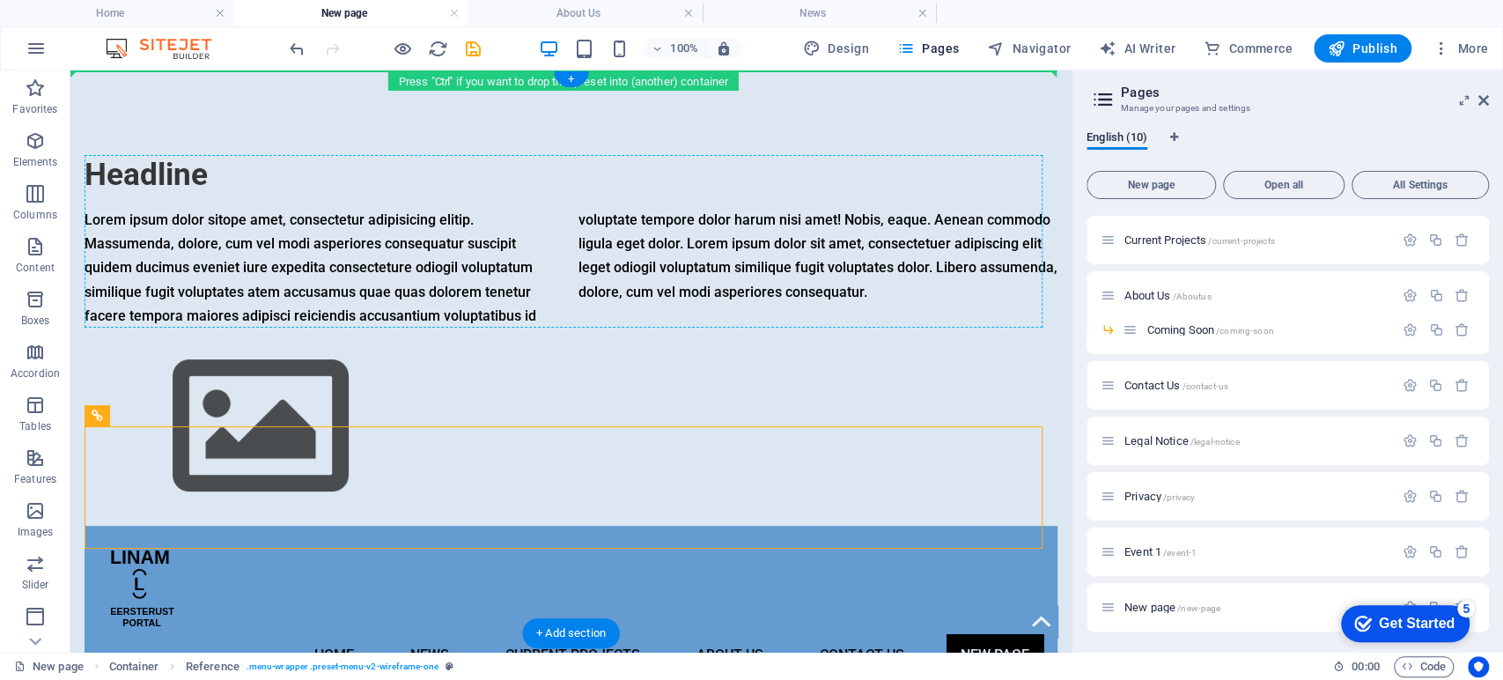
drag, startPoint x: 566, startPoint y: 526, endPoint x: 584, endPoint y: 217, distance: 309.5
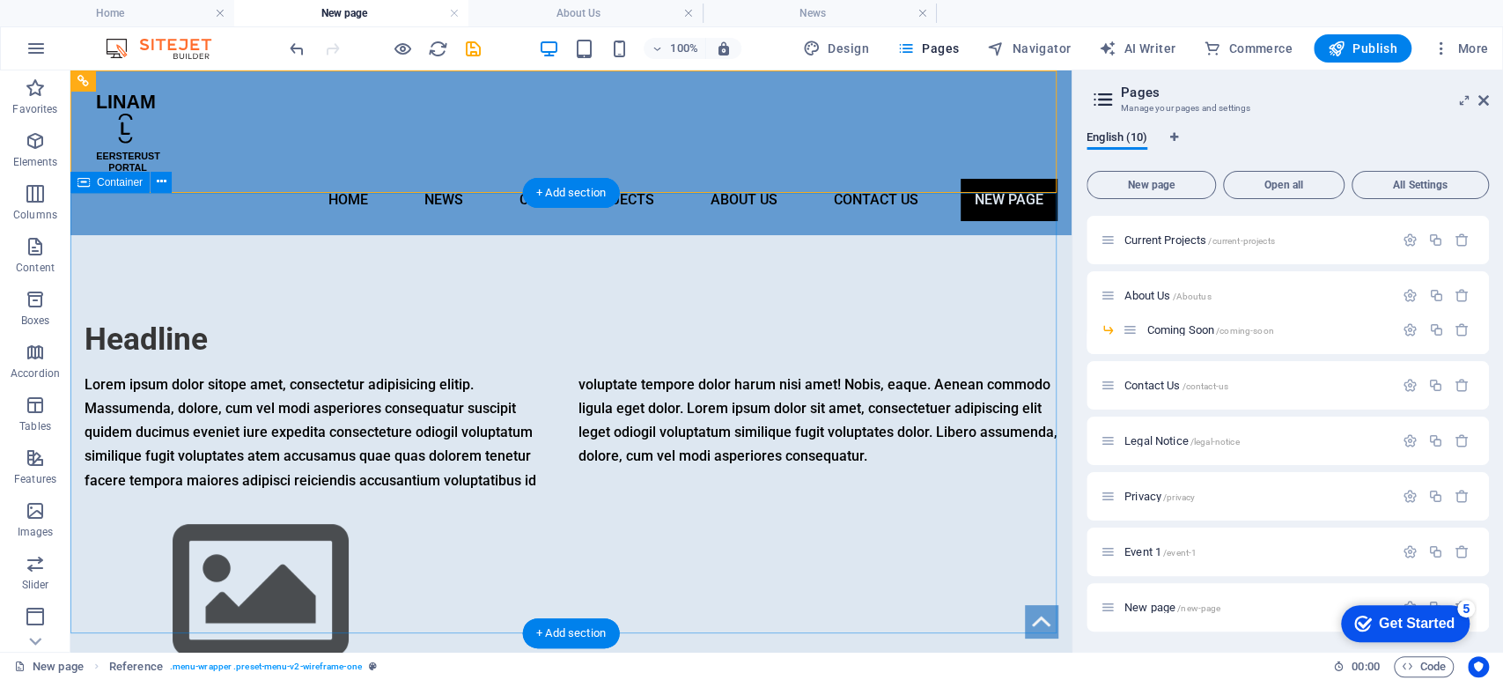
click at [385, 245] on div "Headline Lorem ipsum dolor sitope amet, consectetur adipisicing elitip. Massume…" at bounding box center [570, 505] width 1001 height 540
click at [327, 179] on nav "Home News Current Projects About Us Coming Soon Contact Us New page" at bounding box center [571, 200] width 973 height 42
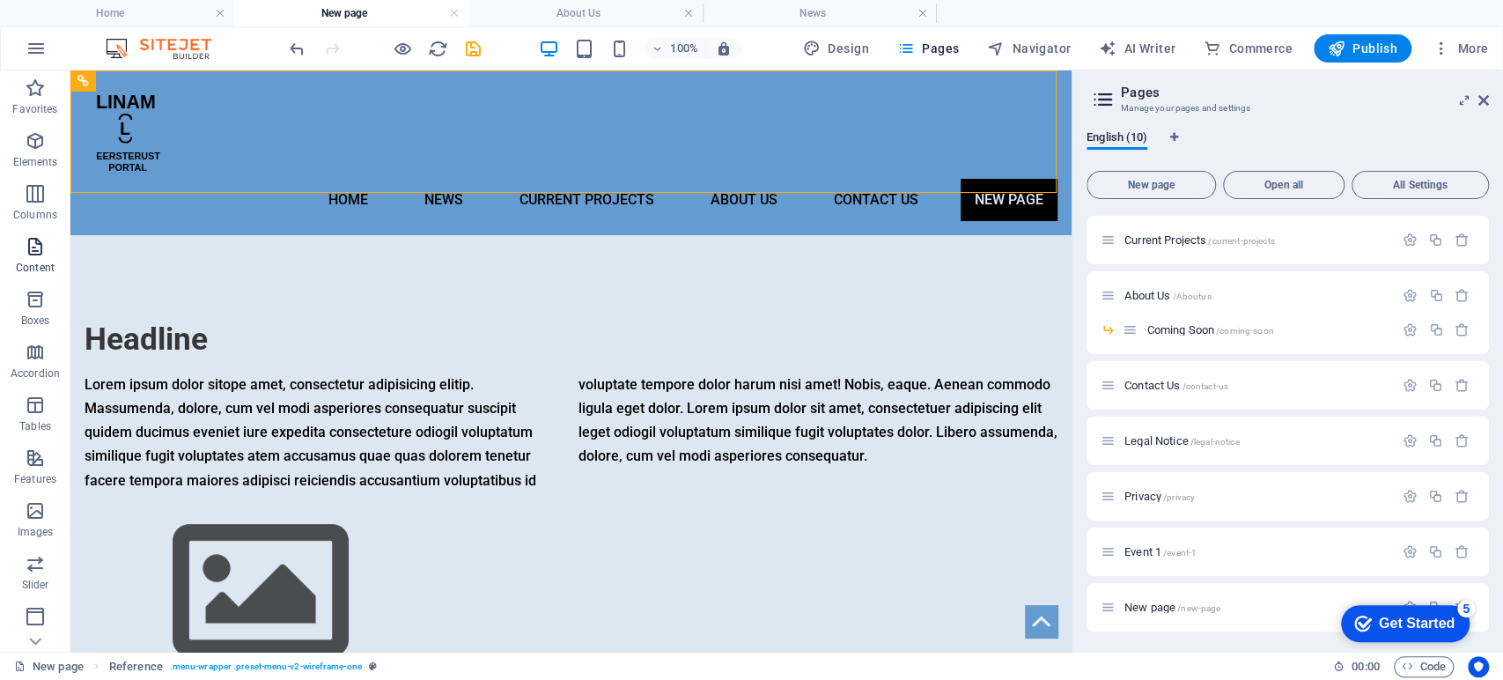
click at [40, 261] on p "Content" at bounding box center [35, 268] width 39 height 14
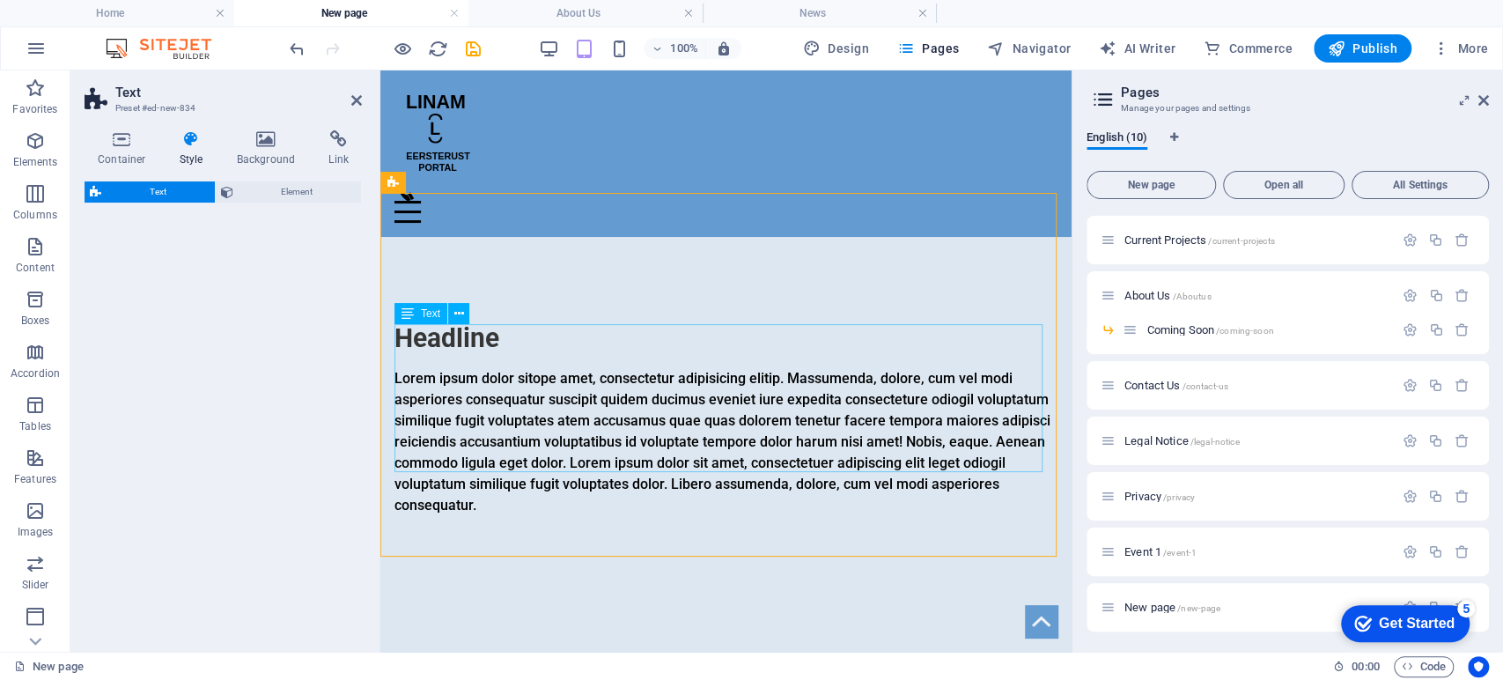
select select "rem"
select select "px"
select select "preset-text-v2-separator"
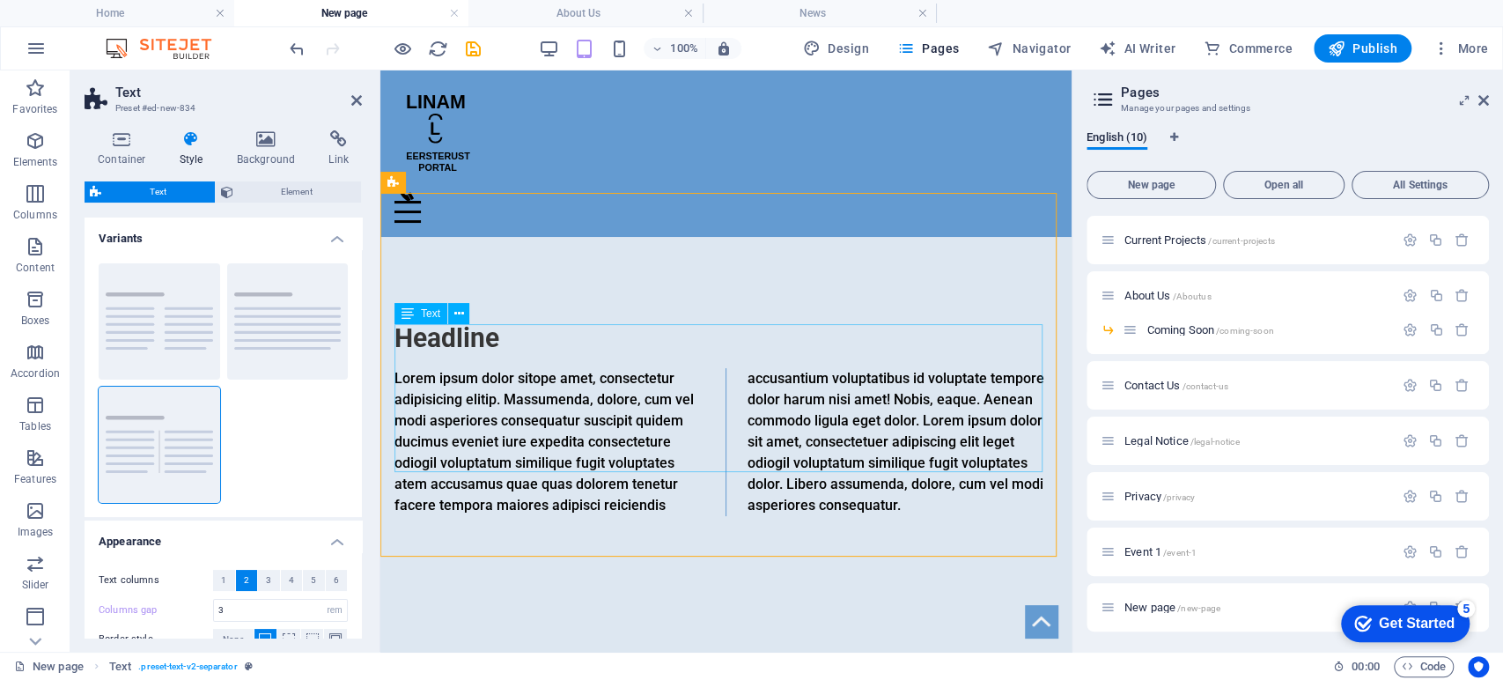
click at [787, 416] on div "Lorem ipsum dolor sitope amet, consectetur adipisicing elitip. Massumenda, dolo…" at bounding box center [725, 442] width 663 height 148
click at [363, 101] on aside "Text Preset #ed-new-834 Container Style Background Link Size Height Default px …" at bounding box center [225, 360] width 310 height 581
click at [349, 101] on header "Text Preset #ed-new-834" at bounding box center [223, 93] width 277 height 46
click at [356, 101] on icon at bounding box center [356, 100] width 11 height 14
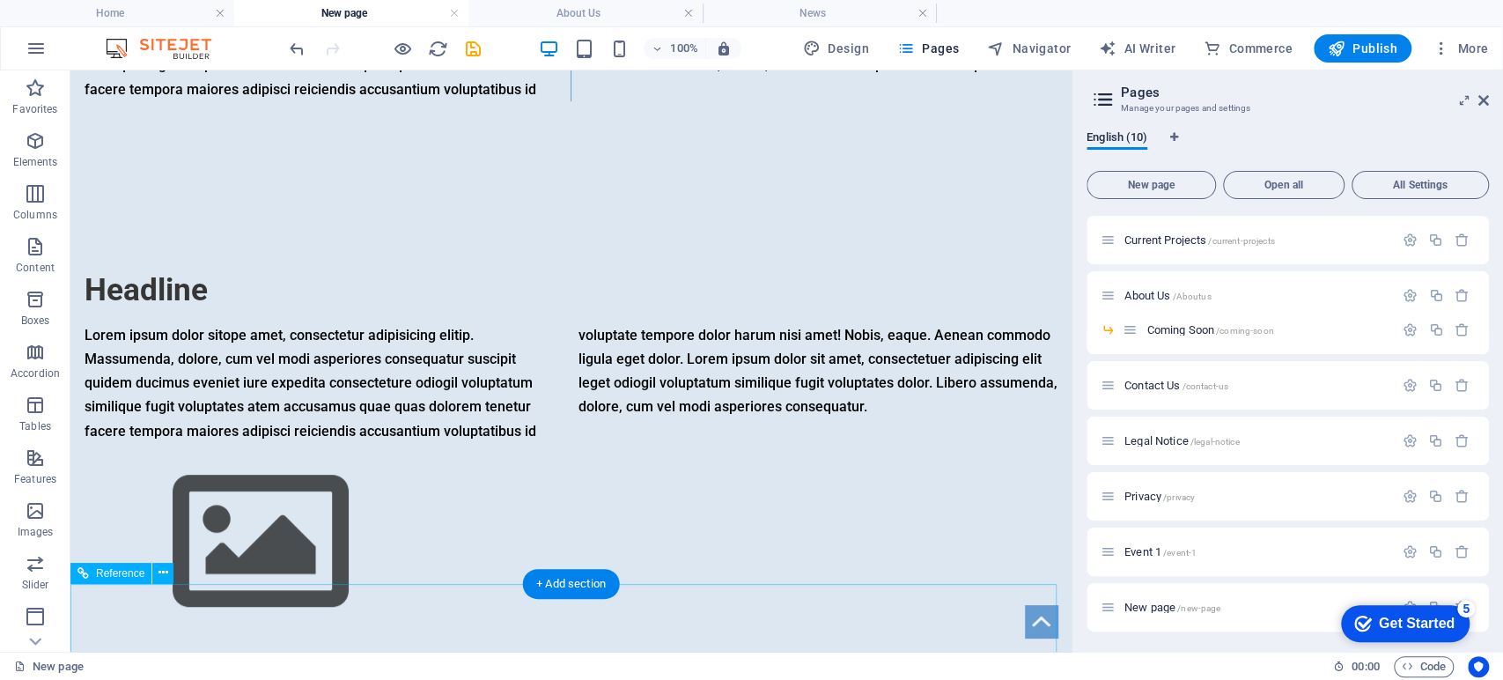
scroll to position [0, 0]
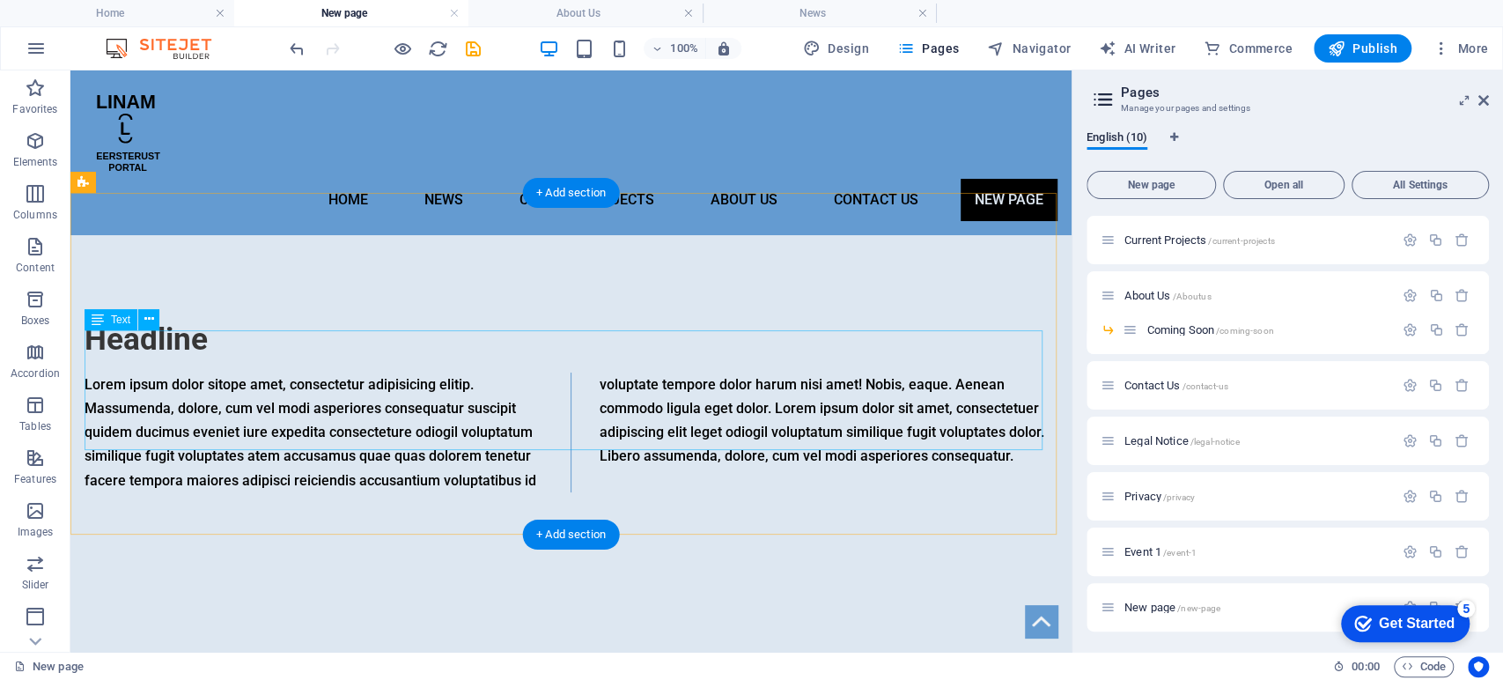
click at [280, 372] on div "Lorem ipsum dolor sitope amet, consectetur adipisicing elitip. Massumenda, dolo…" at bounding box center [571, 432] width 973 height 120
click at [210, 390] on div "Lorem ipsum dolor sitope amet, consectetur adipisicing elitip. Massumenda, dolo…" at bounding box center [571, 432] width 973 height 120
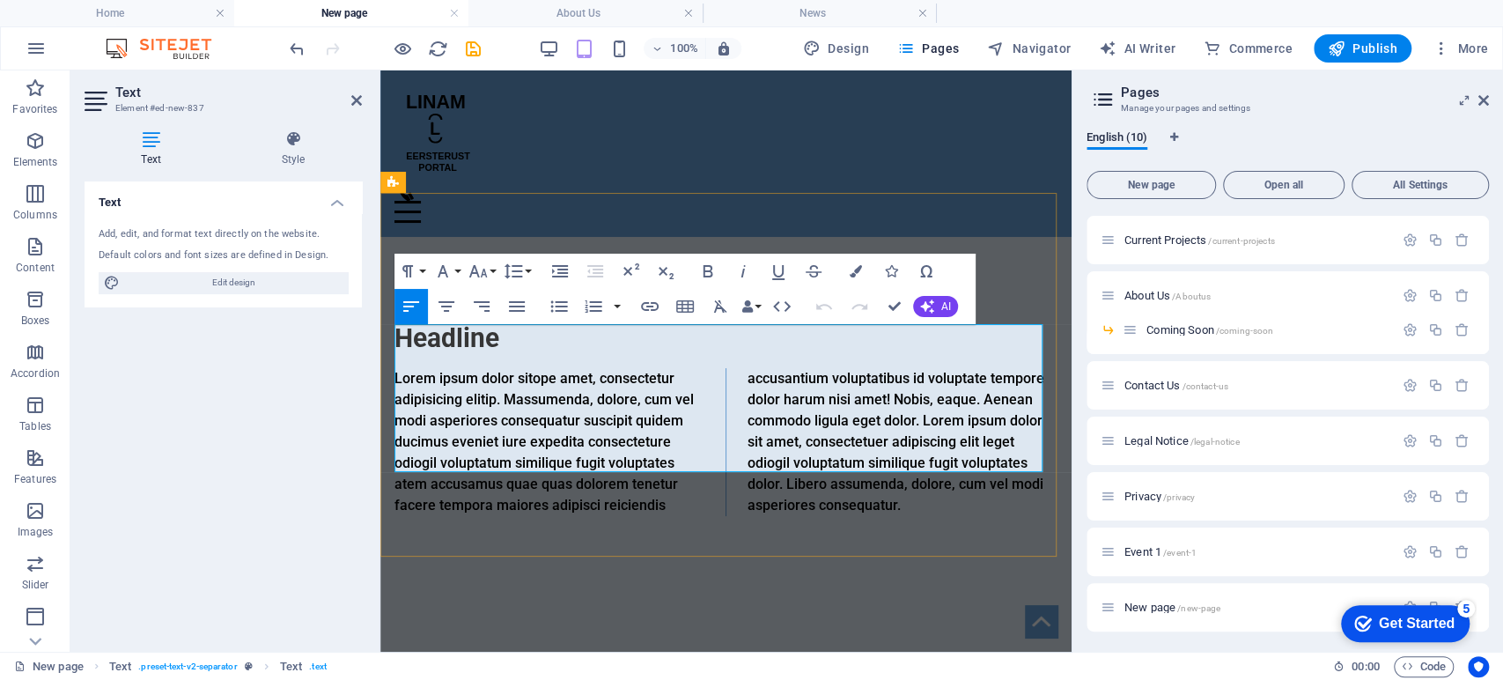
click at [670, 437] on p "Lorem ipsum dolor sitope amet, consectetur adipisicing elitip. Massumenda, dolo…" at bounding box center [725, 442] width 663 height 148
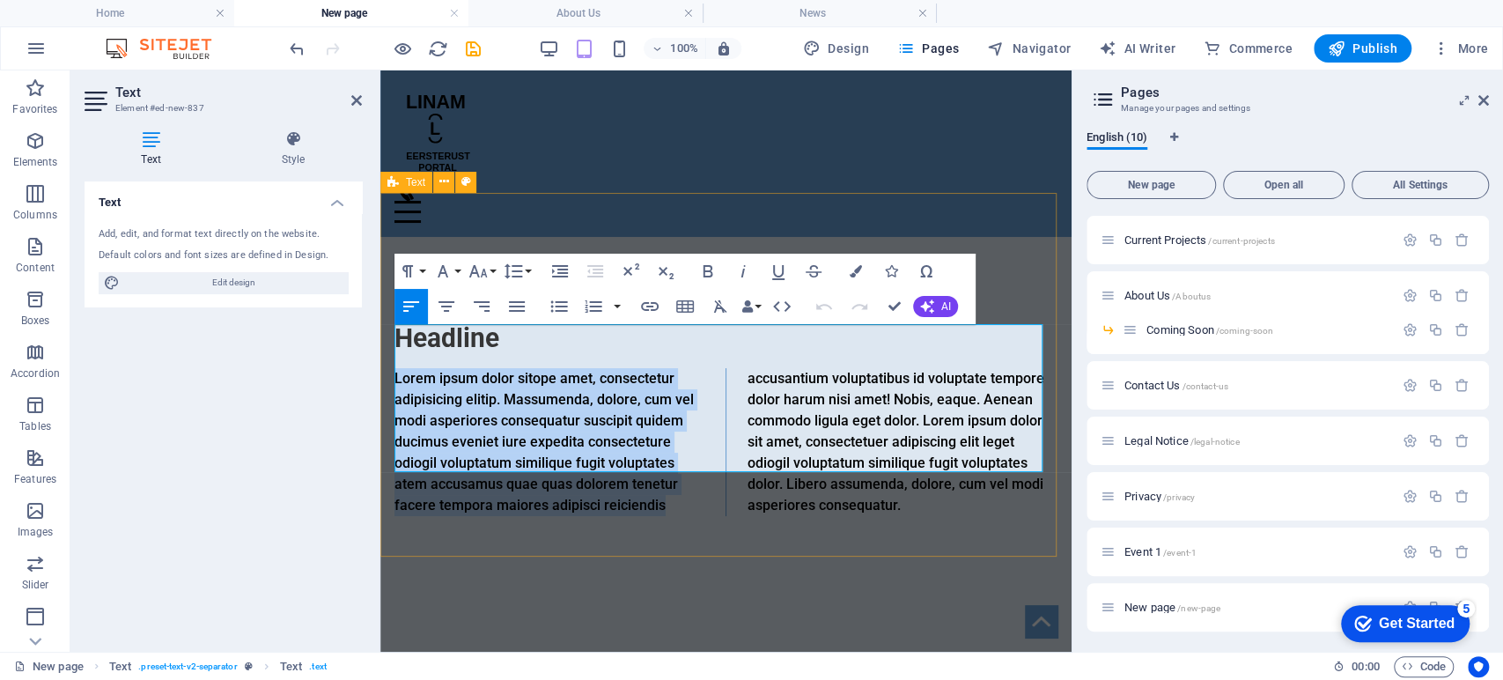
drag, startPoint x: 690, startPoint y: 459, endPoint x: 384, endPoint y: 335, distance: 330.5
click at [384, 335] on div "Headline Lorem ipsum dolor sitope amet, consectetur adipisicing elitip. Massume…" at bounding box center [725, 419] width 691 height 364
click at [692, 449] on p "Lorem ipsum dolor sitope amet, consectetur adipisicing elitip. Massumenda, dolo…" at bounding box center [725, 442] width 663 height 148
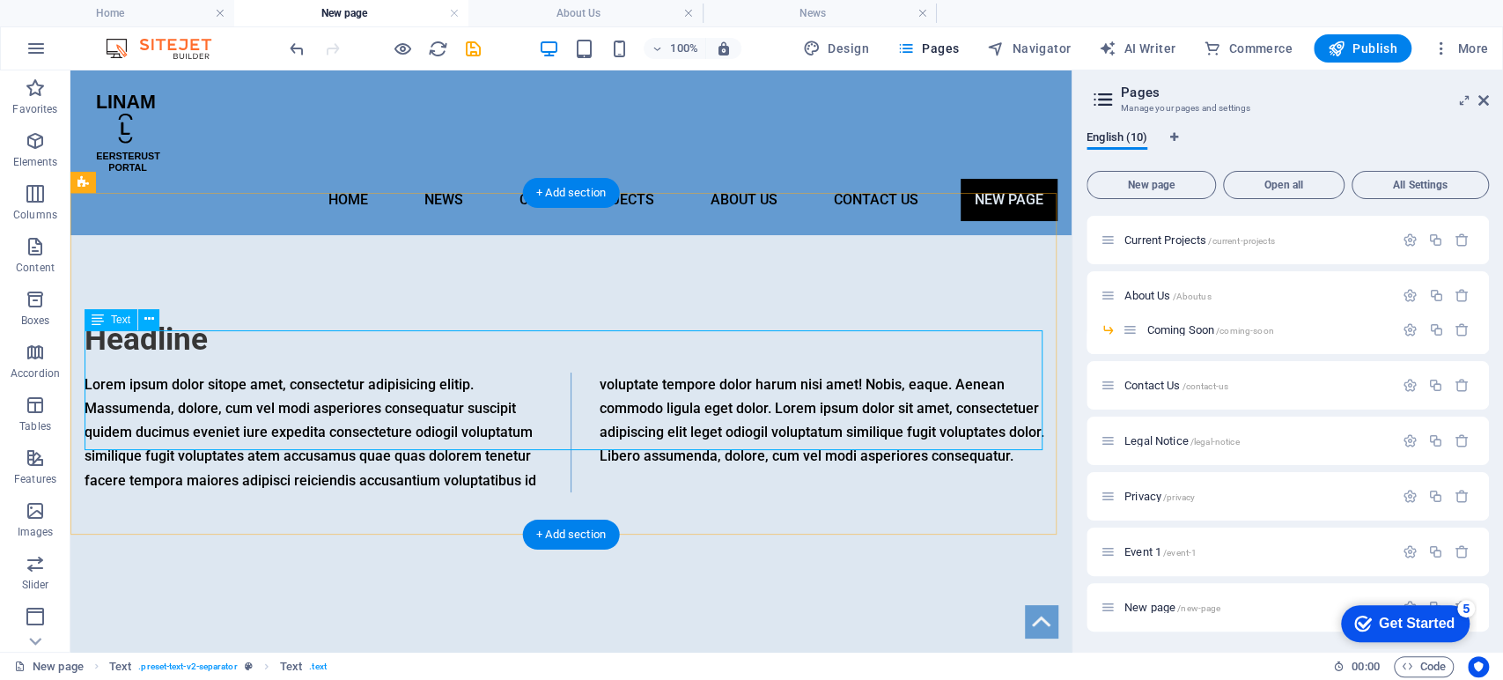
click at [269, 389] on div "Lorem ipsum dolor sitope amet, consectetur adipisicing elitip. Massumenda, dolo…" at bounding box center [571, 432] width 973 height 120
click at [124, 319] on span "Text" at bounding box center [120, 319] width 19 height 11
click at [29, 143] on icon "button" at bounding box center [35, 140] width 21 height 21
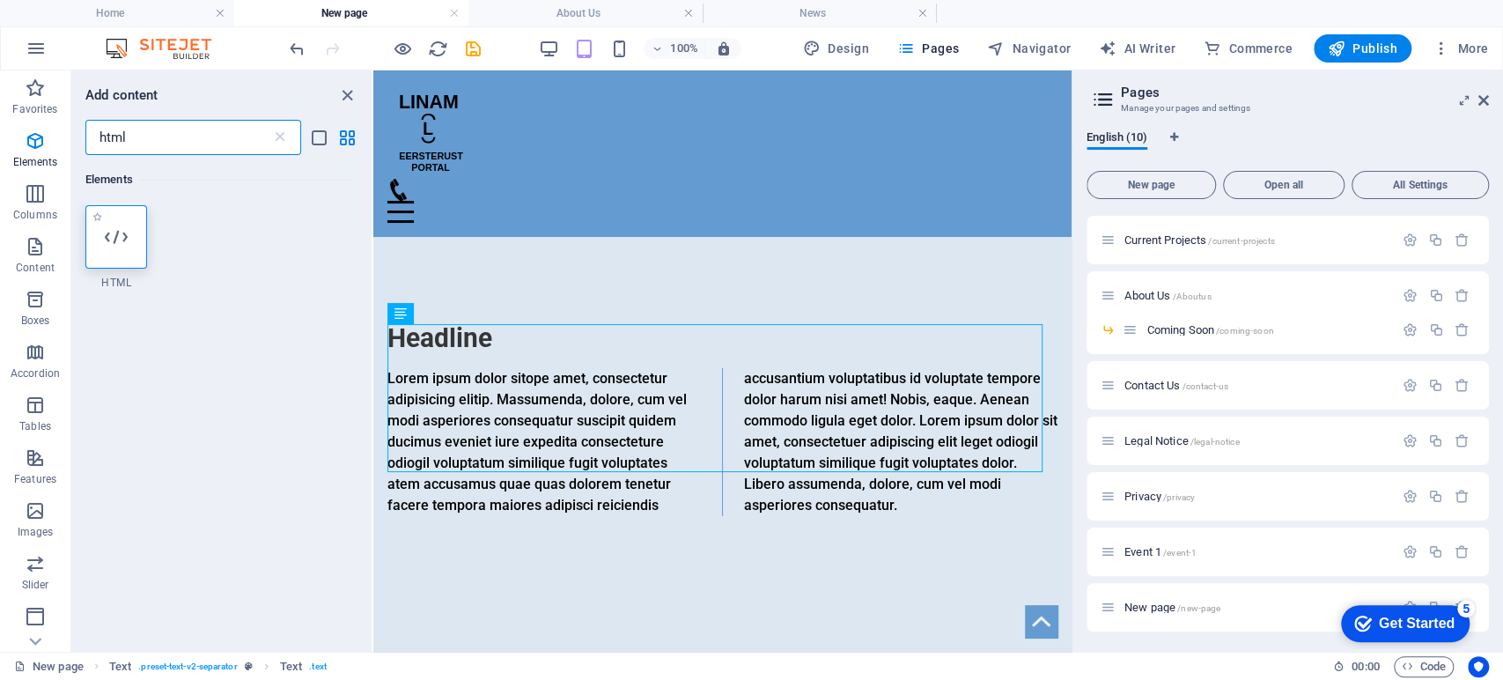
type input "html"
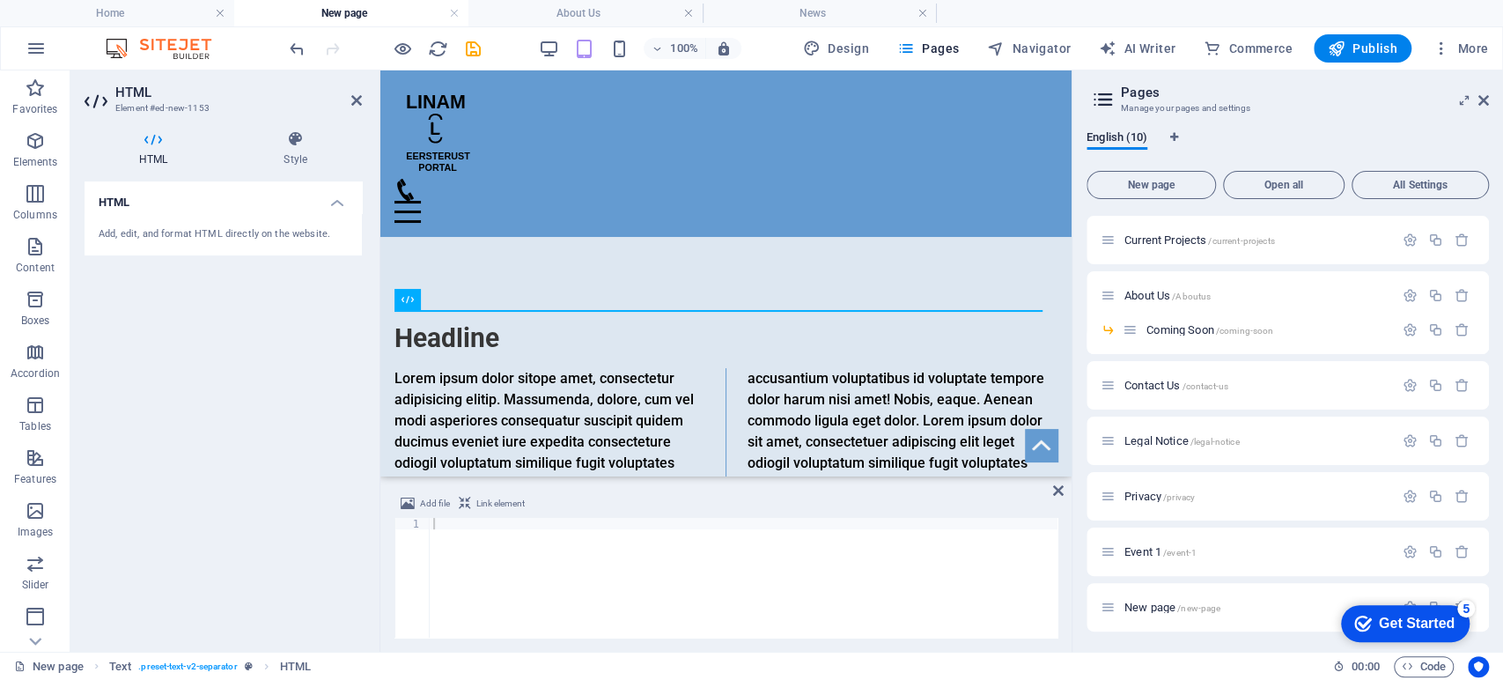
click at [803, 582] on div at bounding box center [744, 589] width 628 height 143
